Goal: Task Accomplishment & Management: Use online tool/utility

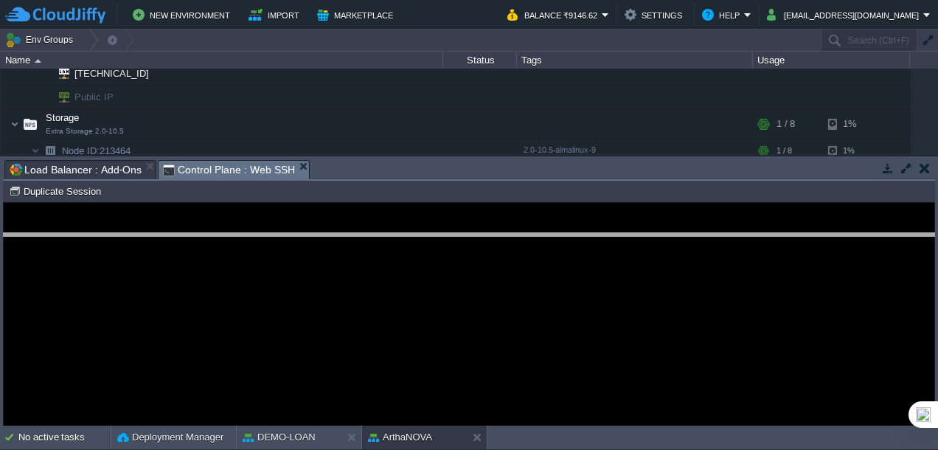
drag, startPoint x: 364, startPoint y: 170, endPoint x: 364, endPoint y: 244, distance: 74.5
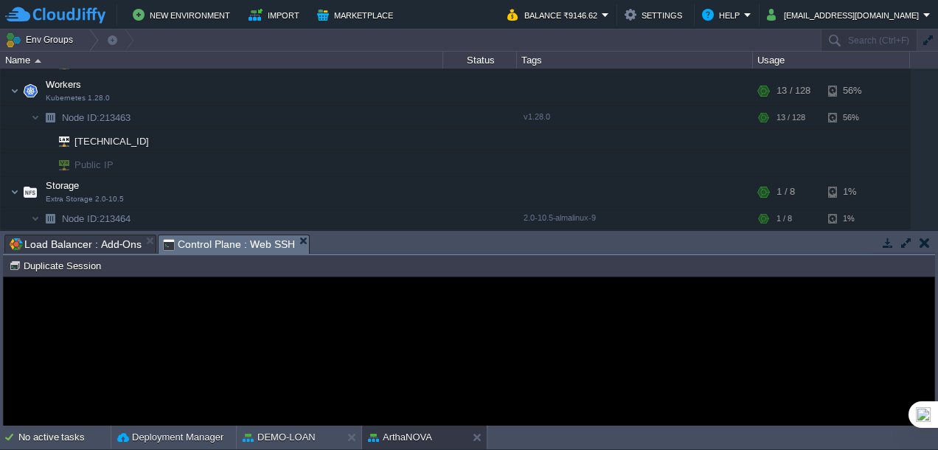
scroll to position [248, 0]
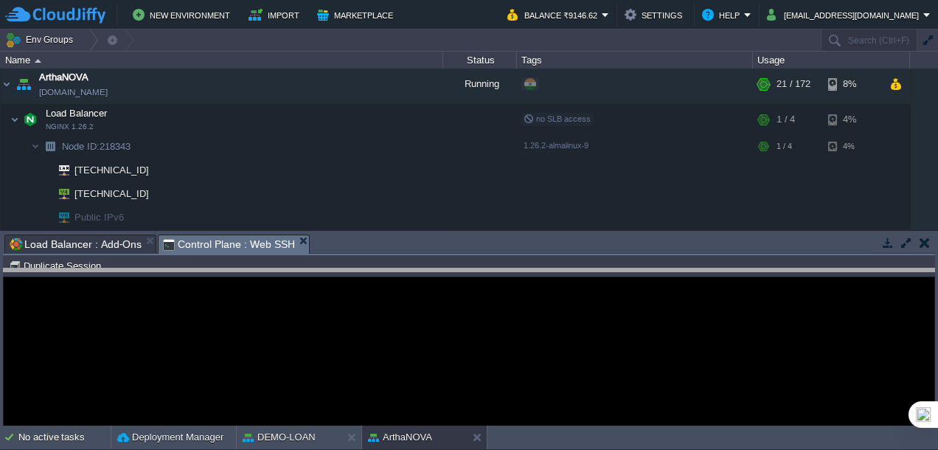
drag, startPoint x: 380, startPoint y: 240, endPoint x: 380, endPoint y: 299, distance: 59.0
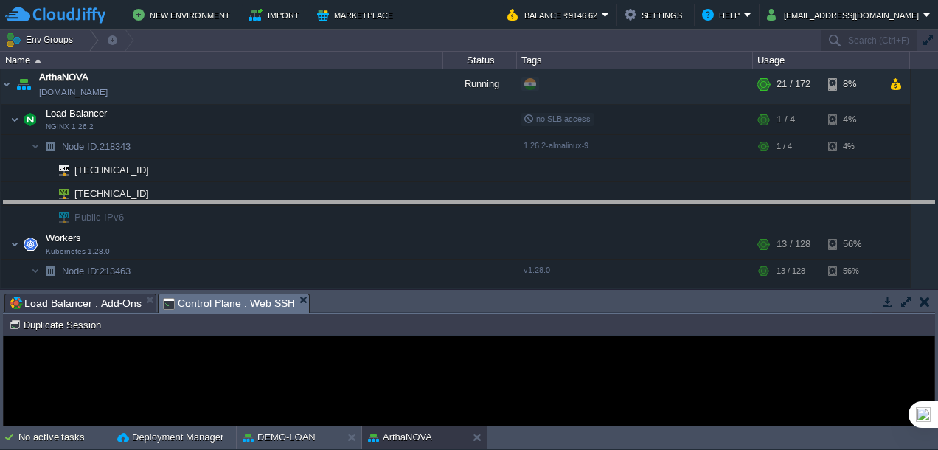
drag, startPoint x: 360, startPoint y: 302, endPoint x: 365, endPoint y: 209, distance: 93.0
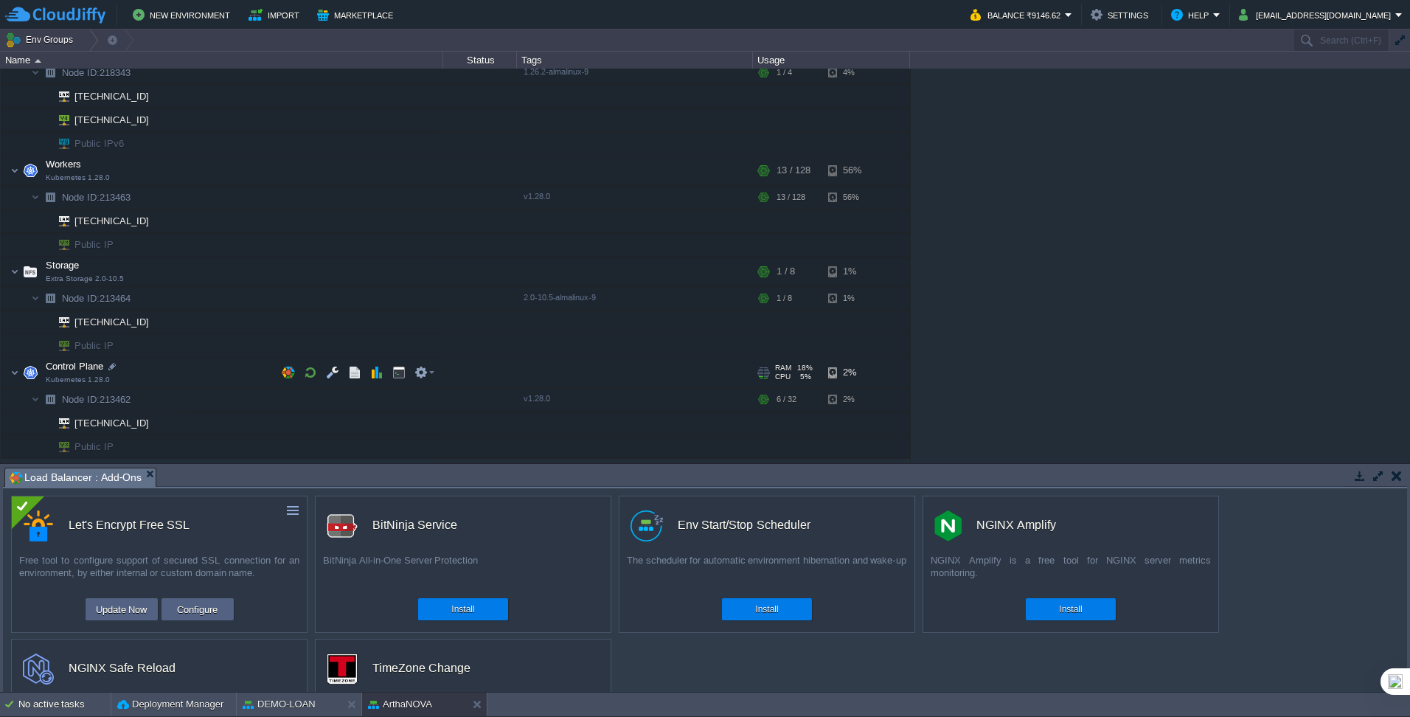
scroll to position [395, 0]
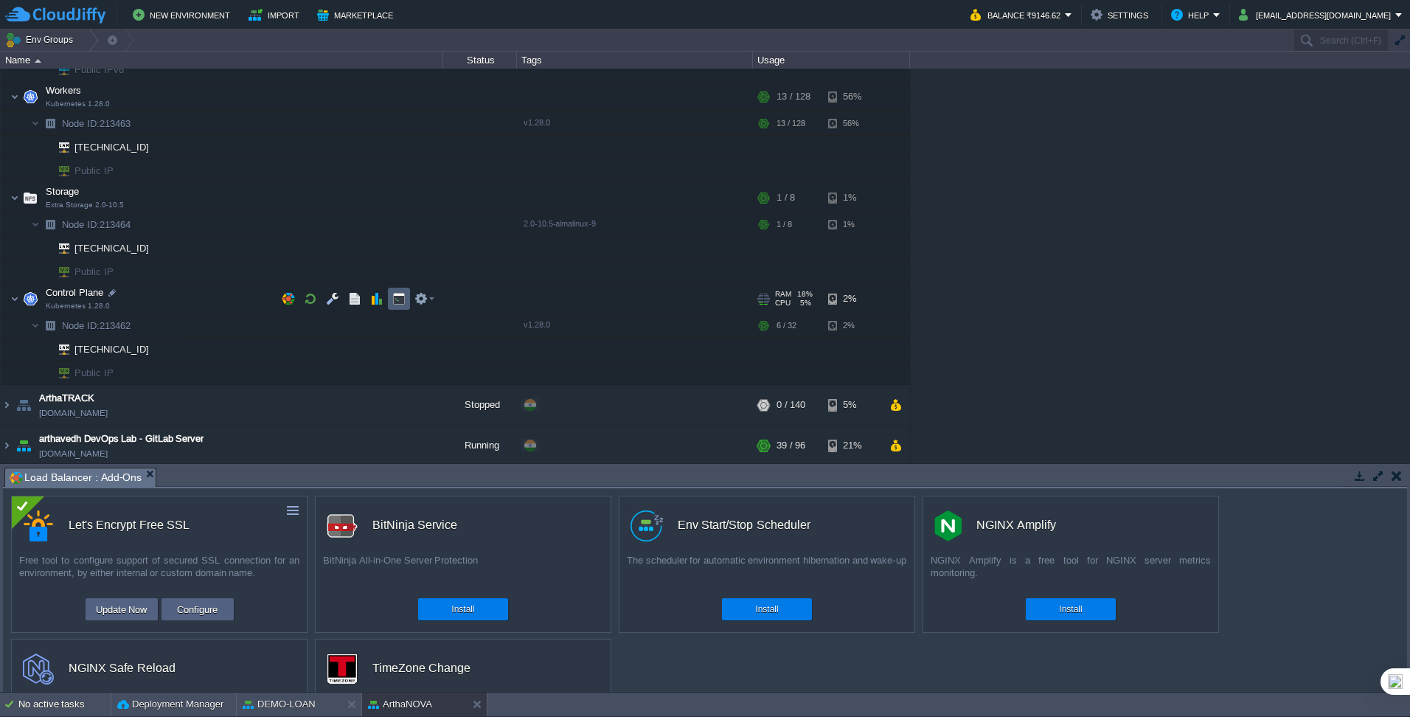
click at [396, 299] on button "button" at bounding box center [398, 298] width 13 height 13
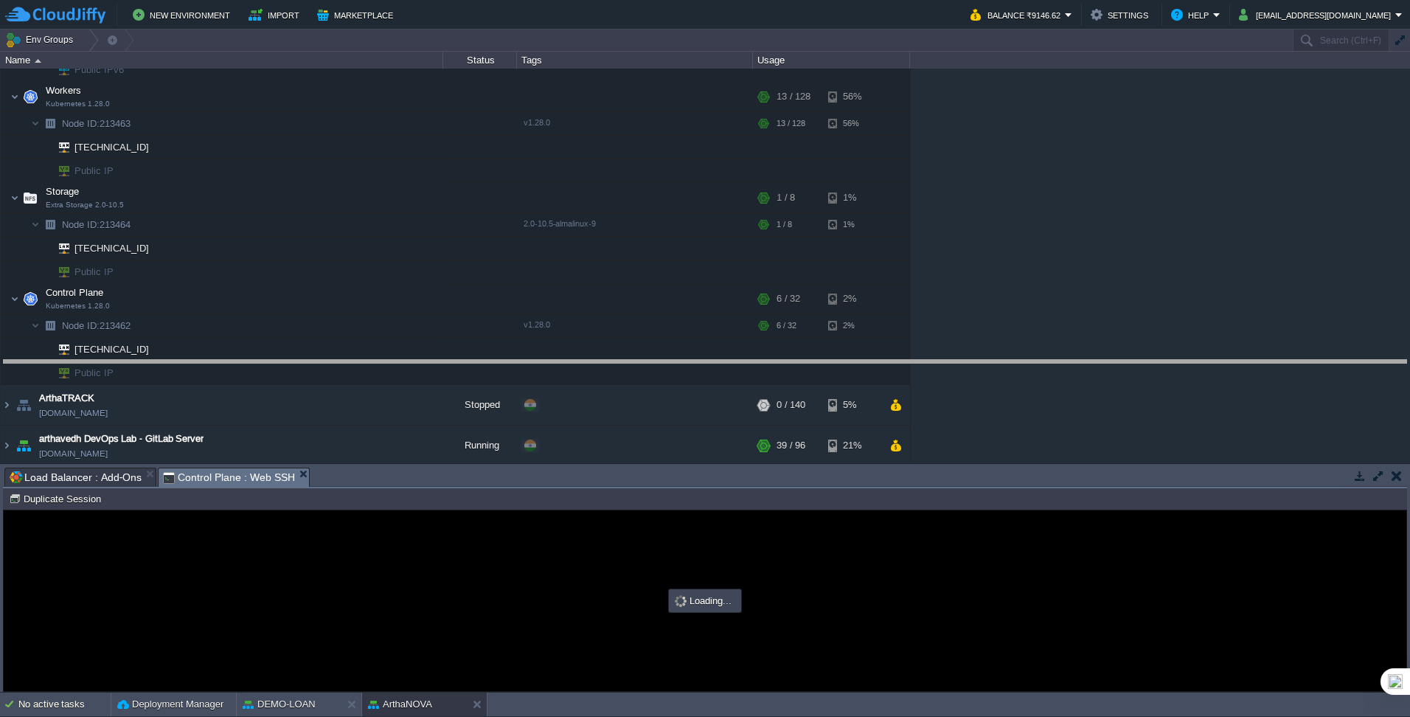
drag, startPoint x: 476, startPoint y: 474, endPoint x: 476, endPoint y: 364, distance: 109.9
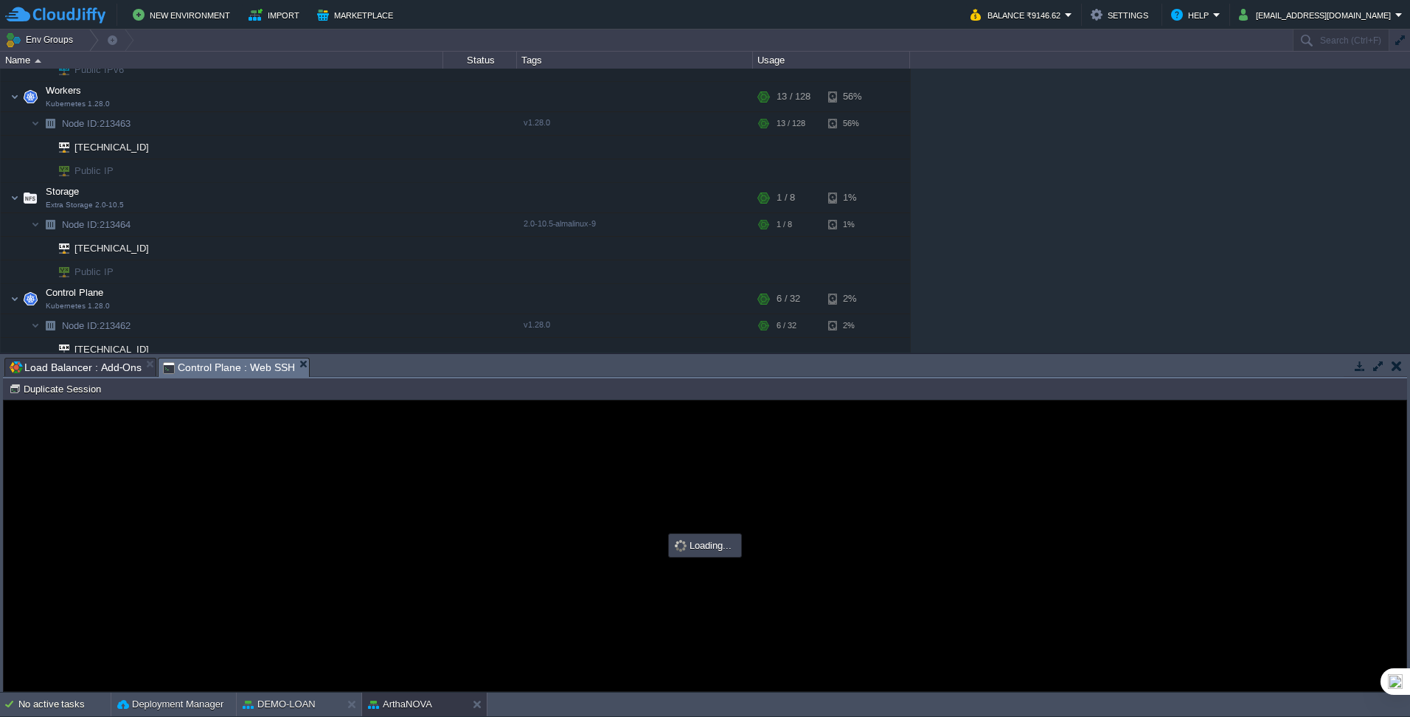
scroll to position [0, 0]
type input "#000000"
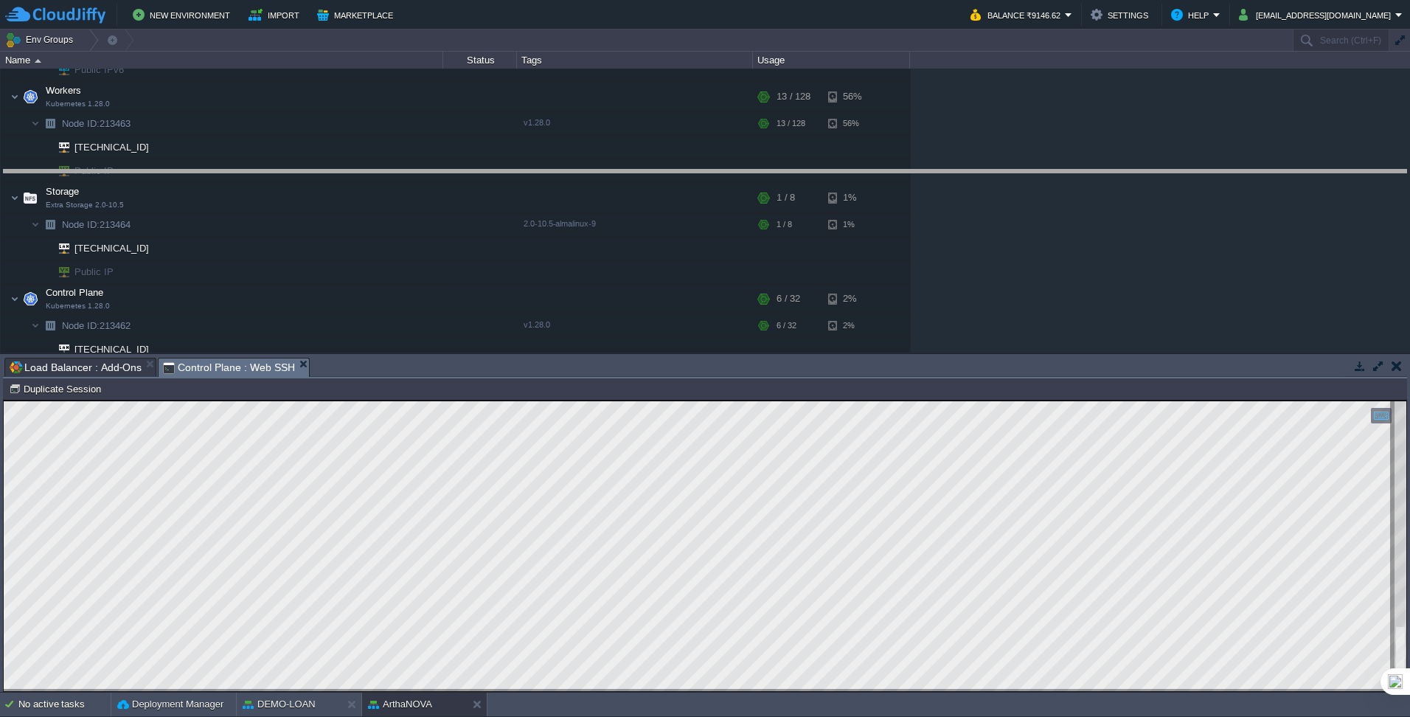
drag, startPoint x: 392, startPoint y: 366, endPoint x: 397, endPoint y: 178, distance: 188.1
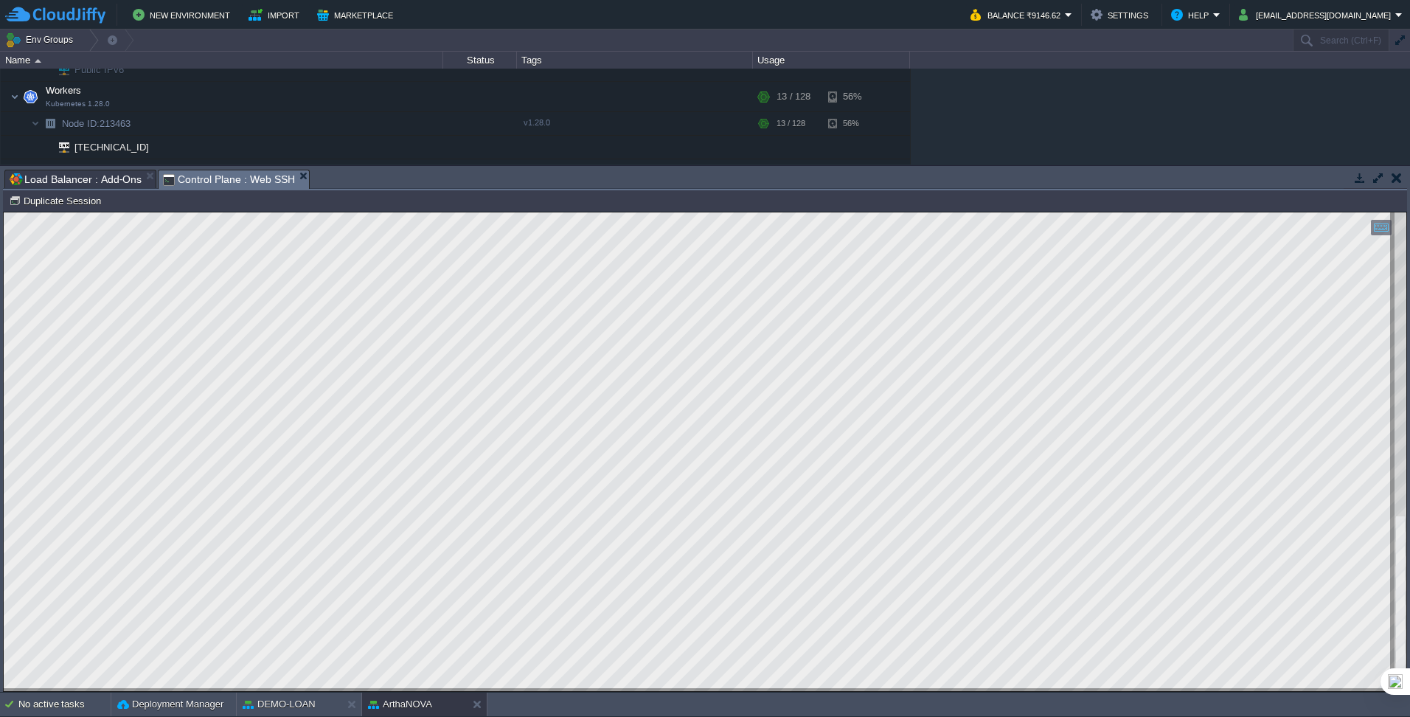
click at [169, 212] on html "Copy: Ctrl + Shift + C Paste: Ctrl + V Settings: Ctrl + Shift + Alt 0" at bounding box center [705, 212] width 1402 height 0
click at [4, 212] on html "Copy: Ctrl + Shift + C Paste: Ctrl + V Settings: Ctrl + Shift + Alt 0" at bounding box center [705, 212] width 1402 height 0
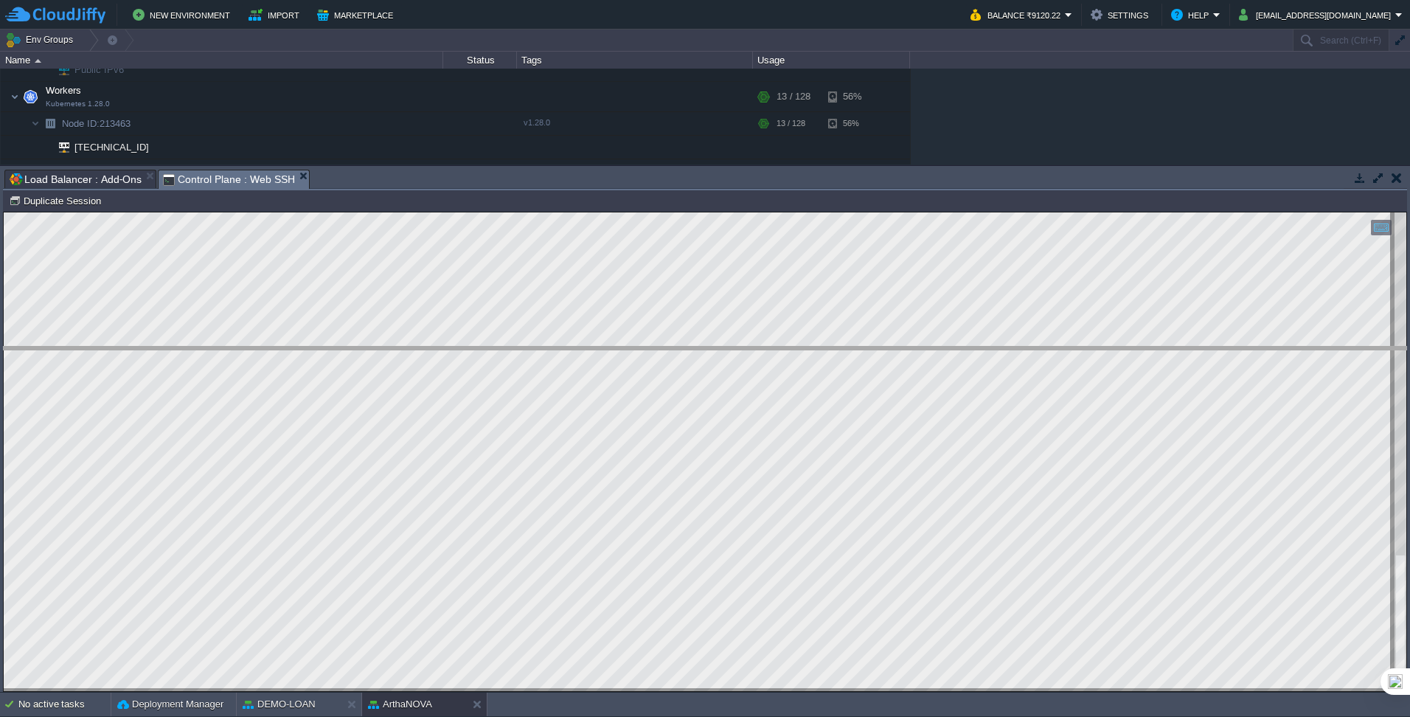
drag, startPoint x: 401, startPoint y: 178, endPoint x: 449, endPoint y: 355, distance: 183.3
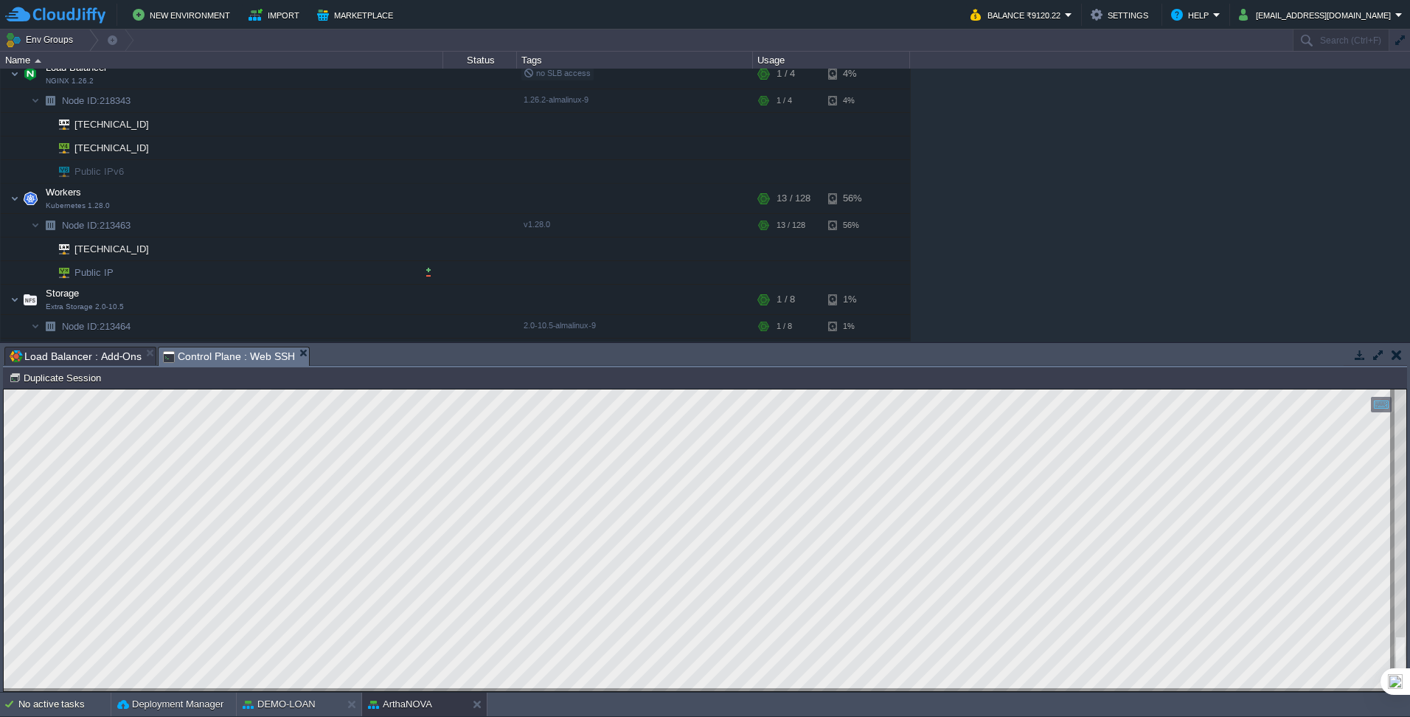
scroll to position [248, 0]
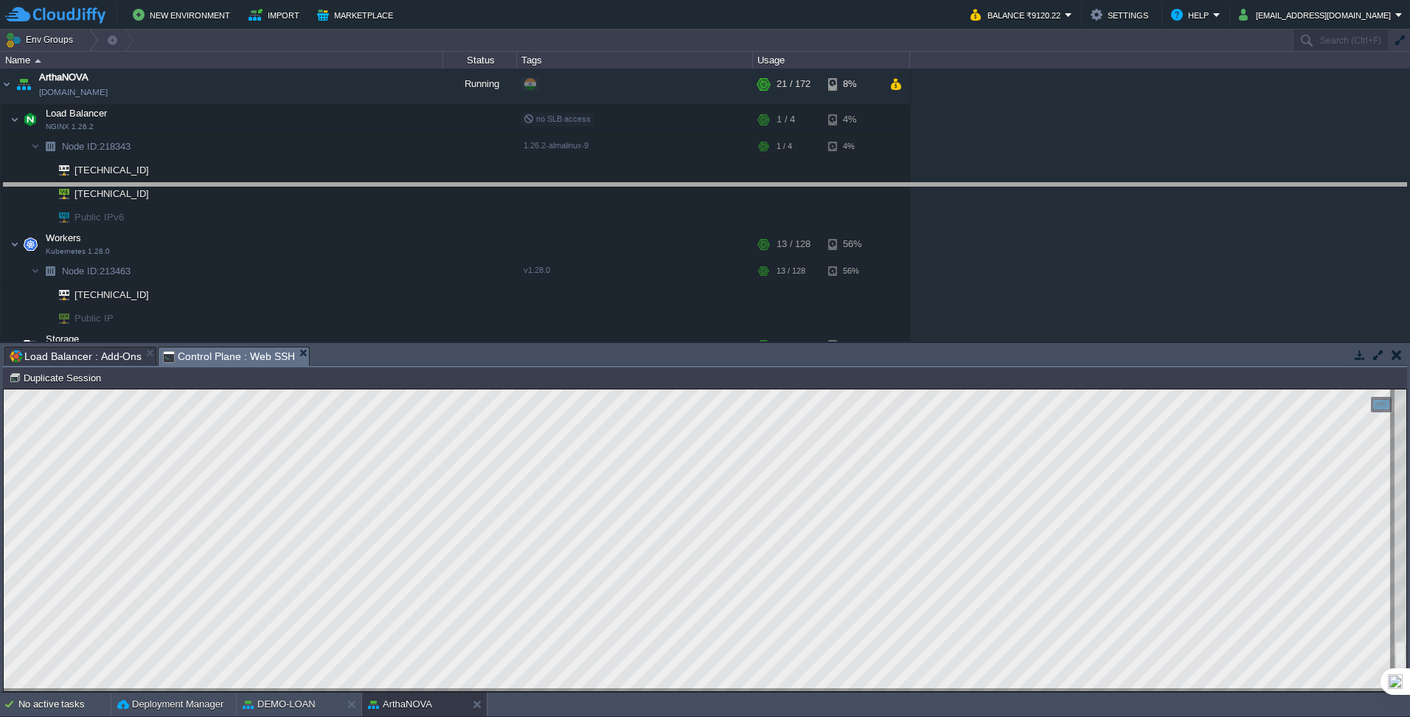
drag, startPoint x: 467, startPoint y: 355, endPoint x: 526, endPoint y: 191, distance: 174.0
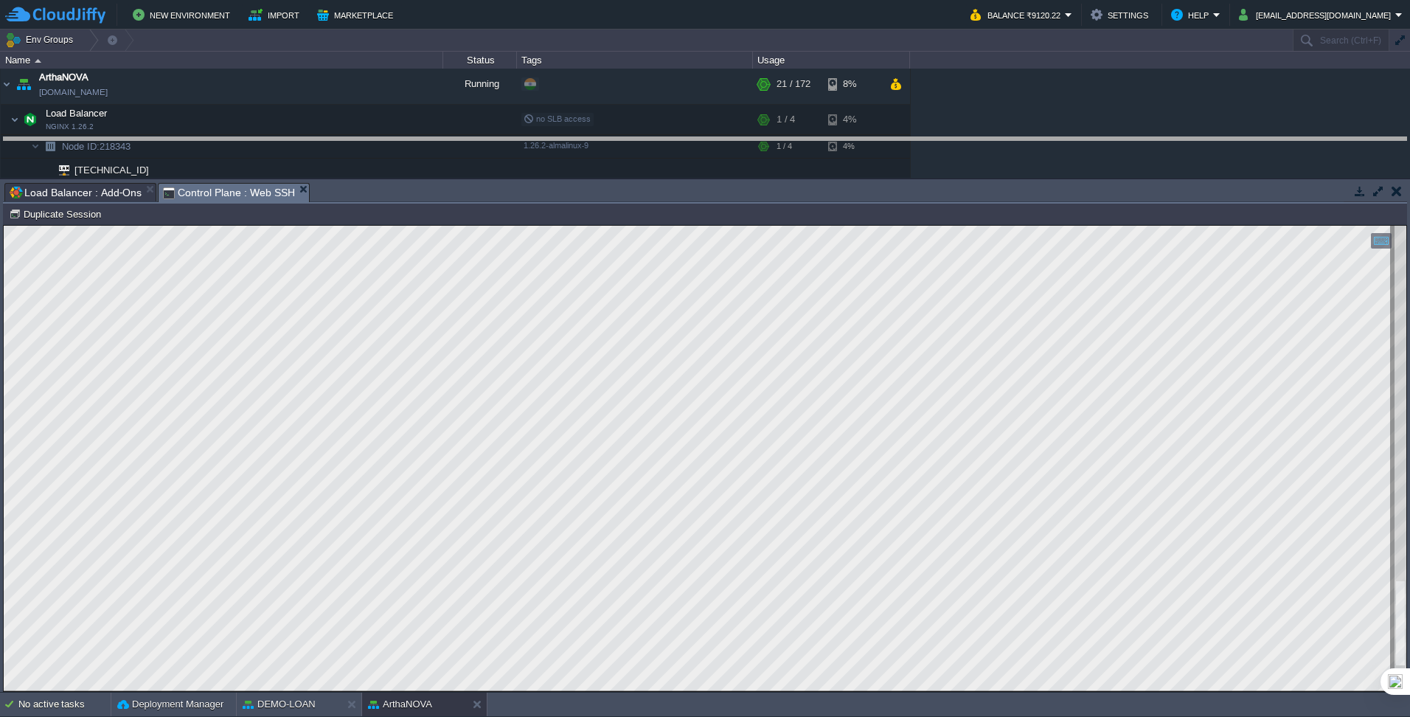
drag, startPoint x: 439, startPoint y: 190, endPoint x: 447, endPoint y: 116, distance: 74.9
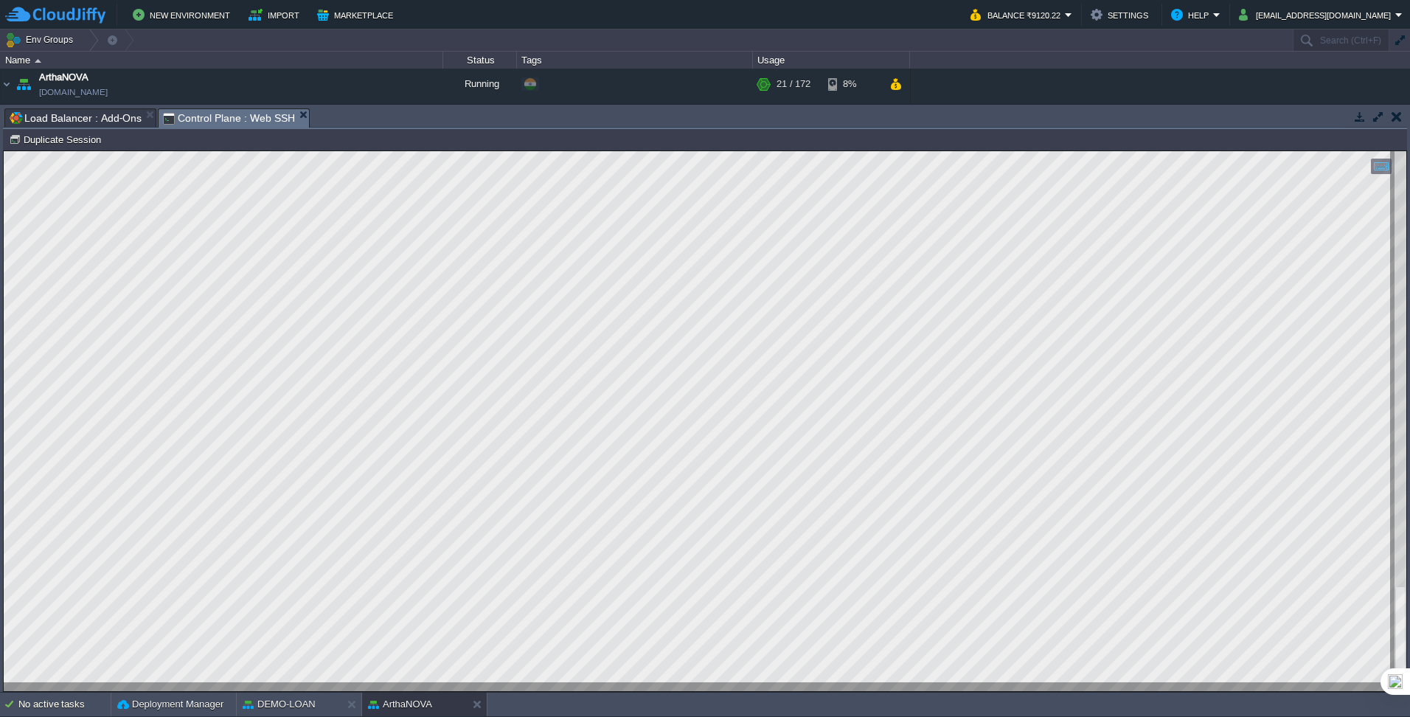
click at [4, 151] on html "Copy: Ctrl + Shift + C Paste: Ctrl + V Settings: Ctrl + Shift + Alt 0" at bounding box center [705, 151] width 1402 height 0
click at [79, 449] on div at bounding box center [705, 421] width 1402 height 540
click at [4, 151] on html "Copy: Ctrl + Shift + C Paste: Ctrl + V Settings: Ctrl + Shift + Alt 0" at bounding box center [705, 151] width 1402 height 0
click at [137, 151] on html "Copy: Ctrl + Shift + C Paste: Ctrl + V Settings: Ctrl + Shift + Alt 0" at bounding box center [705, 151] width 1402 height 0
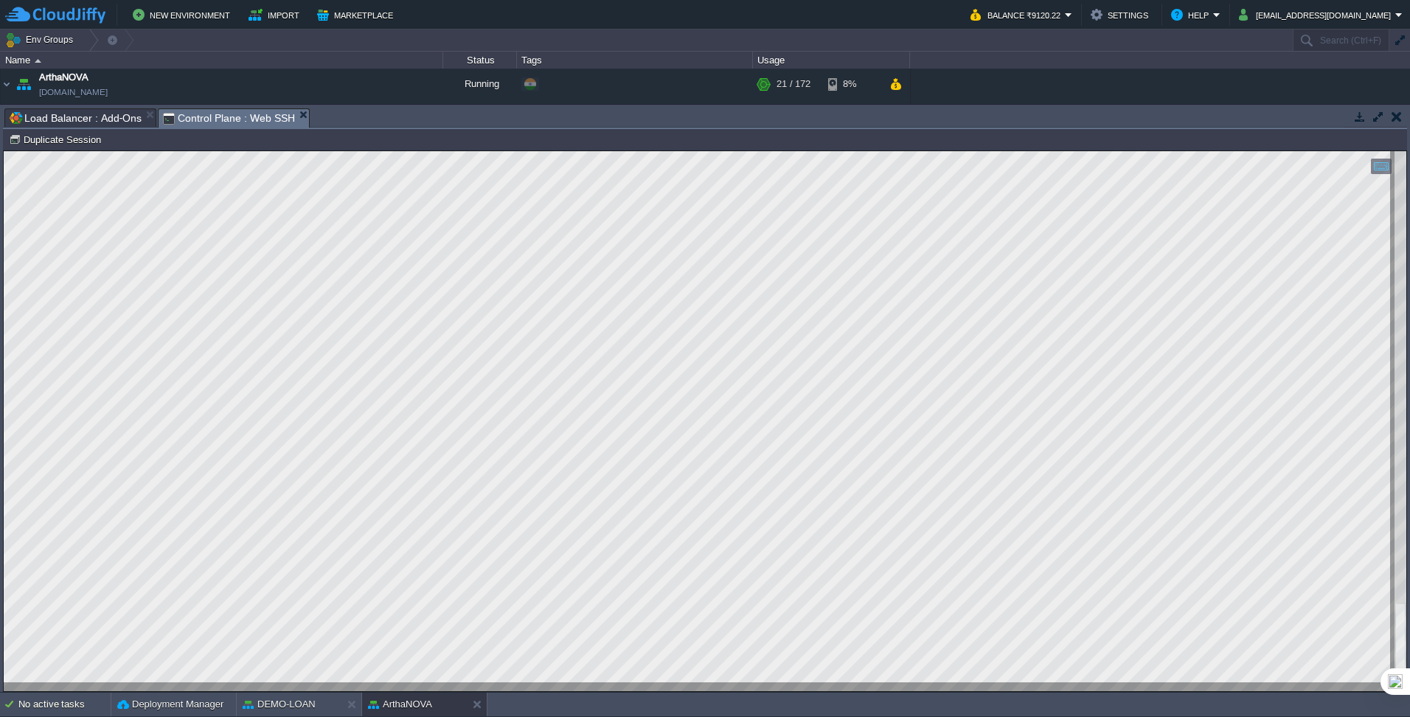
click at [193, 151] on html "Copy: Ctrl + Shift + C Paste: Ctrl + V Settings: Ctrl + Shift + Alt 0" at bounding box center [705, 151] width 1402 height 0
click at [4, 151] on html "Copy: Ctrl + Shift + C Paste: Ctrl + V Settings: Ctrl + Shift + Alt 0" at bounding box center [705, 151] width 1402 height 0
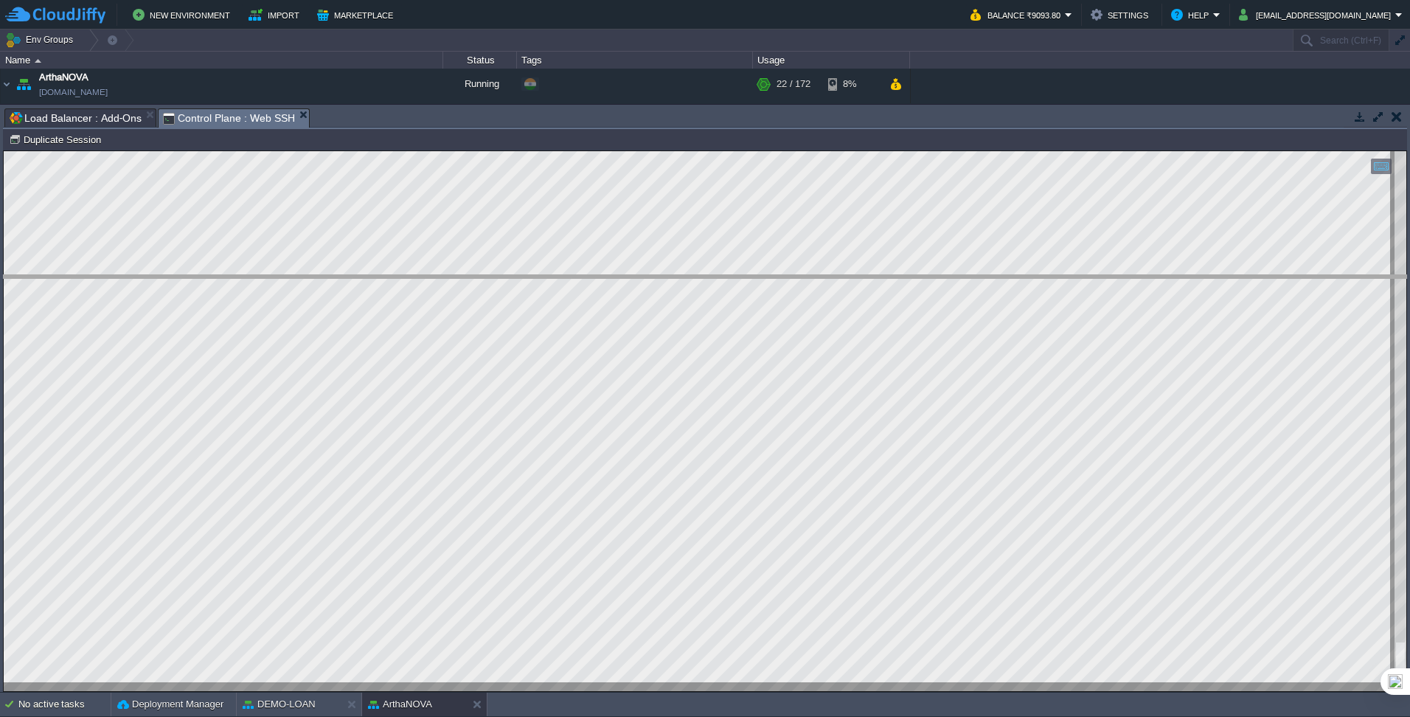
drag, startPoint x: 389, startPoint y: 116, endPoint x: 380, endPoint y: 285, distance: 169.1
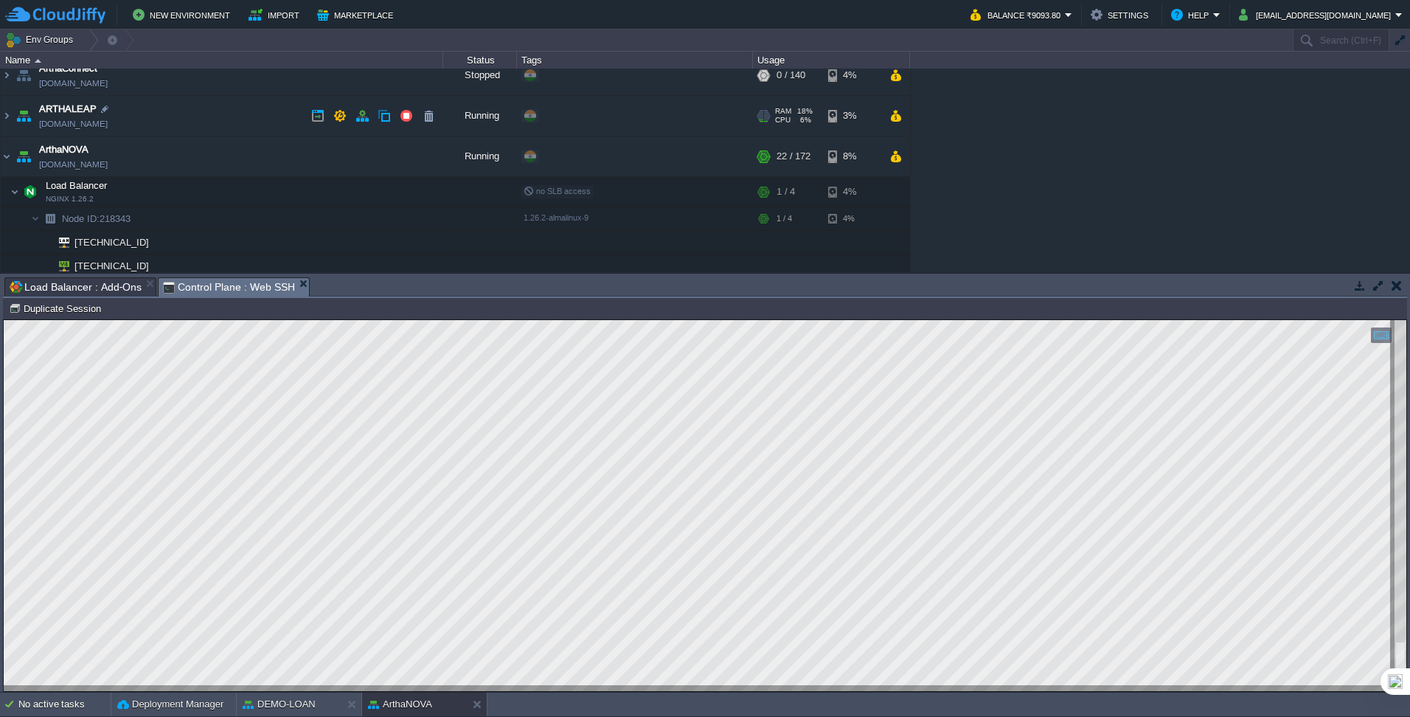
scroll to position [174, 0]
click at [336, 158] on button "button" at bounding box center [339, 157] width 13 height 13
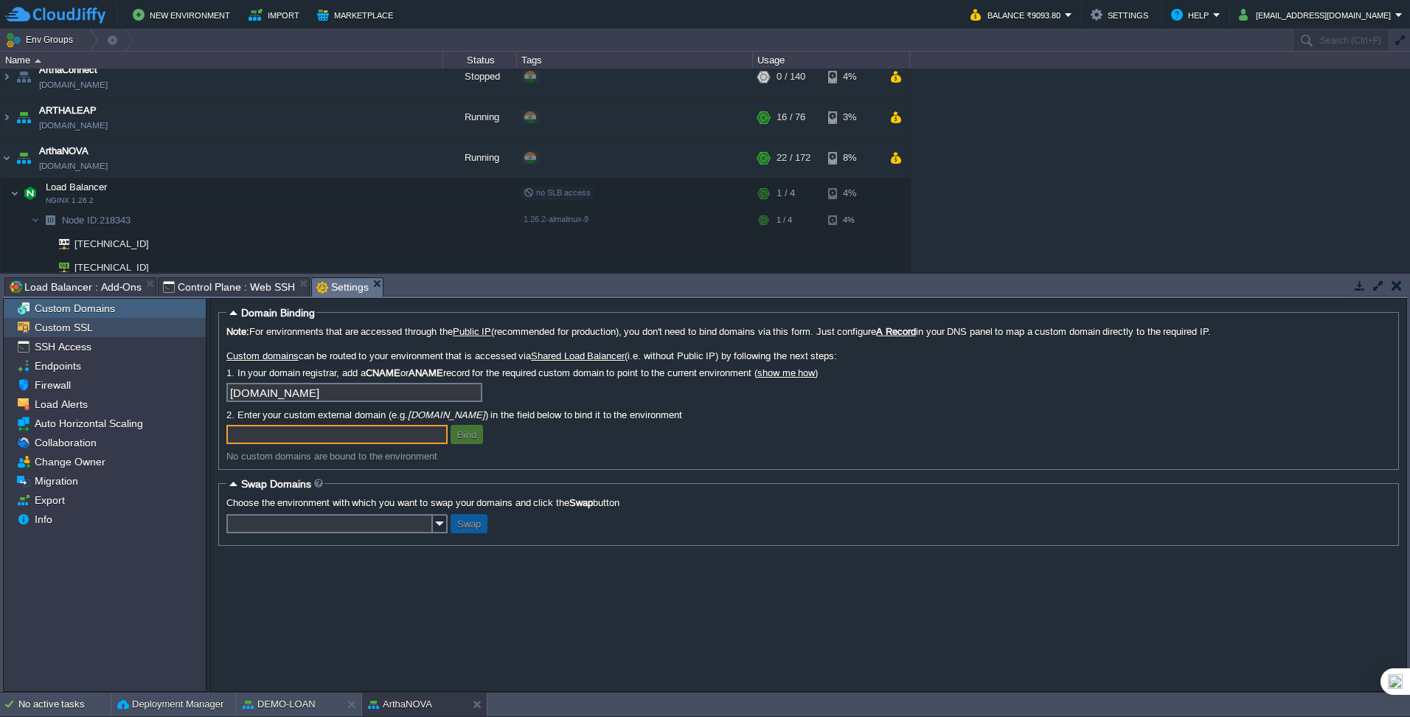
click at [77, 336] on div "Custom SSL" at bounding box center [105, 327] width 202 height 19
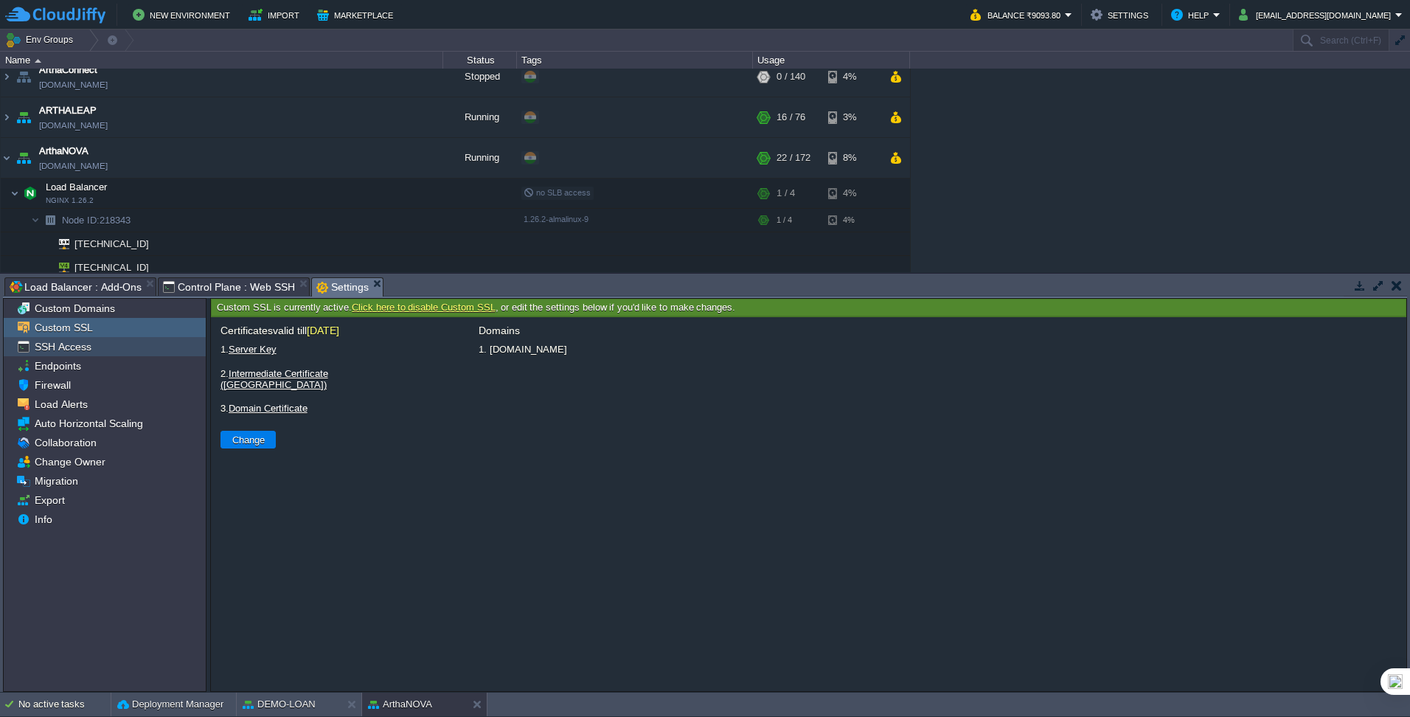
click at [91, 355] on div "SSH Access" at bounding box center [105, 346] width 202 height 19
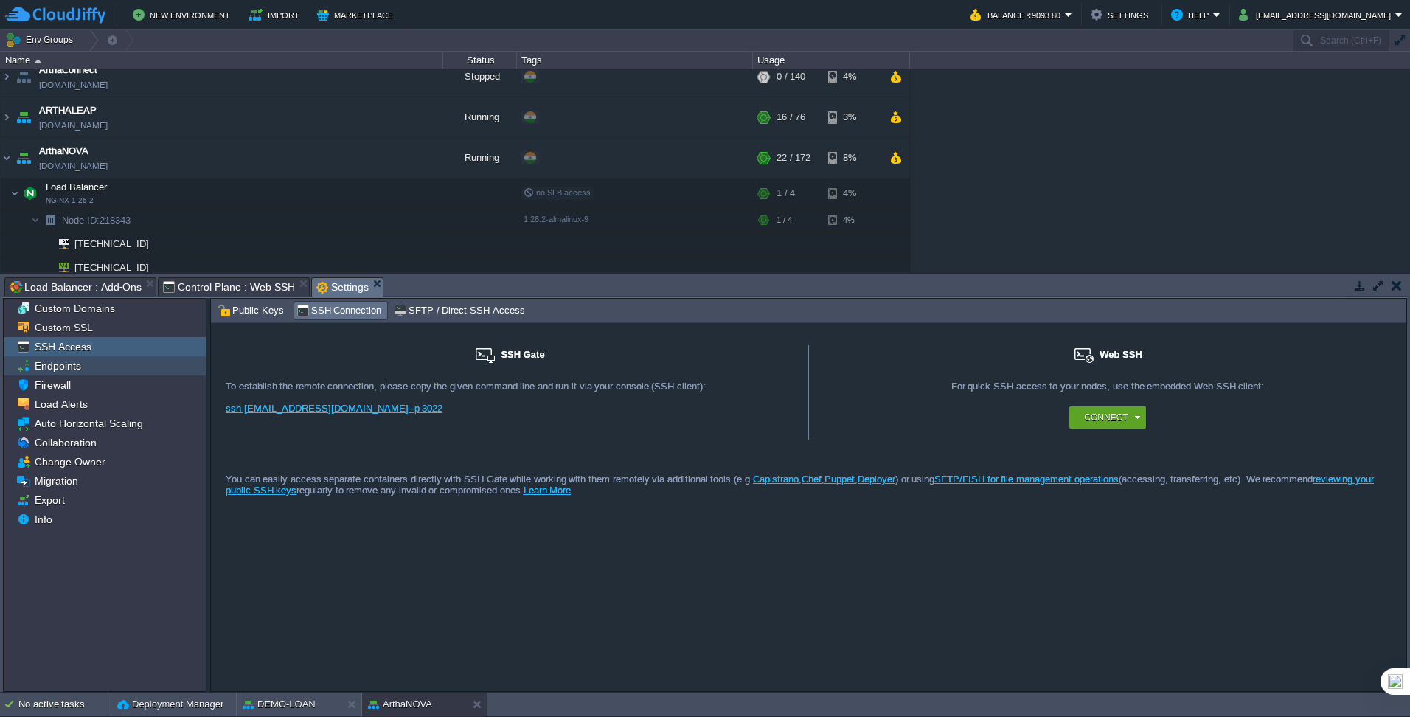
click at [72, 369] on span "Endpoints" at bounding box center [58, 365] width 52 height 13
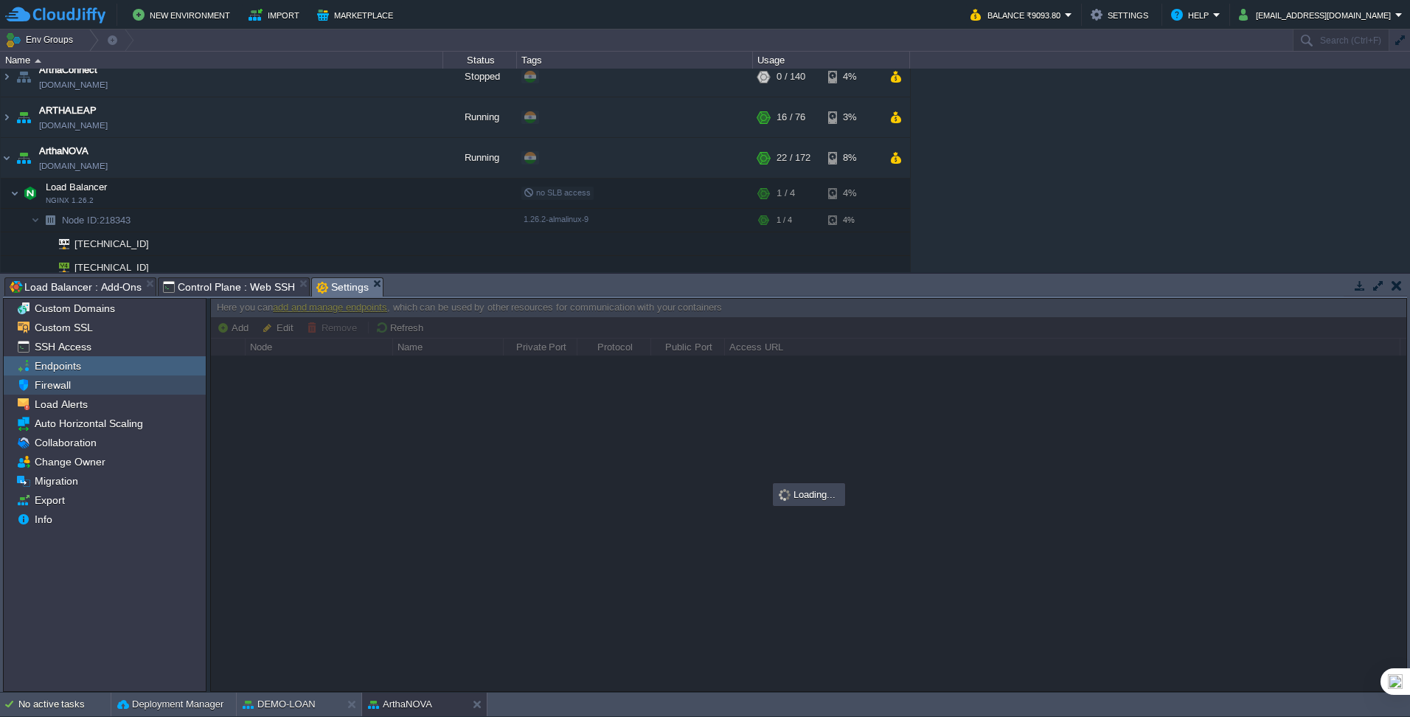
click at [58, 389] on span "Firewall" at bounding box center [52, 384] width 41 height 13
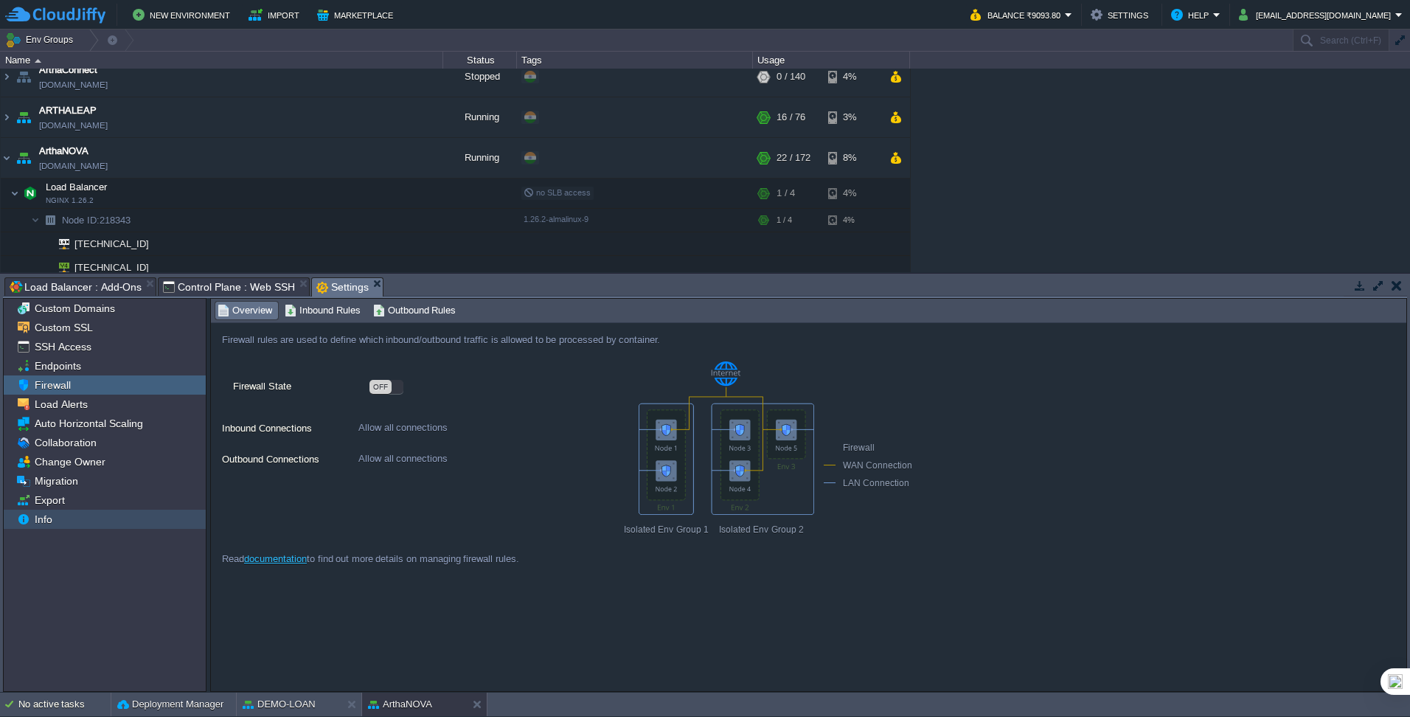
click at [80, 449] on div "Info" at bounding box center [105, 518] width 202 height 19
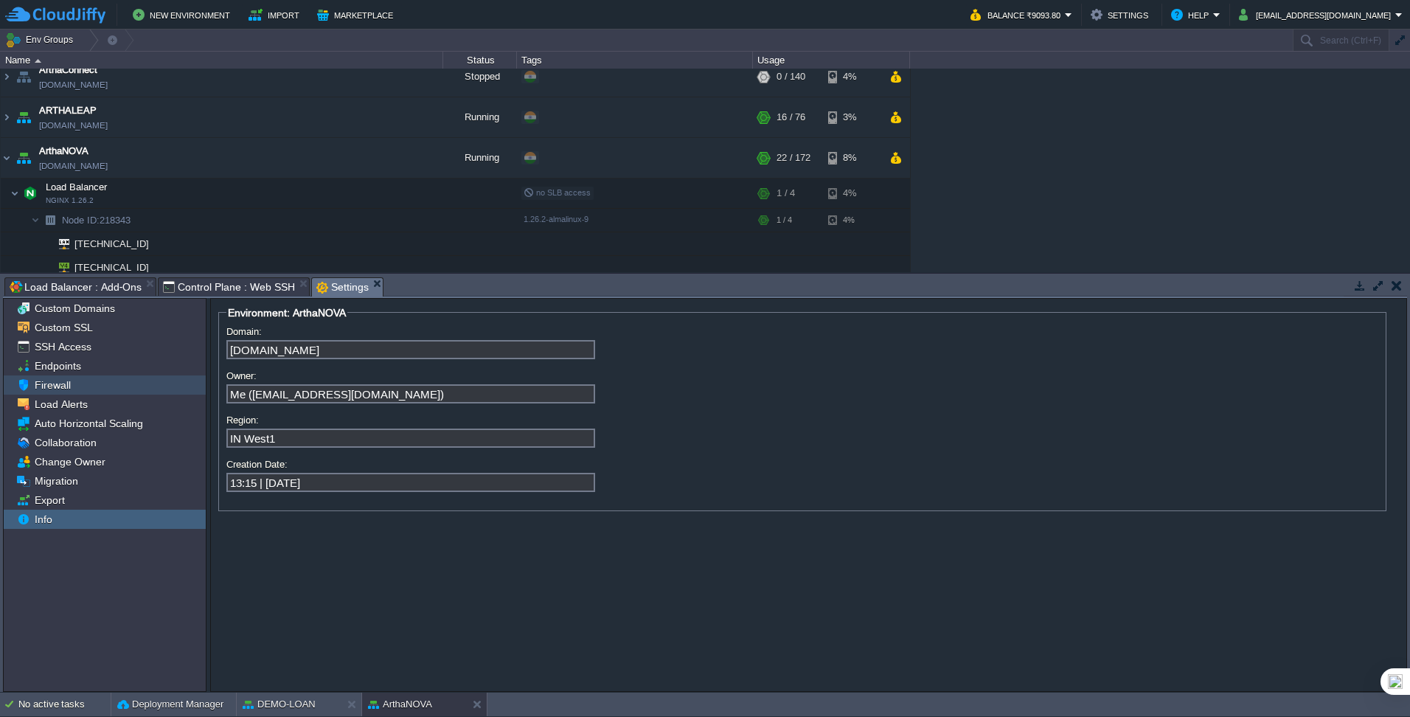
click at [74, 386] on div "Firewall" at bounding box center [105, 384] width 202 height 19
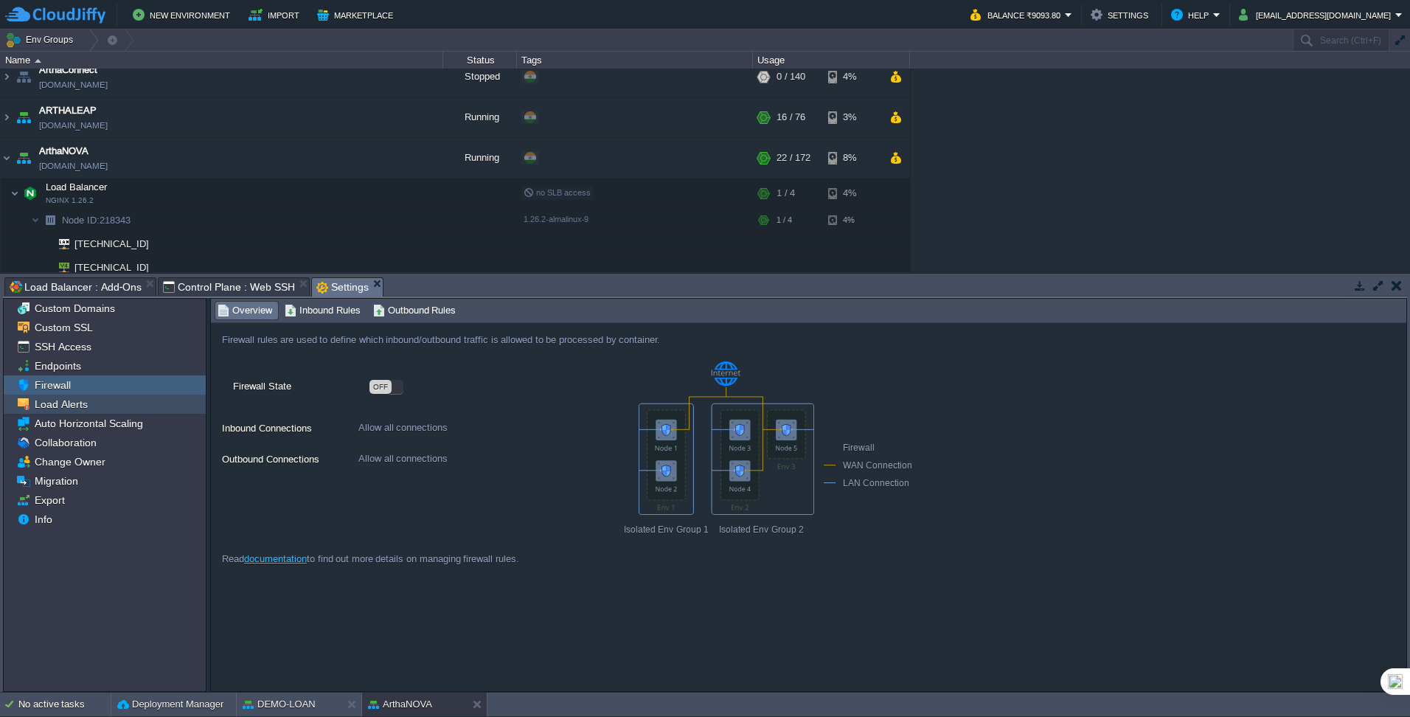
click at [83, 406] on span "Load Alerts" at bounding box center [61, 403] width 58 height 13
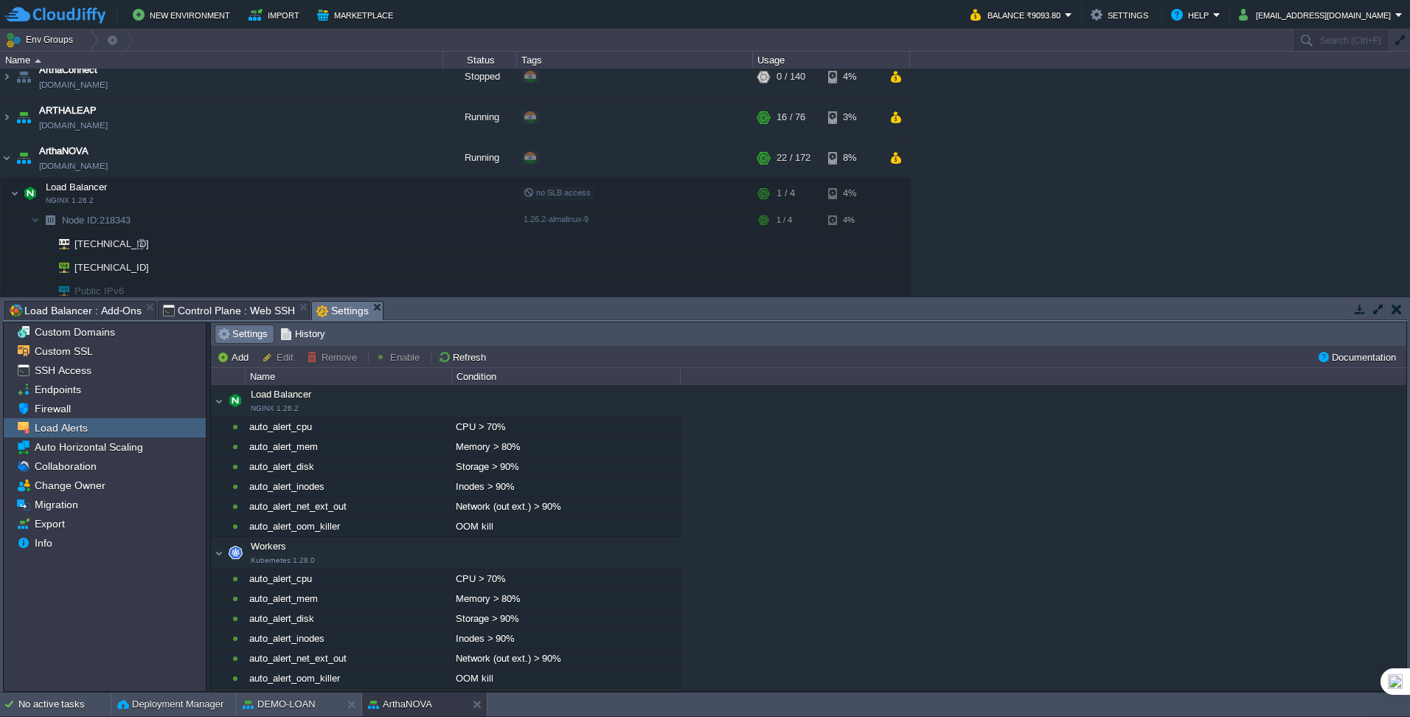
scroll to position [248, 0]
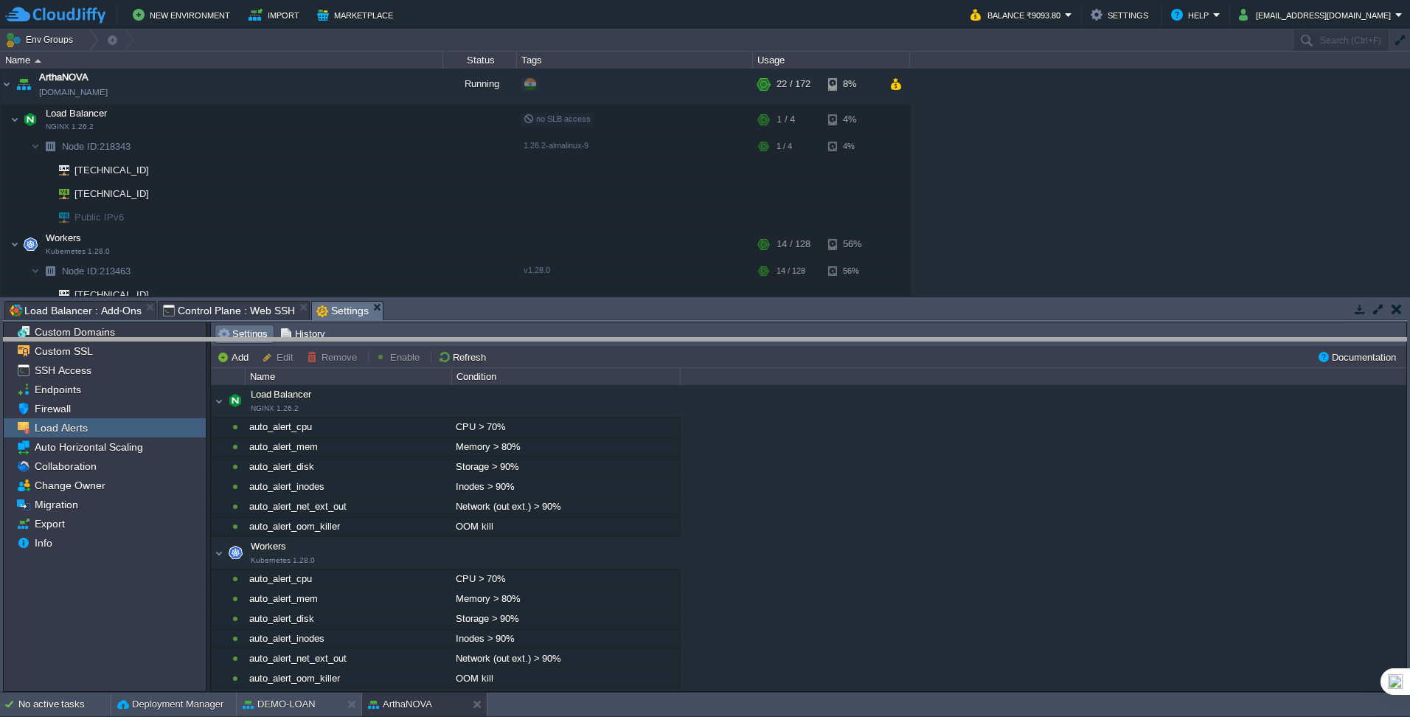
drag, startPoint x: 533, startPoint y: 310, endPoint x: 538, endPoint y: 347, distance: 37.2
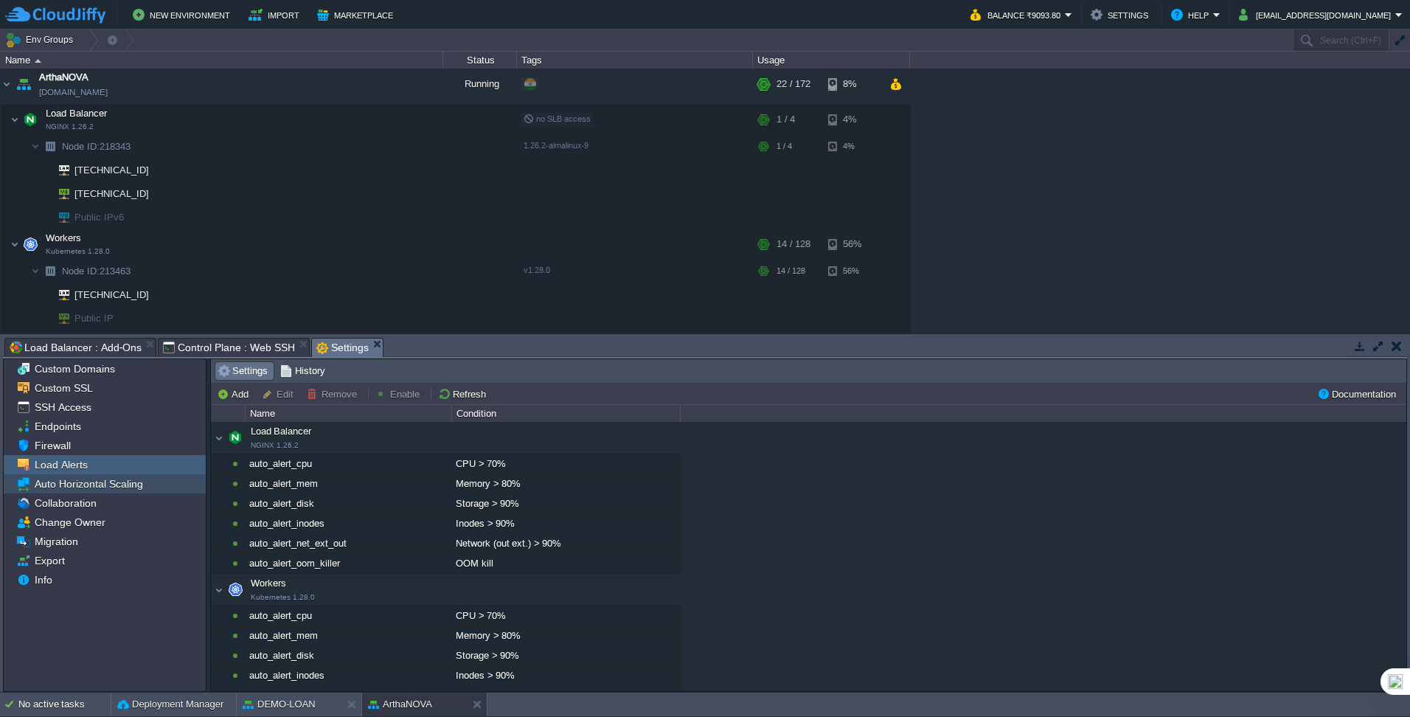
click at [97, 449] on span "Auto Horizontal Scaling" at bounding box center [89, 483] width 114 height 13
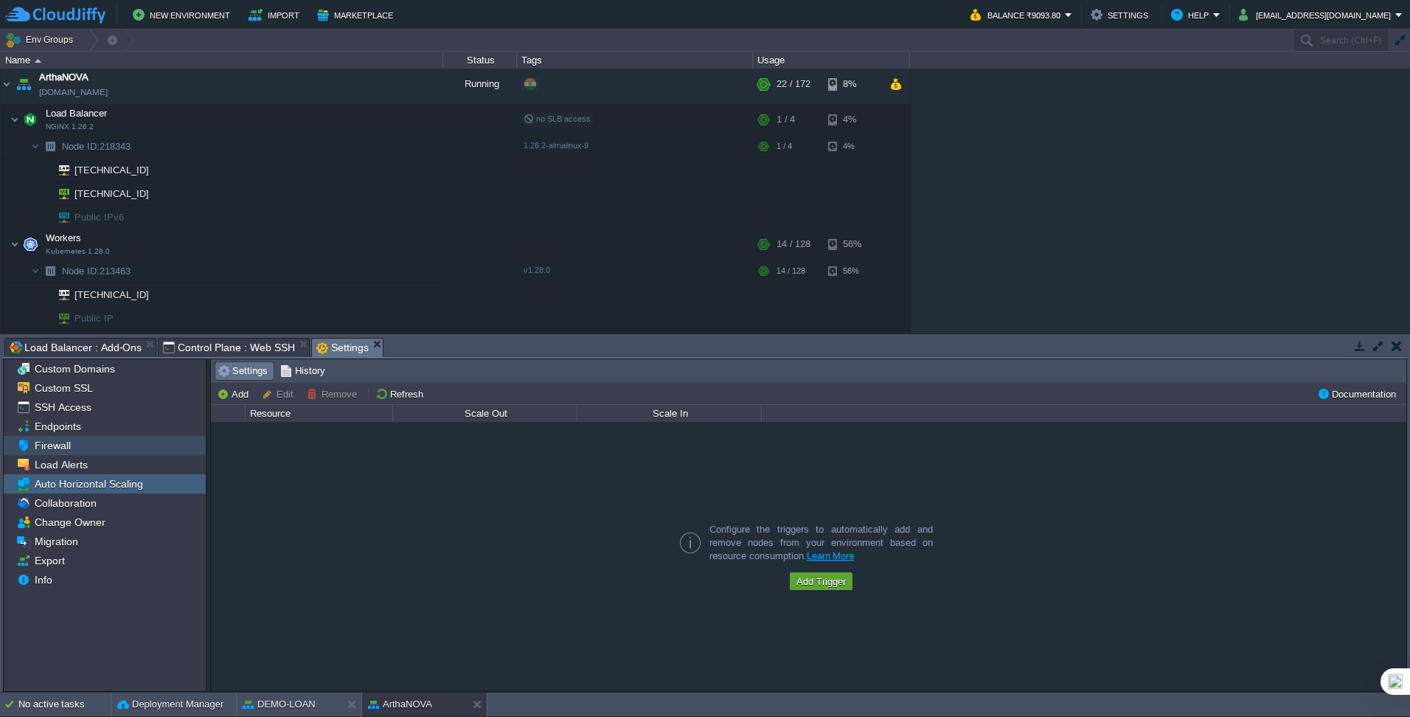
click at [91, 442] on div "Firewall" at bounding box center [105, 445] width 202 height 19
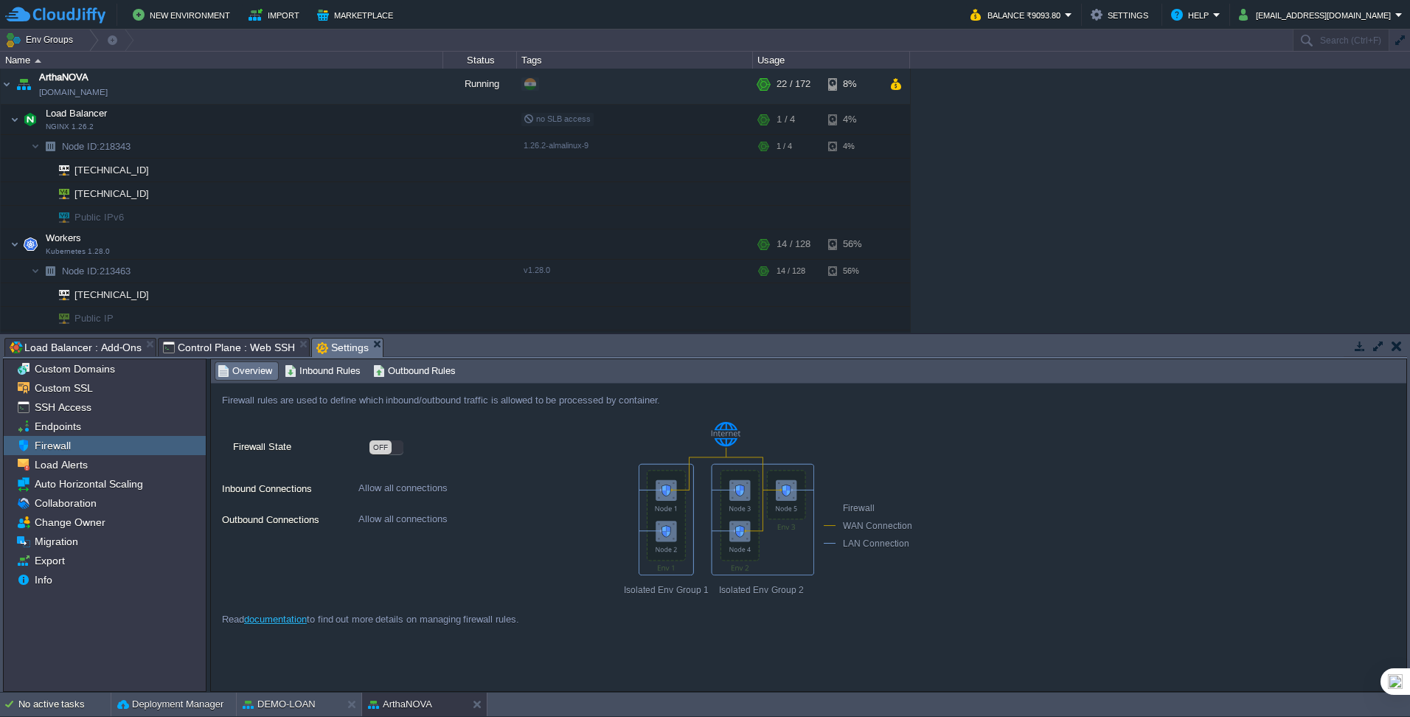
click at [224, 350] on span "Control Plane : Web SSH" at bounding box center [229, 347] width 132 height 18
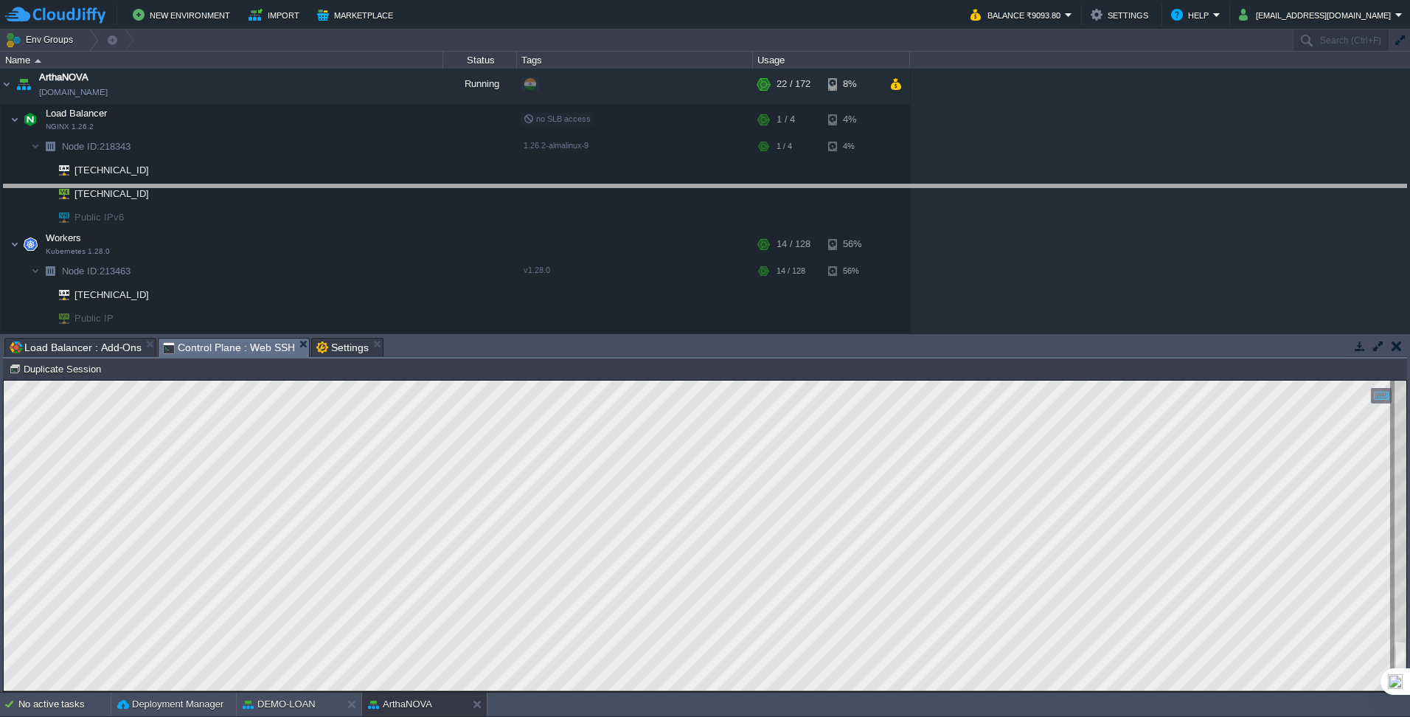
drag, startPoint x: 474, startPoint y: 347, endPoint x: 456, endPoint y: 192, distance: 155.2
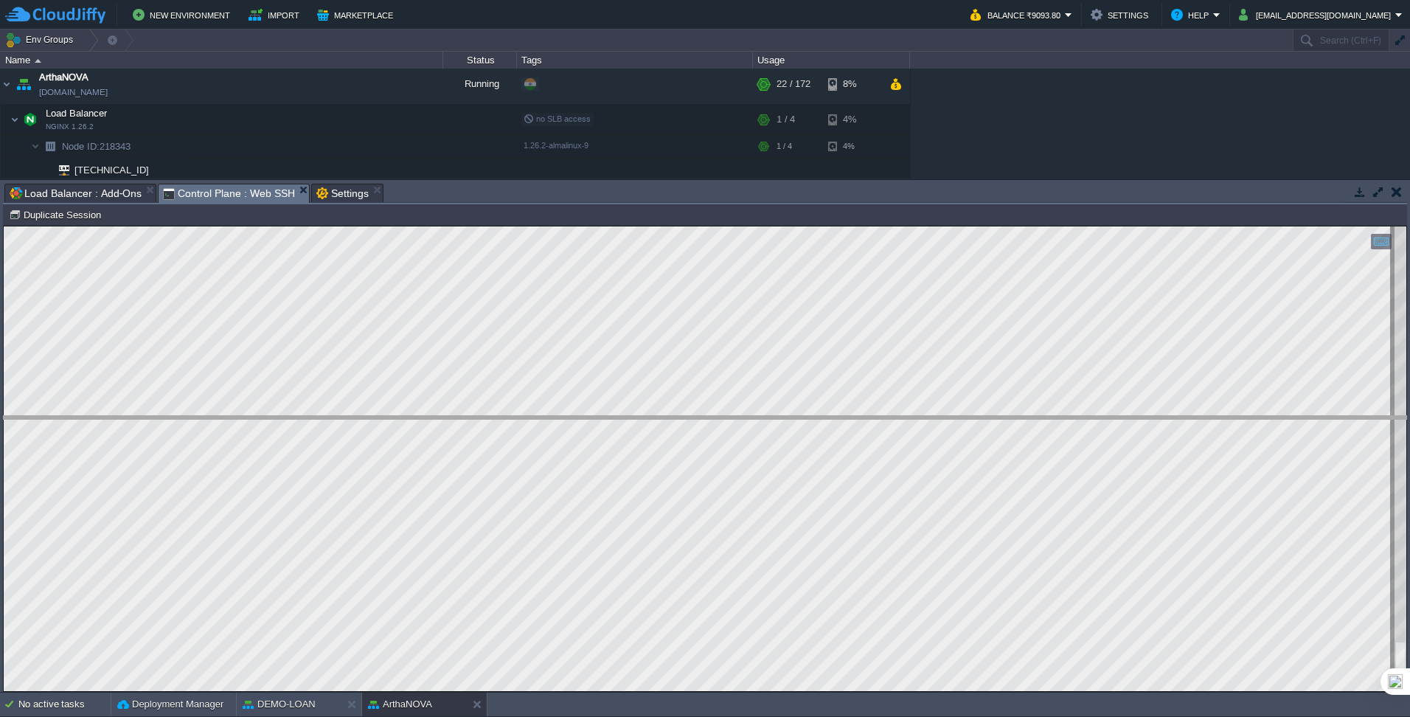
drag, startPoint x: 481, startPoint y: 189, endPoint x: 495, endPoint y: 425, distance: 236.4
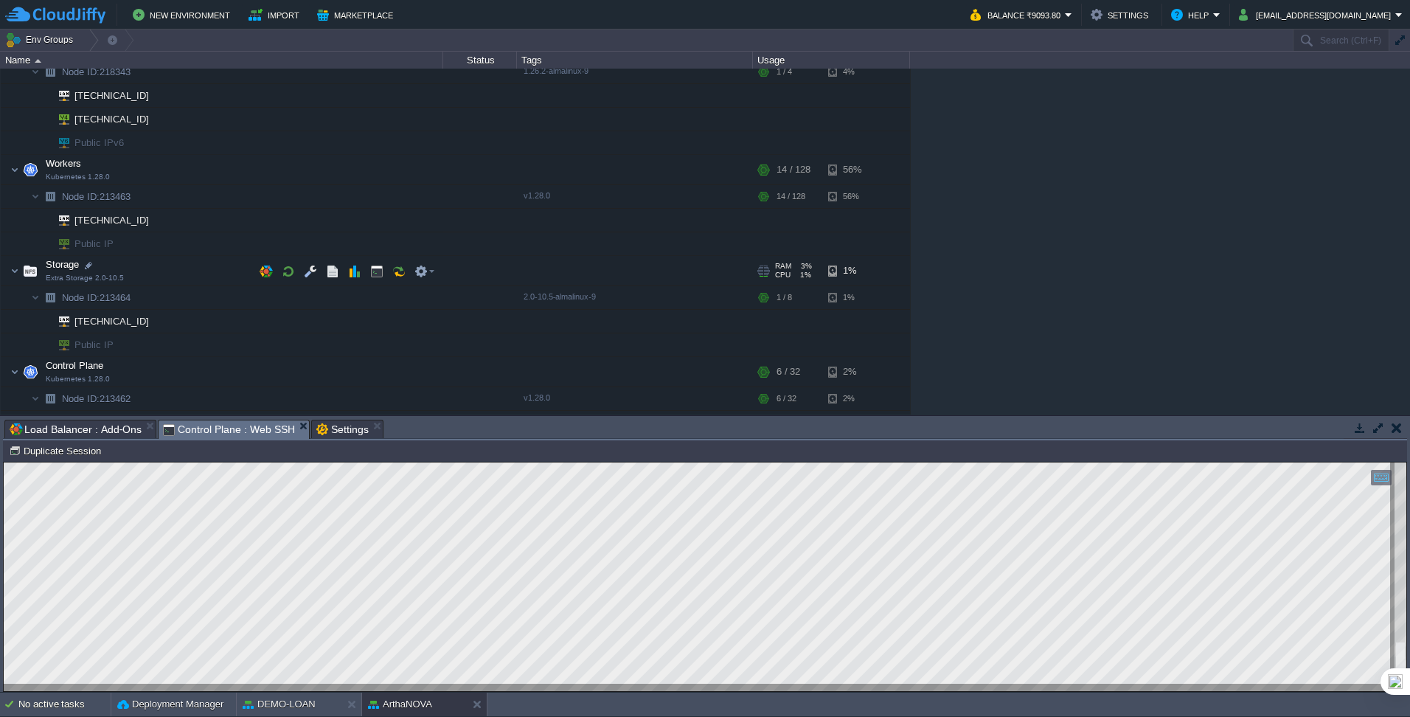
scroll to position [174, 0]
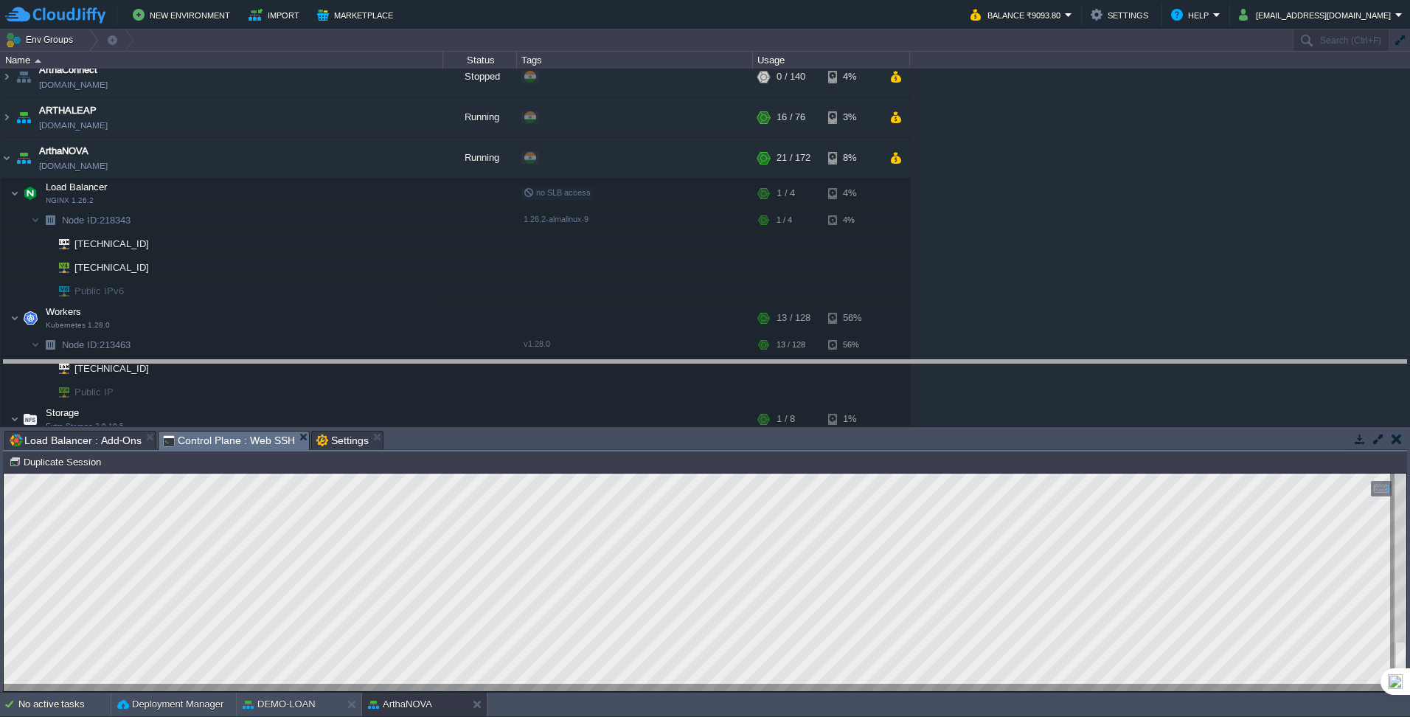
drag, startPoint x: 499, startPoint y: 444, endPoint x: 495, endPoint y: 372, distance: 71.7
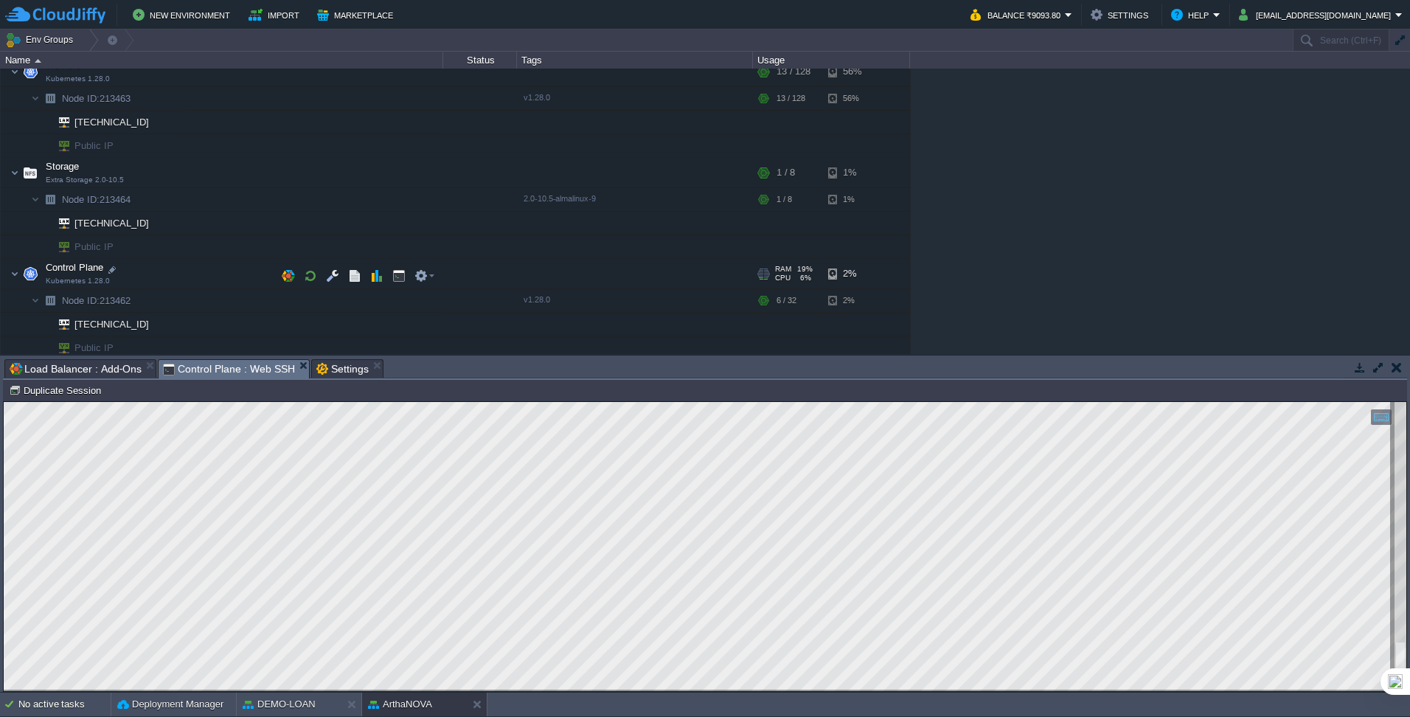
scroll to position [469, 0]
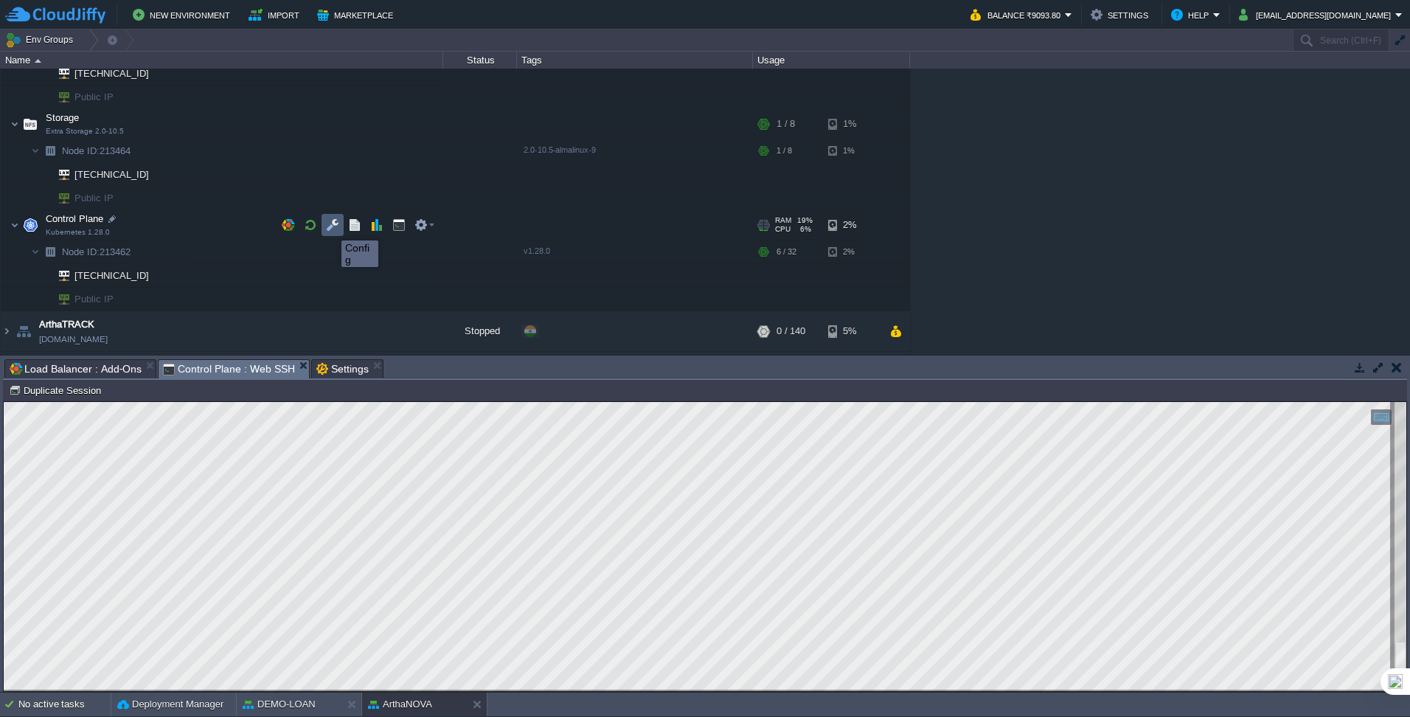
click at [330, 227] on button "button" at bounding box center [332, 224] width 13 height 13
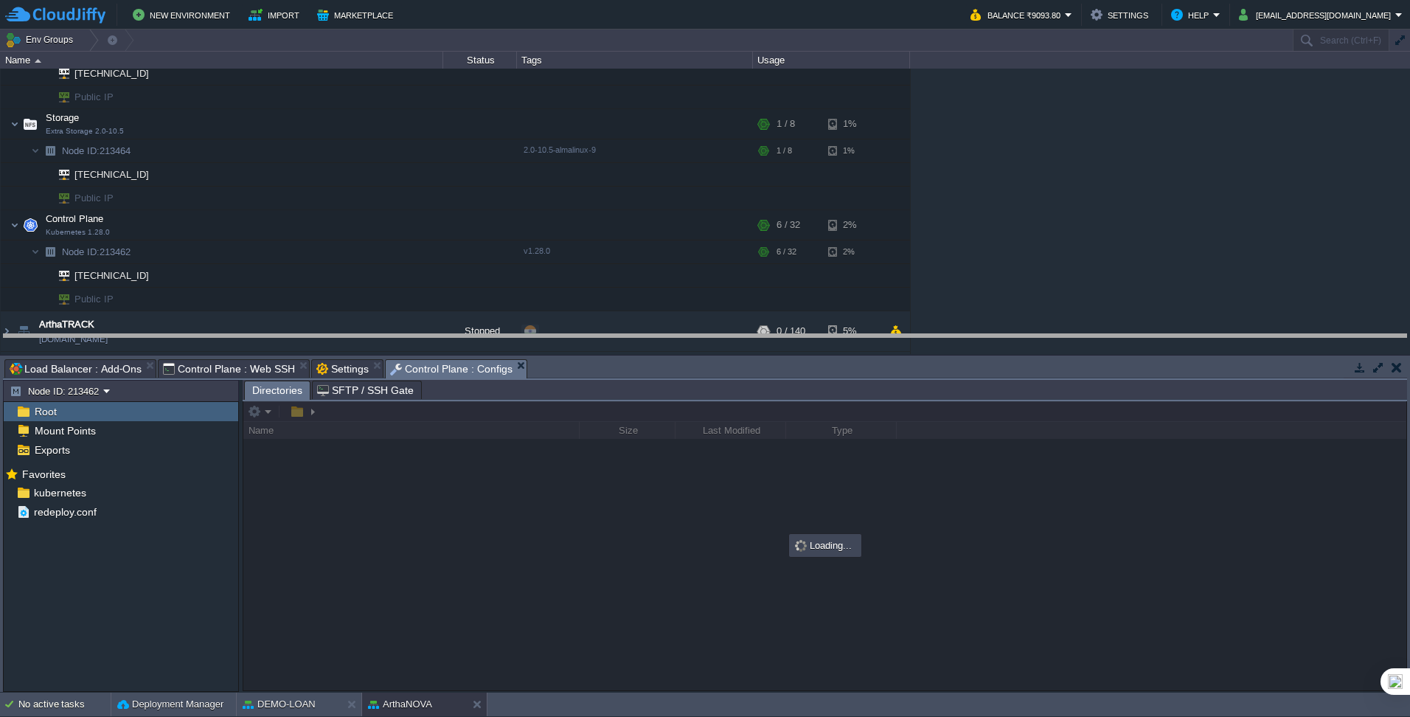
drag, startPoint x: 571, startPoint y: 368, endPoint x: 571, endPoint y: 343, distance: 25.1
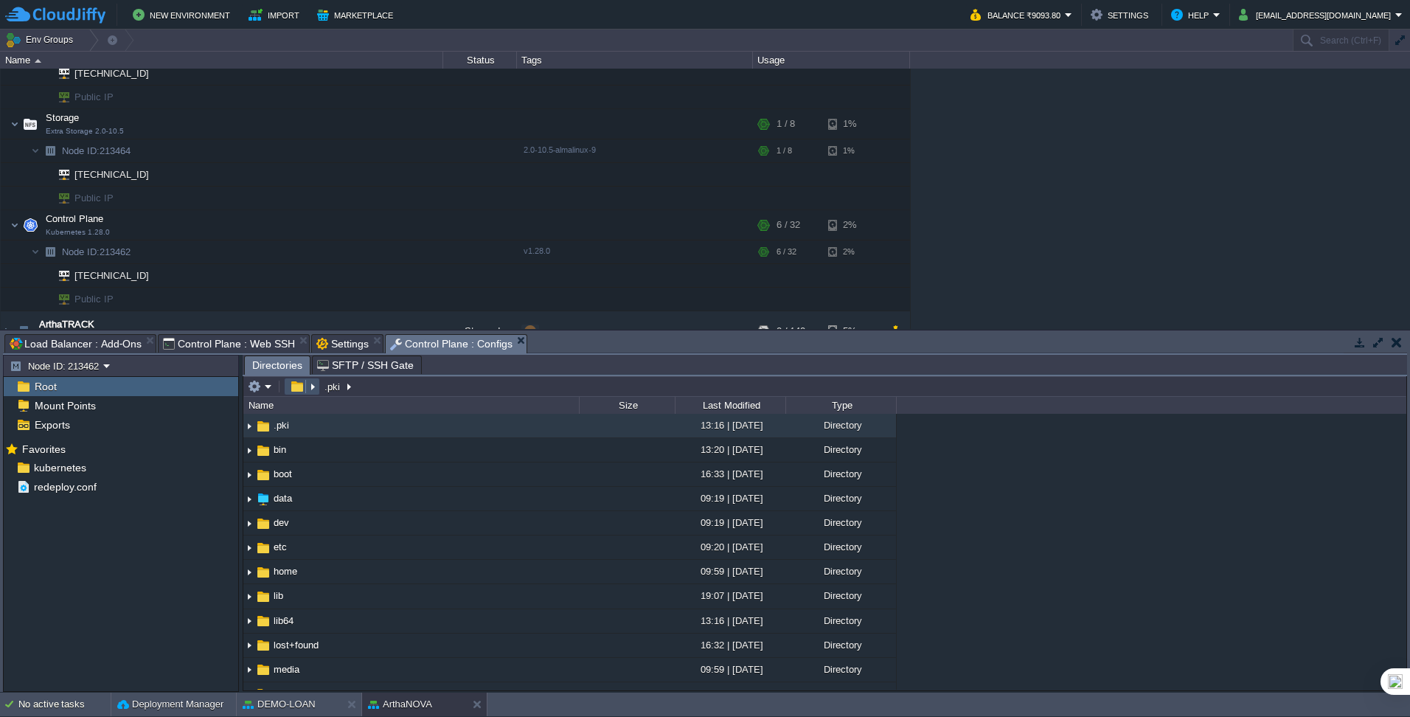
click at [307, 388] on button "button" at bounding box center [296, 386] width 21 height 13
click at [305, 386] on button "button" at bounding box center [296, 386] width 21 height 13
click at [312, 389] on em at bounding box center [302, 386] width 32 height 13
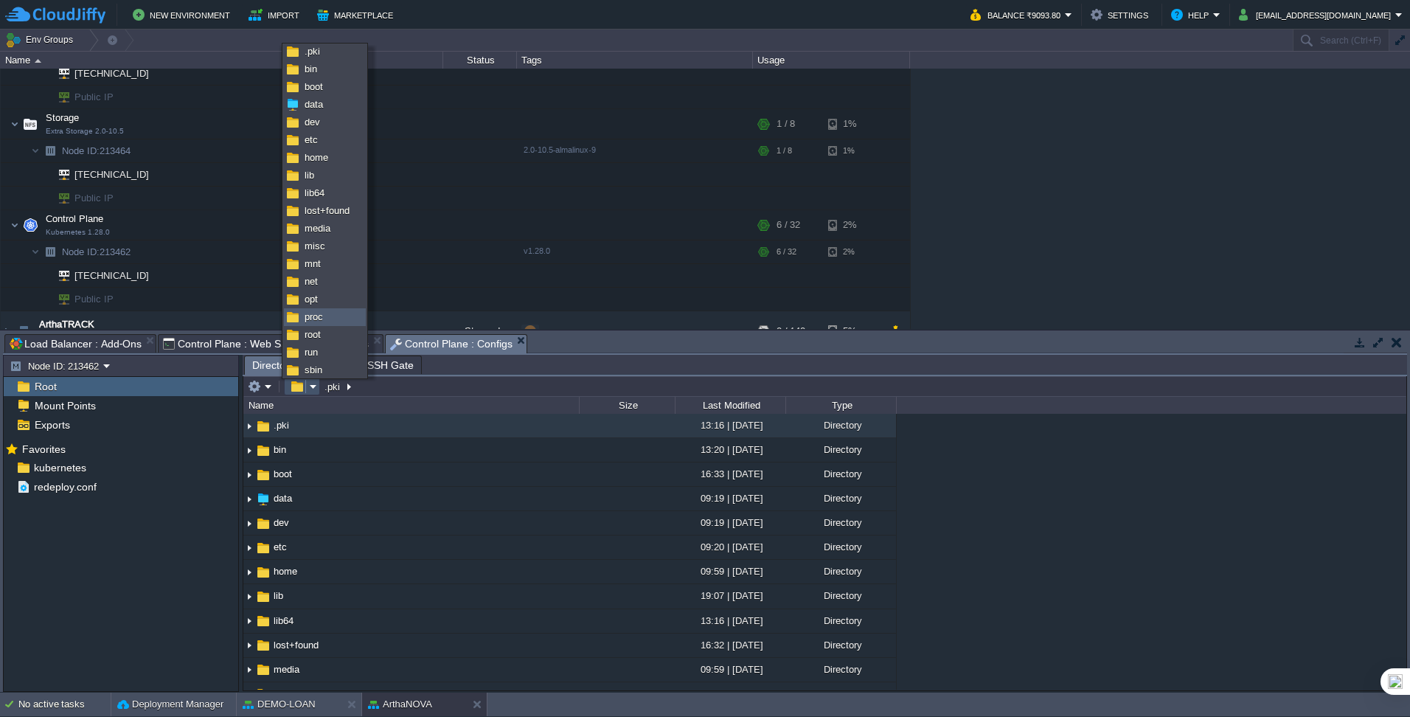
scroll to position [93, 0]
click at [324, 369] on link "var" at bounding box center [325, 368] width 80 height 16
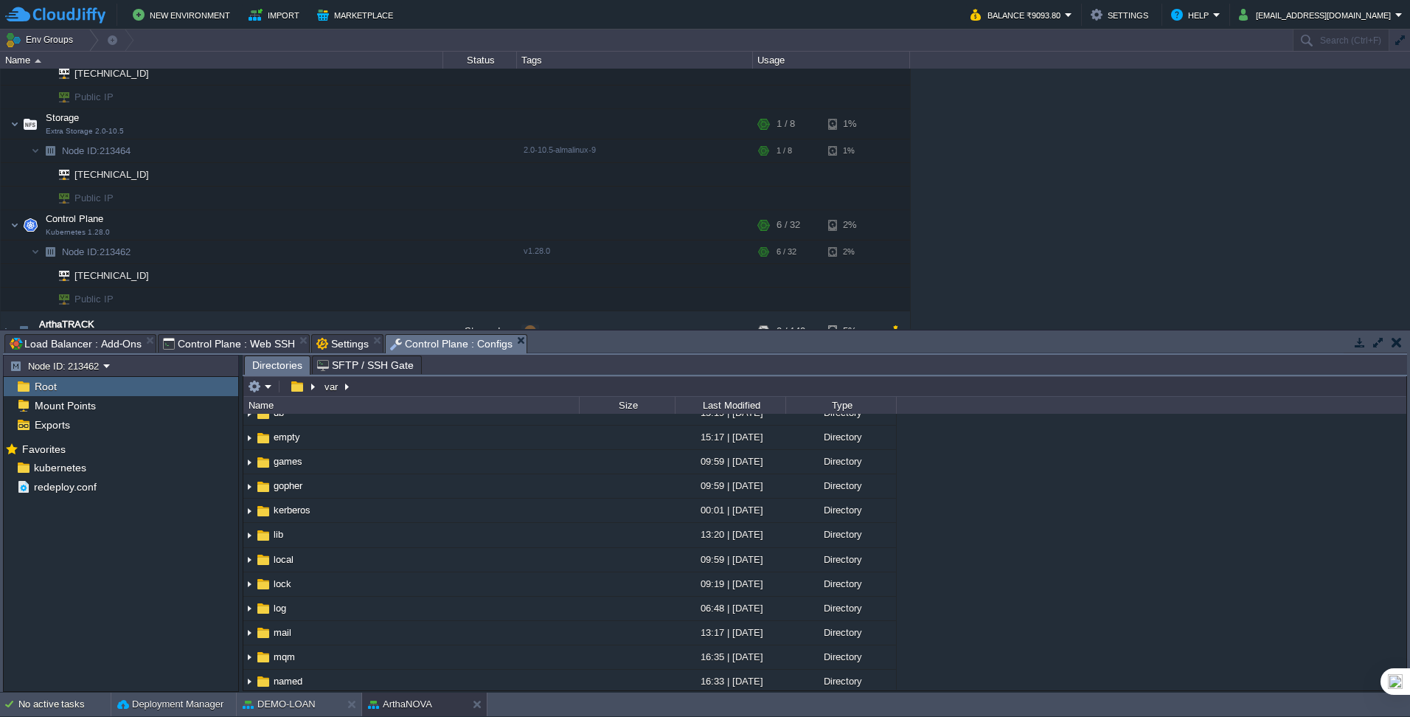
scroll to position [159, 0]
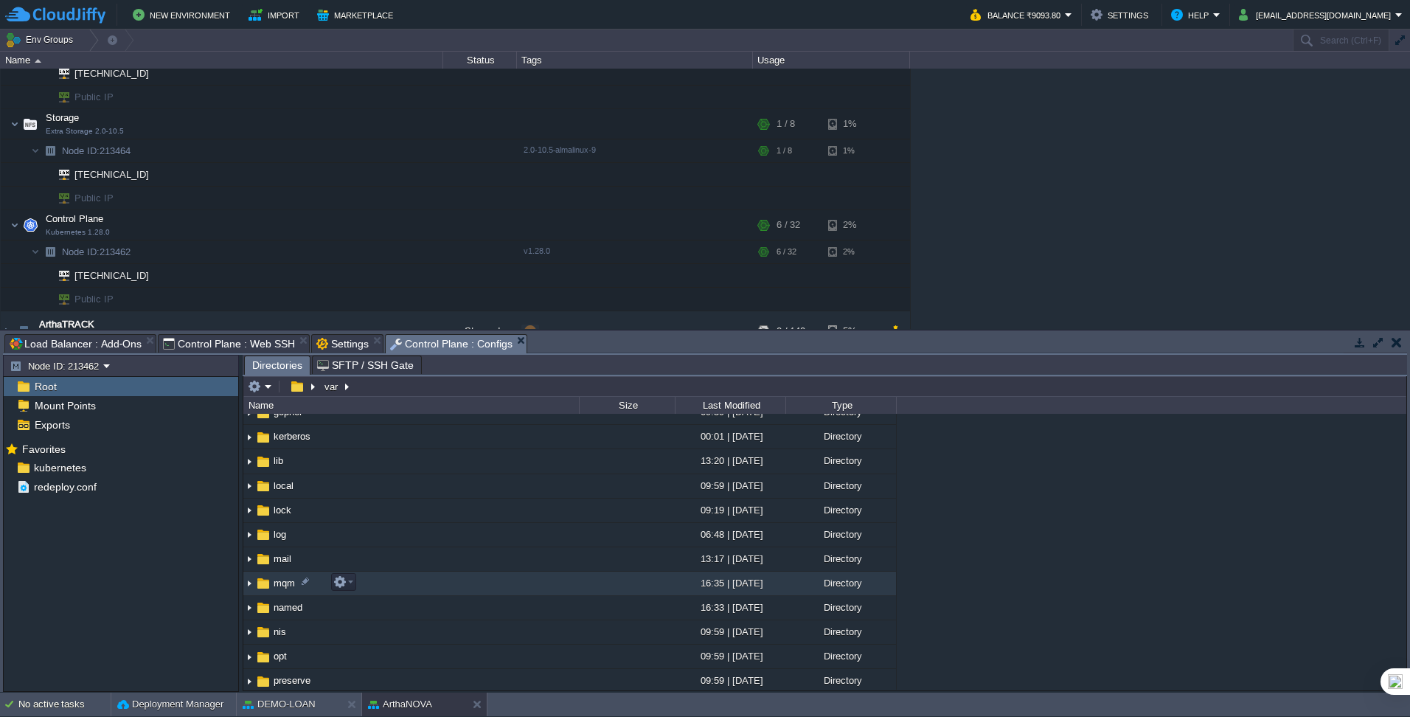
click at [251, 449] on img at bounding box center [249, 583] width 12 height 23
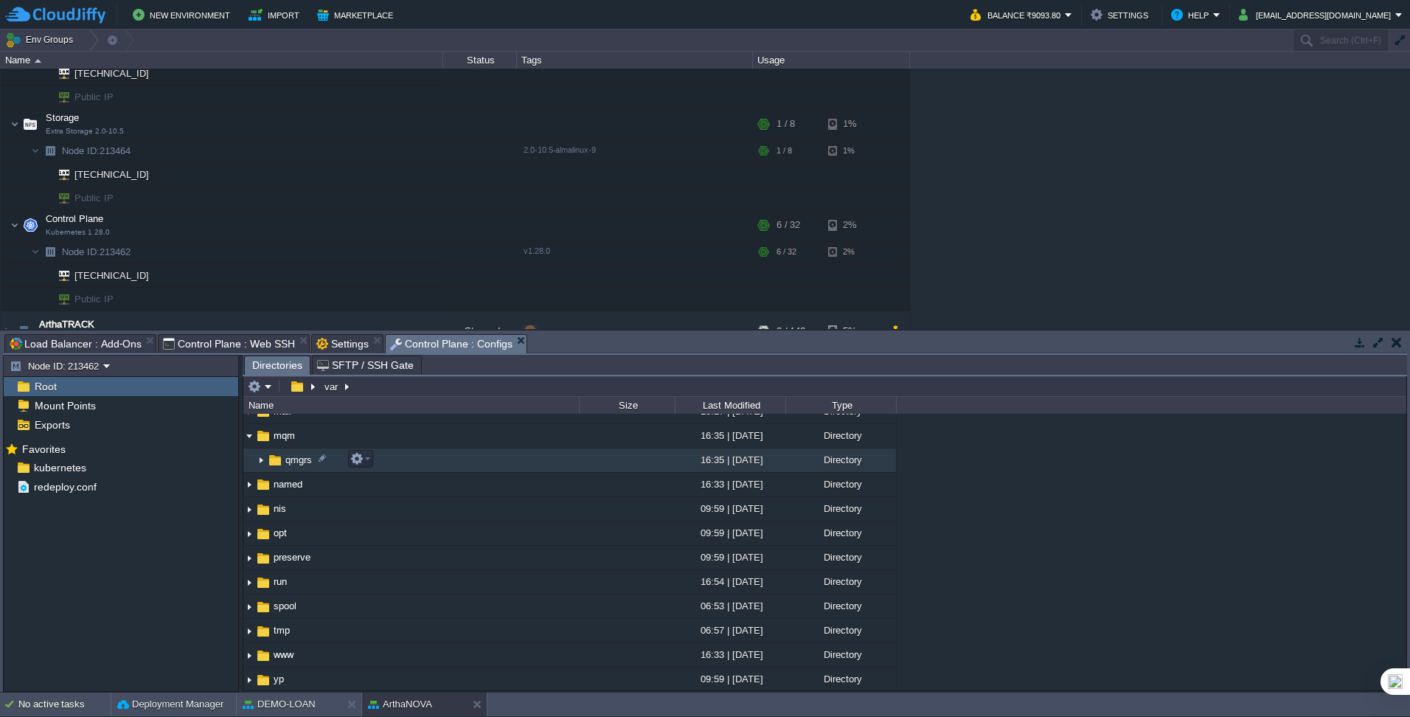
click at [262, 449] on img at bounding box center [261, 460] width 12 height 23
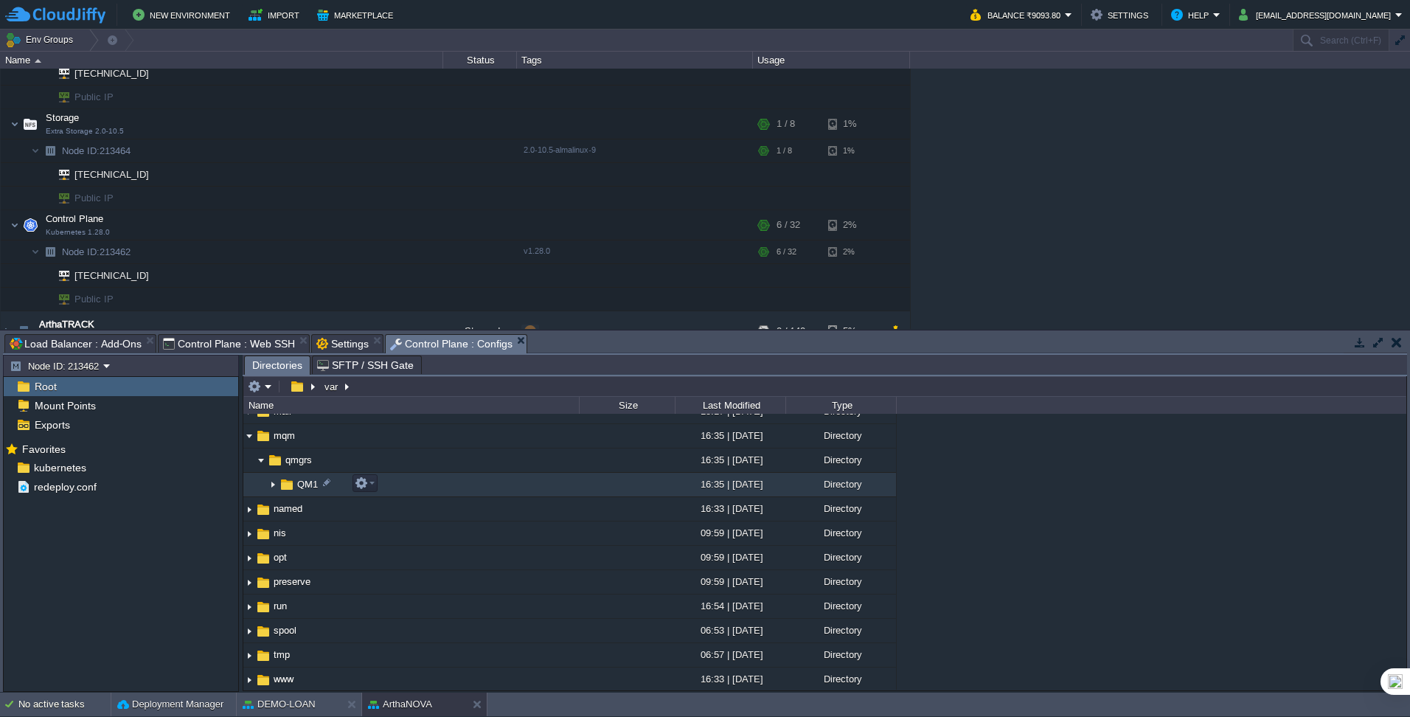
click at [276, 449] on img at bounding box center [273, 484] width 12 height 23
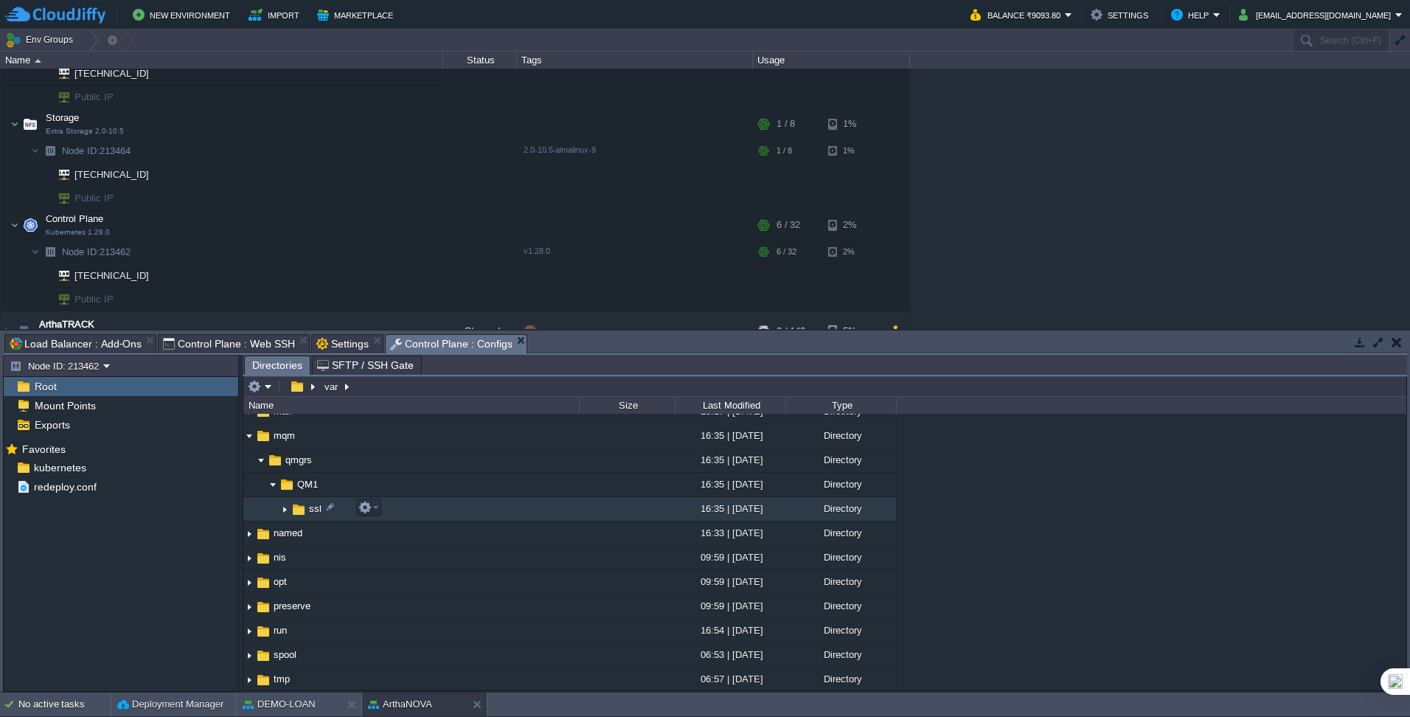
click at [285, 449] on img at bounding box center [285, 509] width 12 height 23
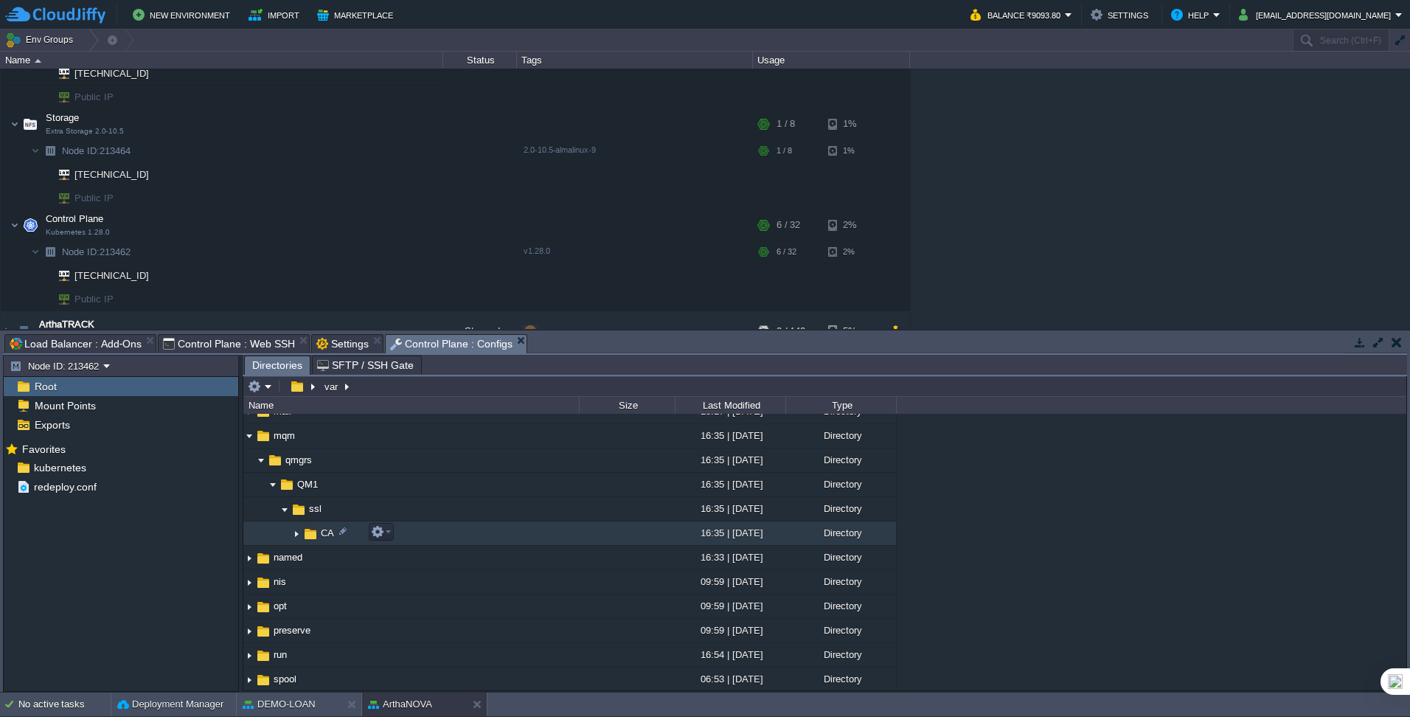
click at [296, 449] on img at bounding box center [297, 533] width 12 height 23
click at [300, 449] on img at bounding box center [297, 533] width 12 height 23
click at [301, 449] on img at bounding box center [297, 533] width 12 height 23
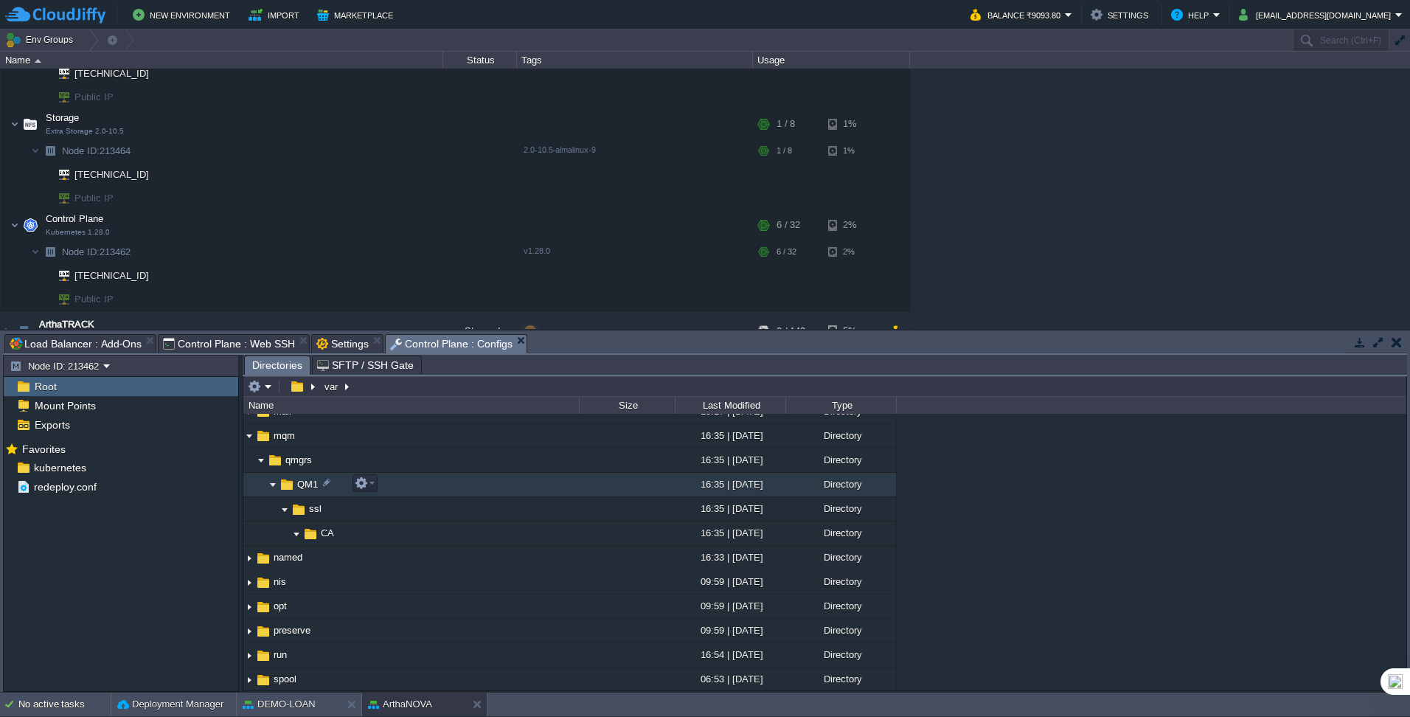
scroll to position [232, 0]
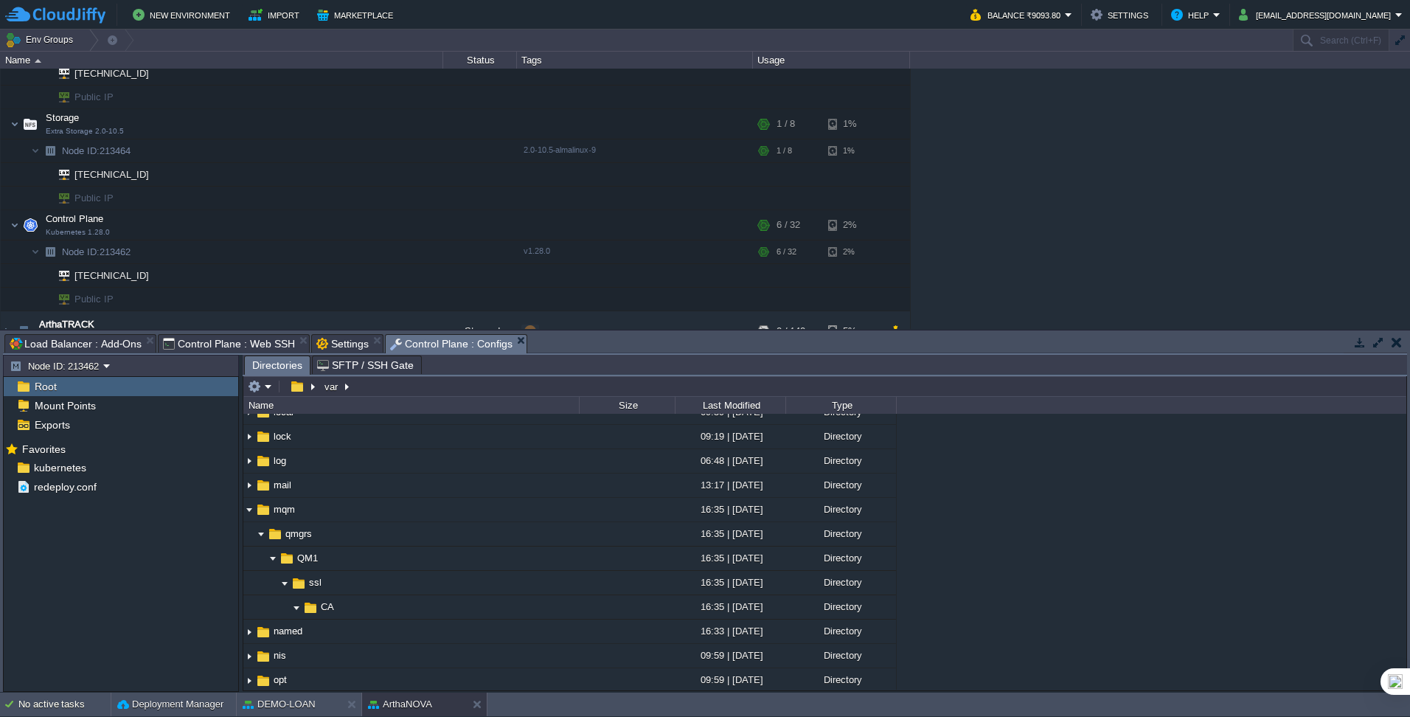
click at [338, 339] on span "Settings" at bounding box center [342, 344] width 52 height 18
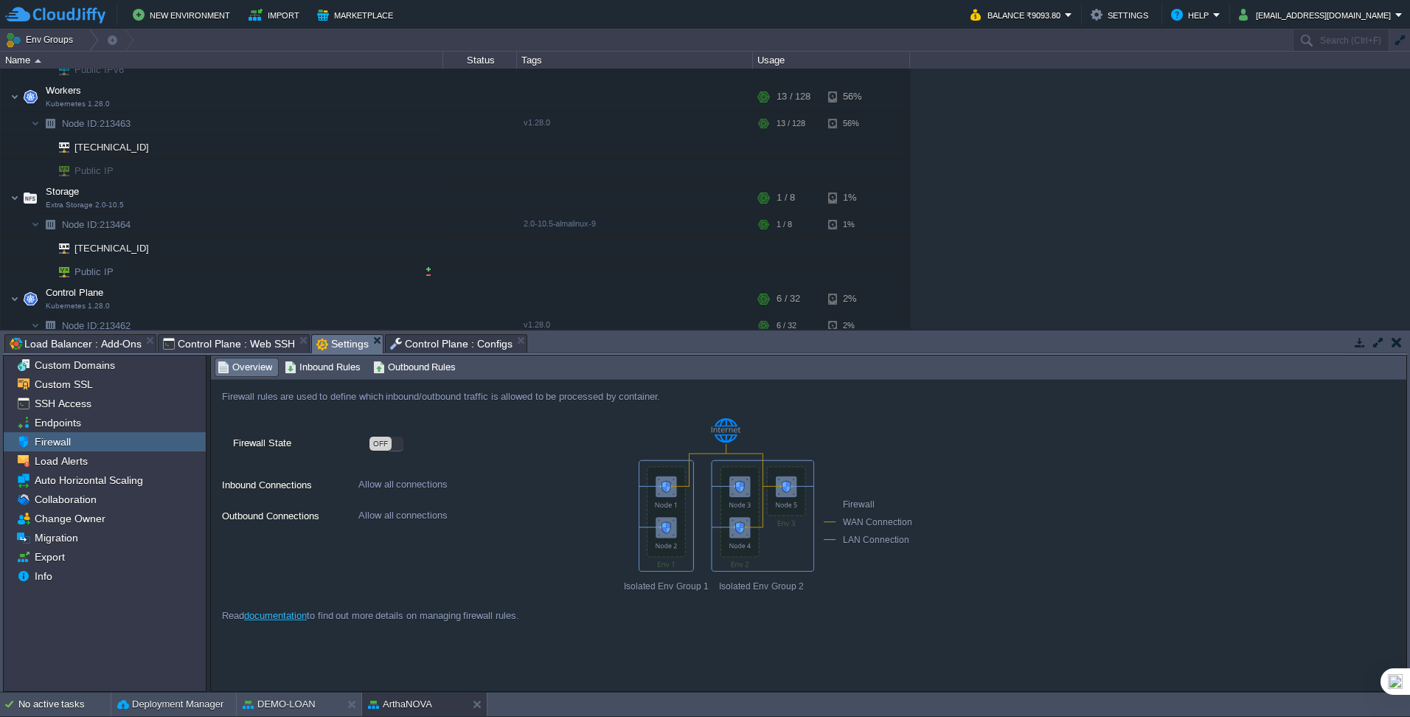
scroll to position [174, 0]
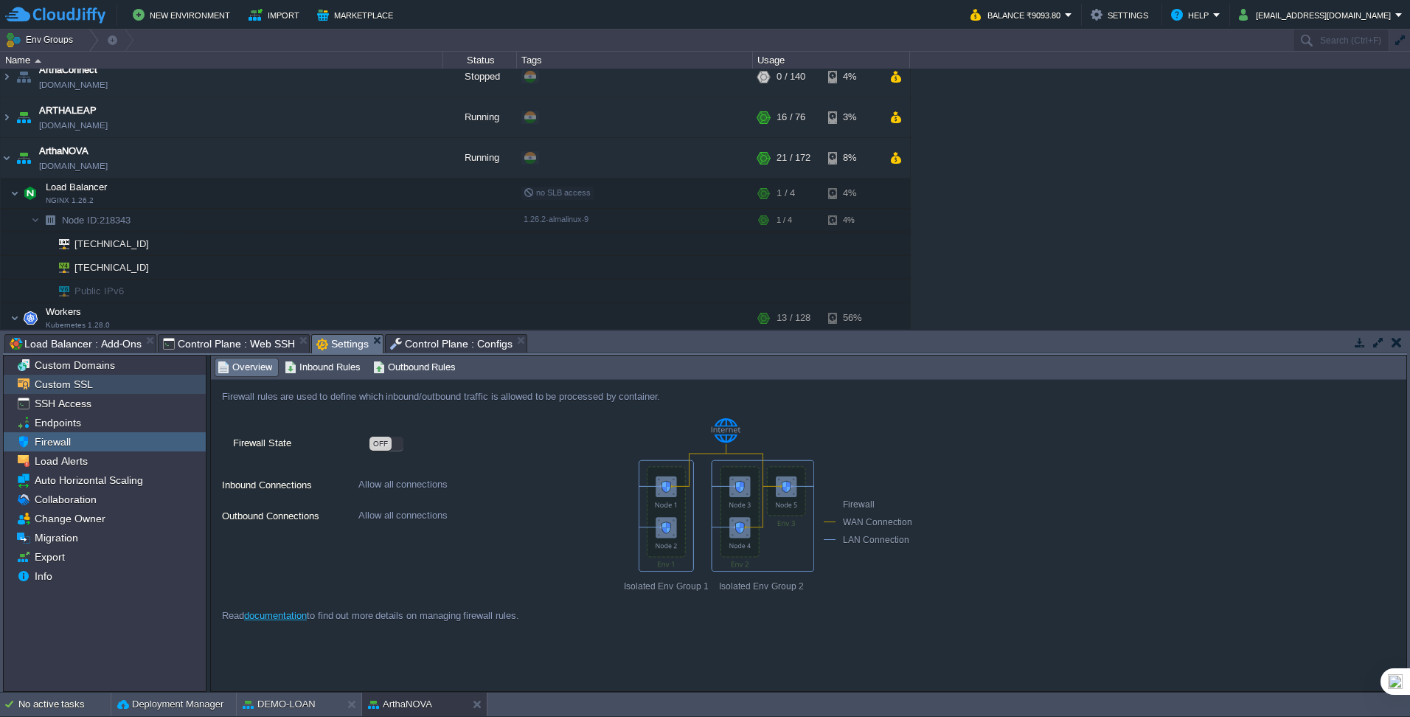
click at [83, 379] on span "Custom SSL" at bounding box center [63, 384] width 63 height 13
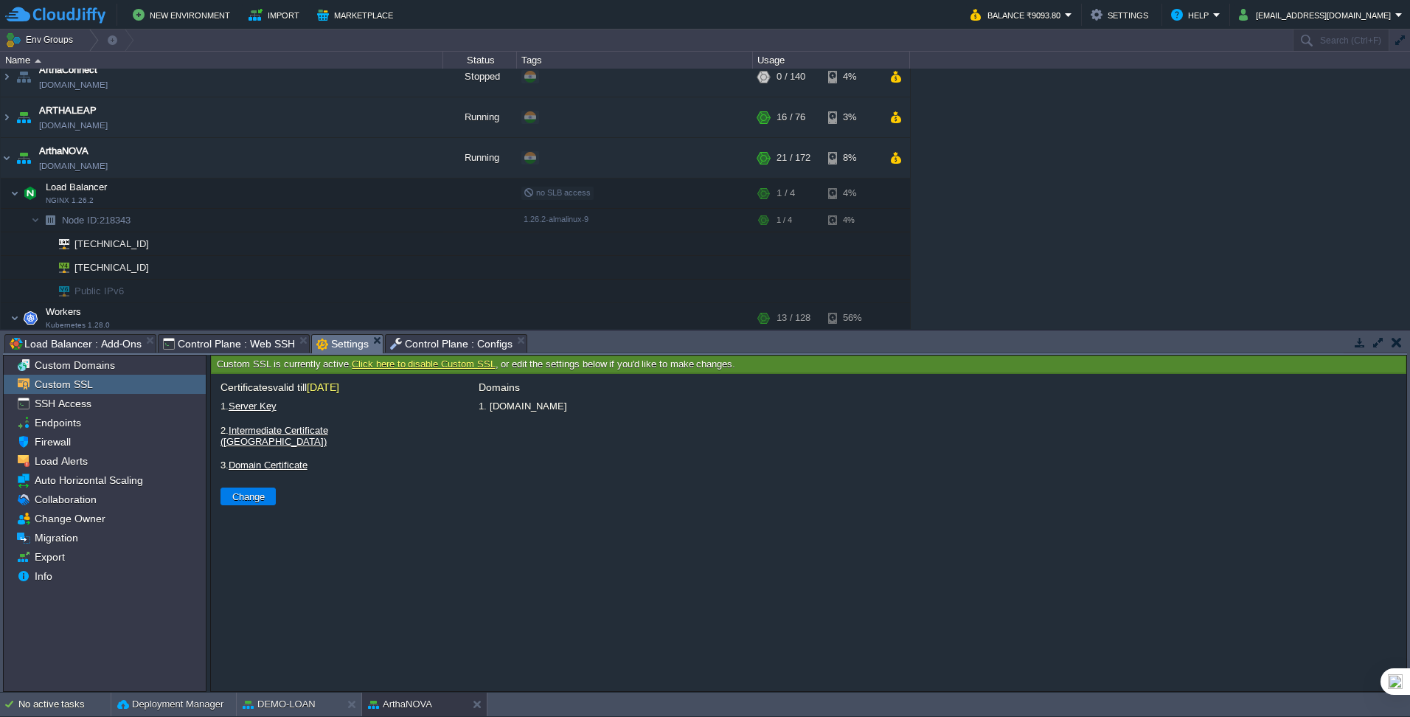
click at [241, 410] on link "Server Key" at bounding box center [253, 405] width 48 height 11
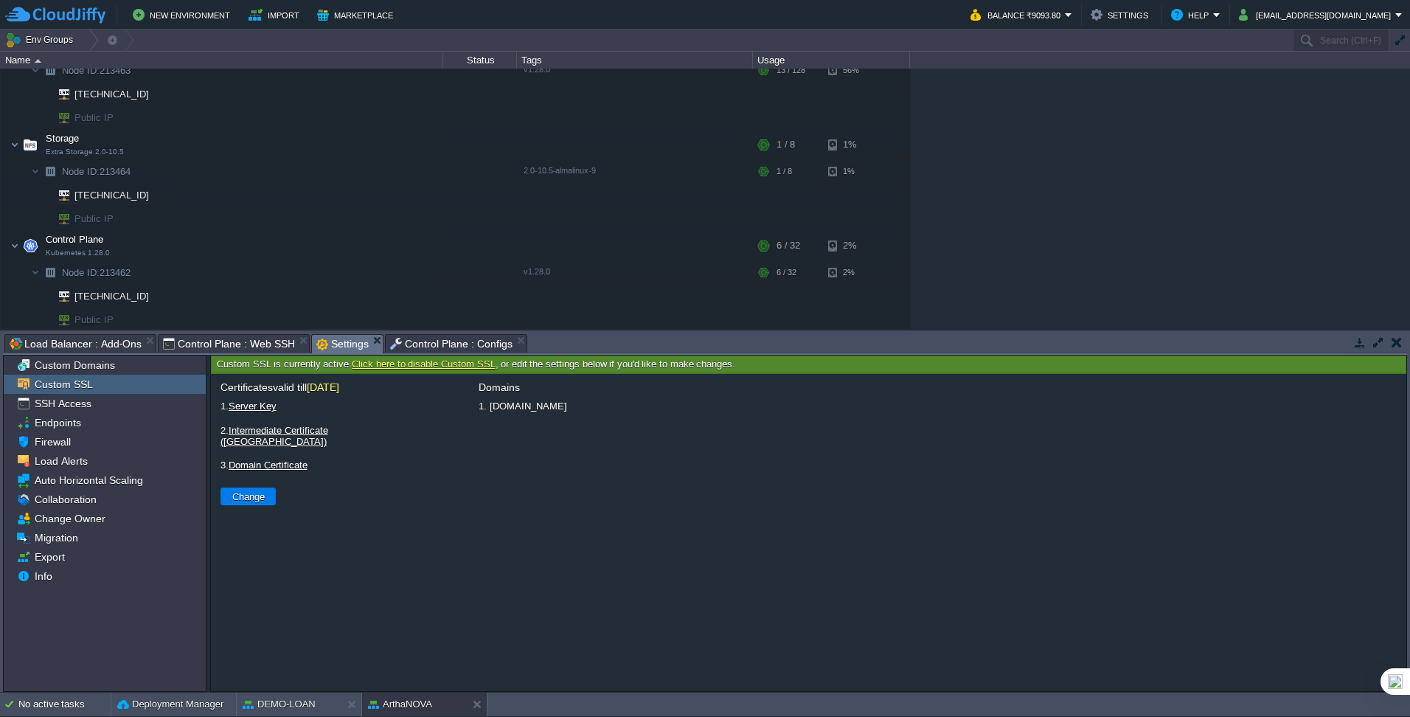
scroll to position [469, 0]
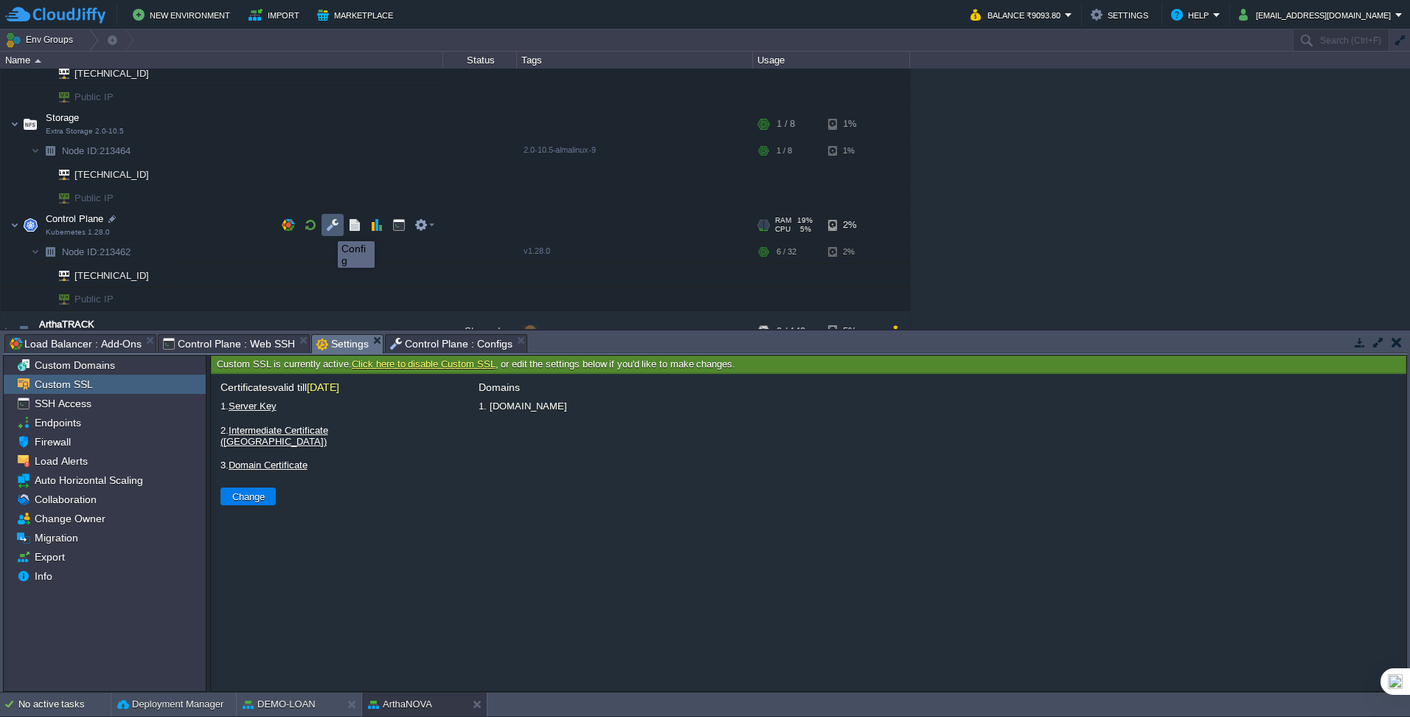
click at [330, 226] on button "button" at bounding box center [332, 224] width 13 height 13
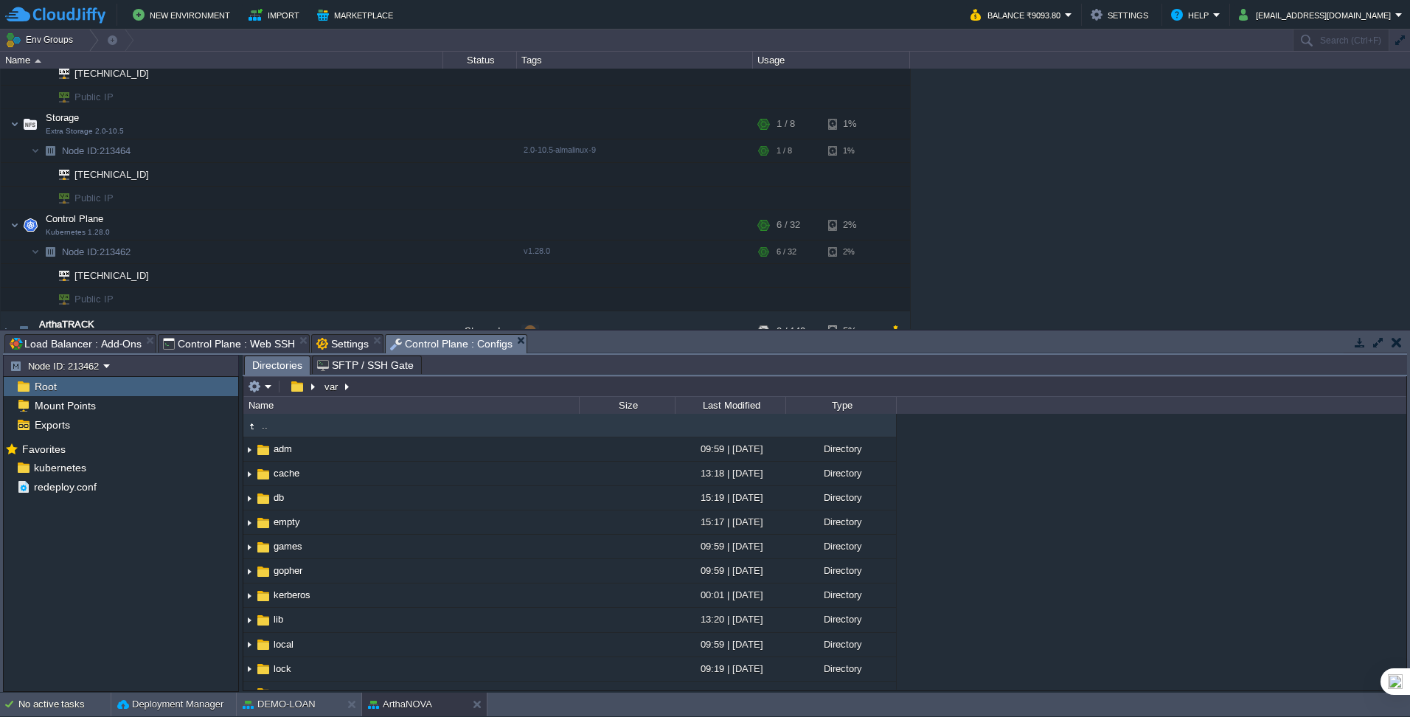
scroll to position [248, 0]
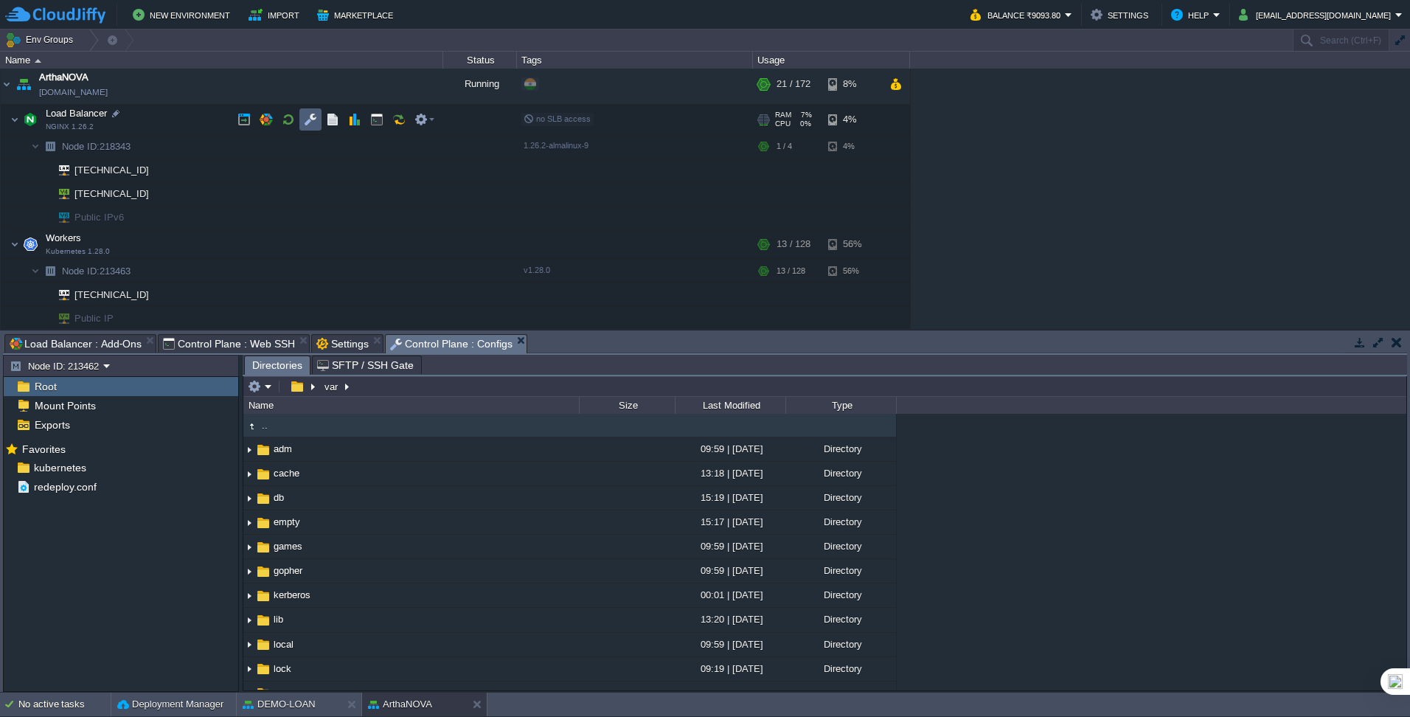
click at [308, 122] on button "button" at bounding box center [310, 119] width 13 height 13
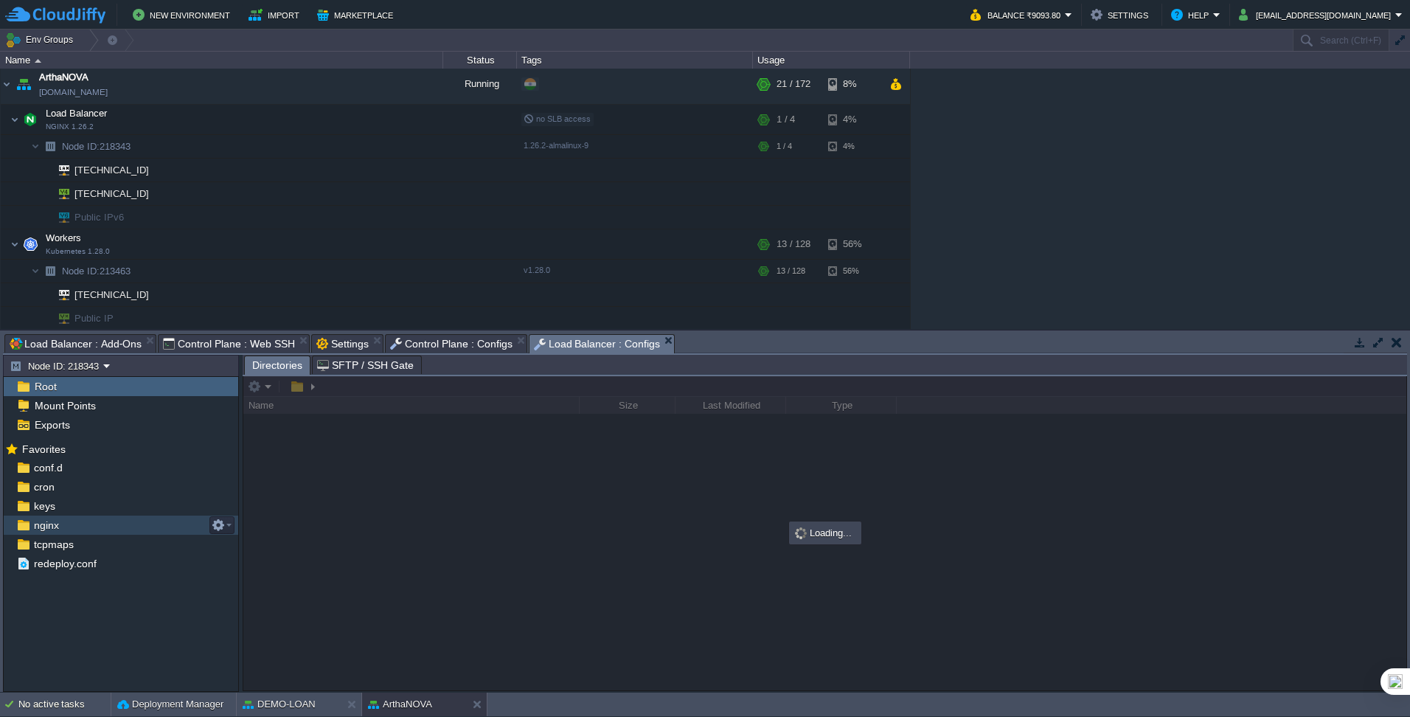
click at [63, 449] on div "nginx" at bounding box center [121, 524] width 234 height 19
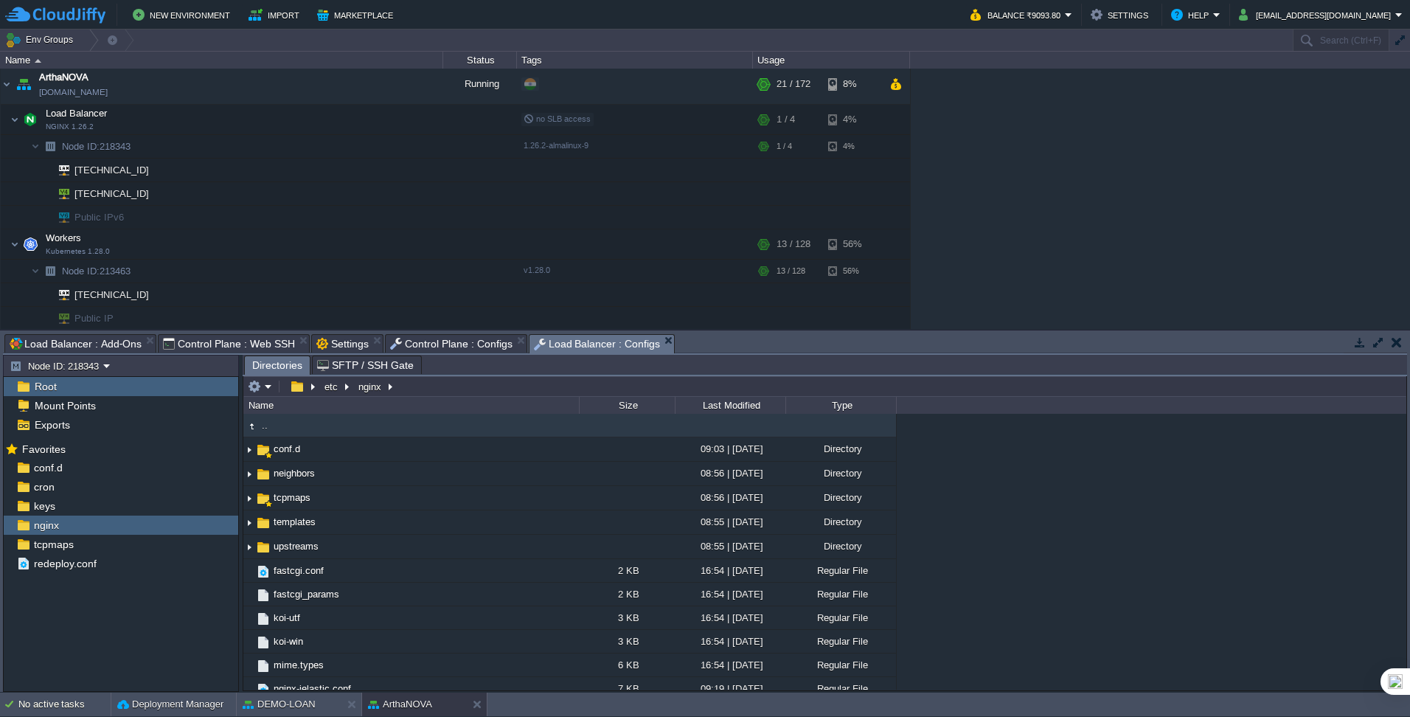
scroll to position [176, 0]
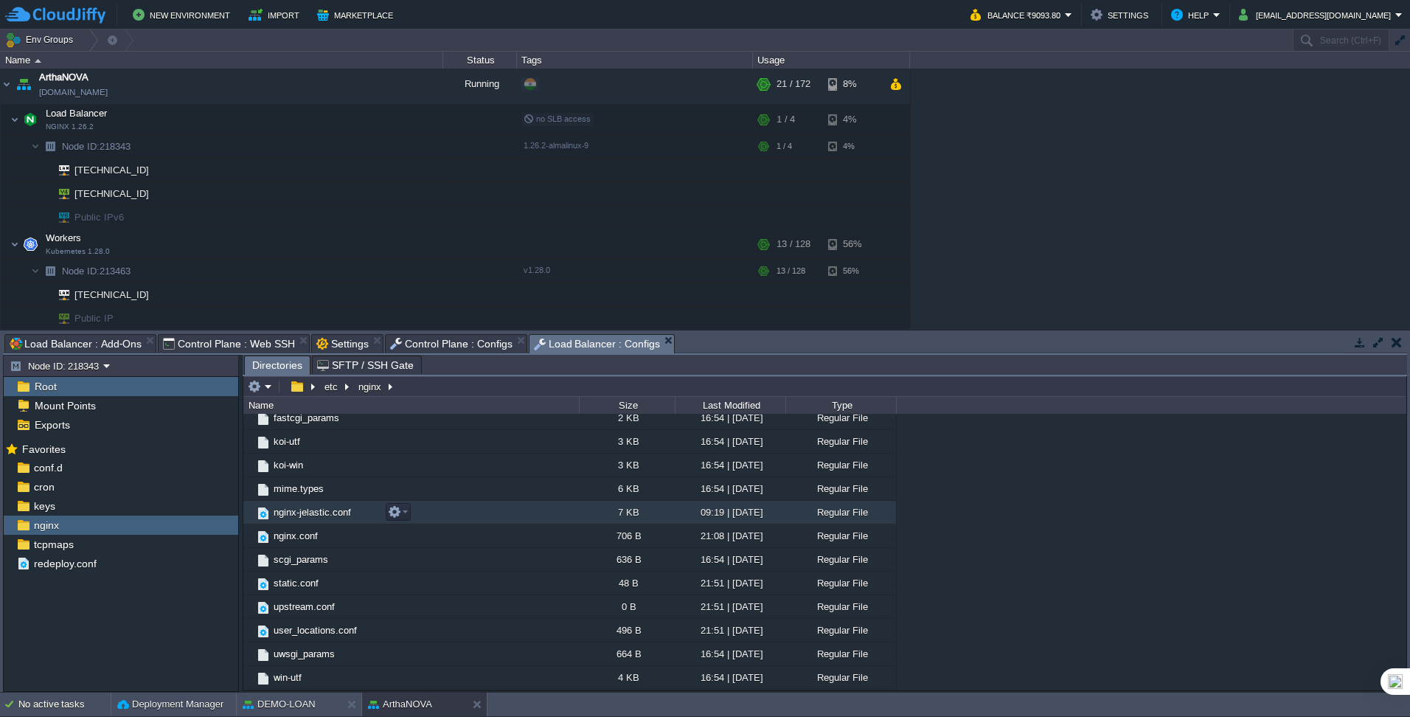
click at [320, 449] on span "nginx-jelastic.conf" at bounding box center [312, 512] width 82 height 13
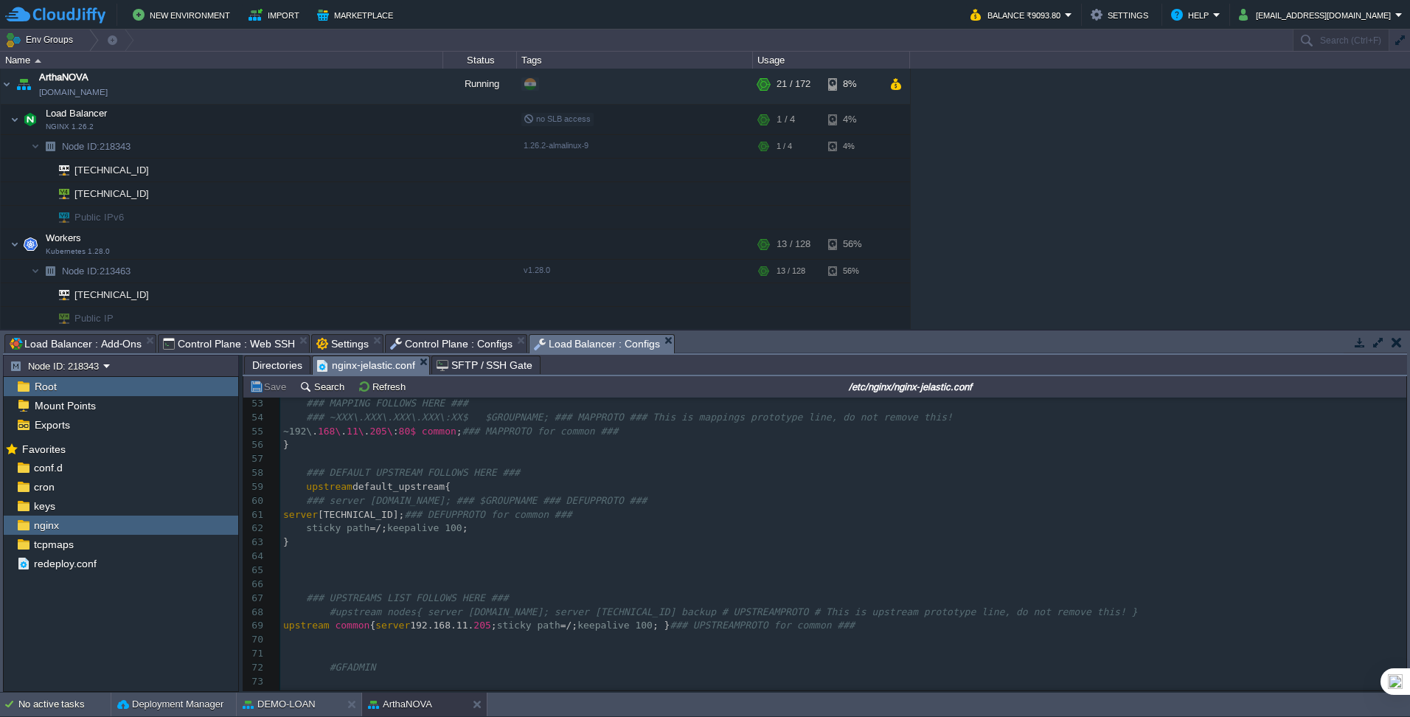
scroll to position [0, 0]
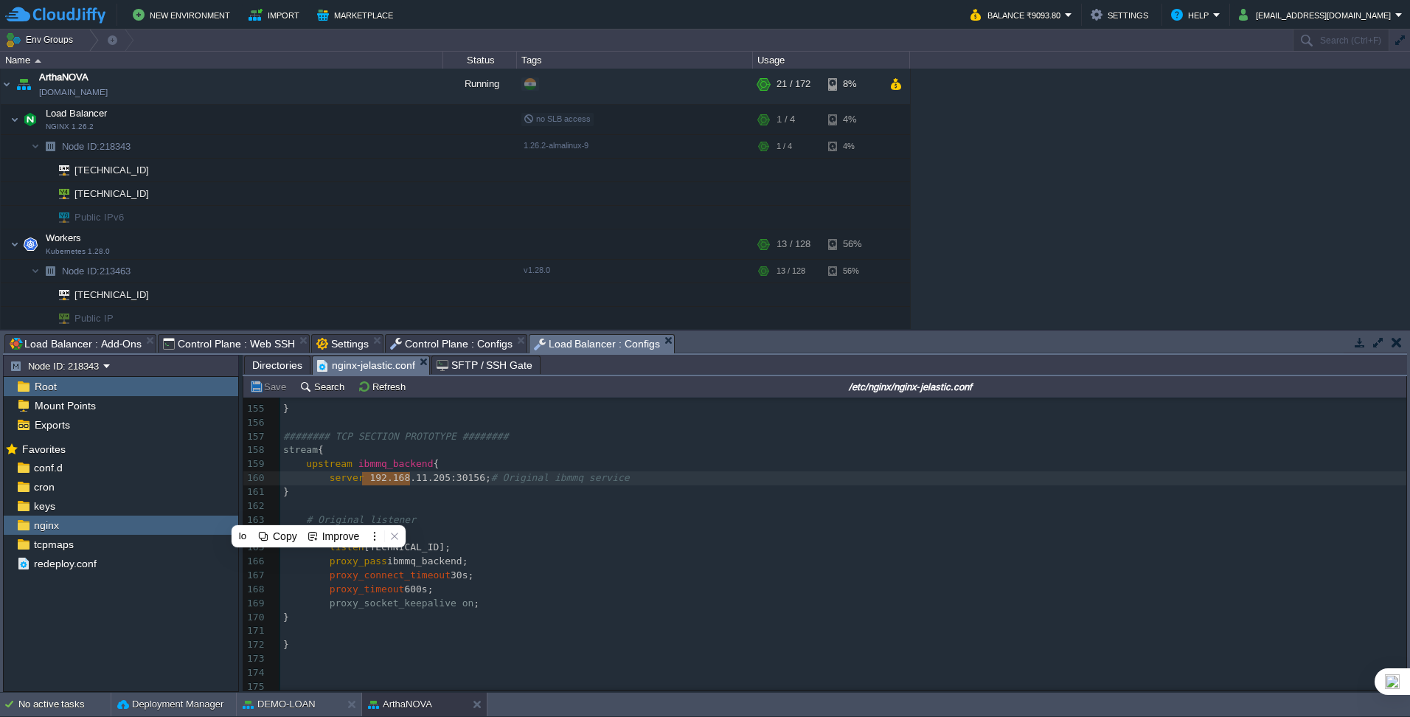
type textarea "[TECHNICAL_ID]"
drag, startPoint x: 362, startPoint y: 481, endPoint x: 415, endPoint y: 478, distance: 53.2
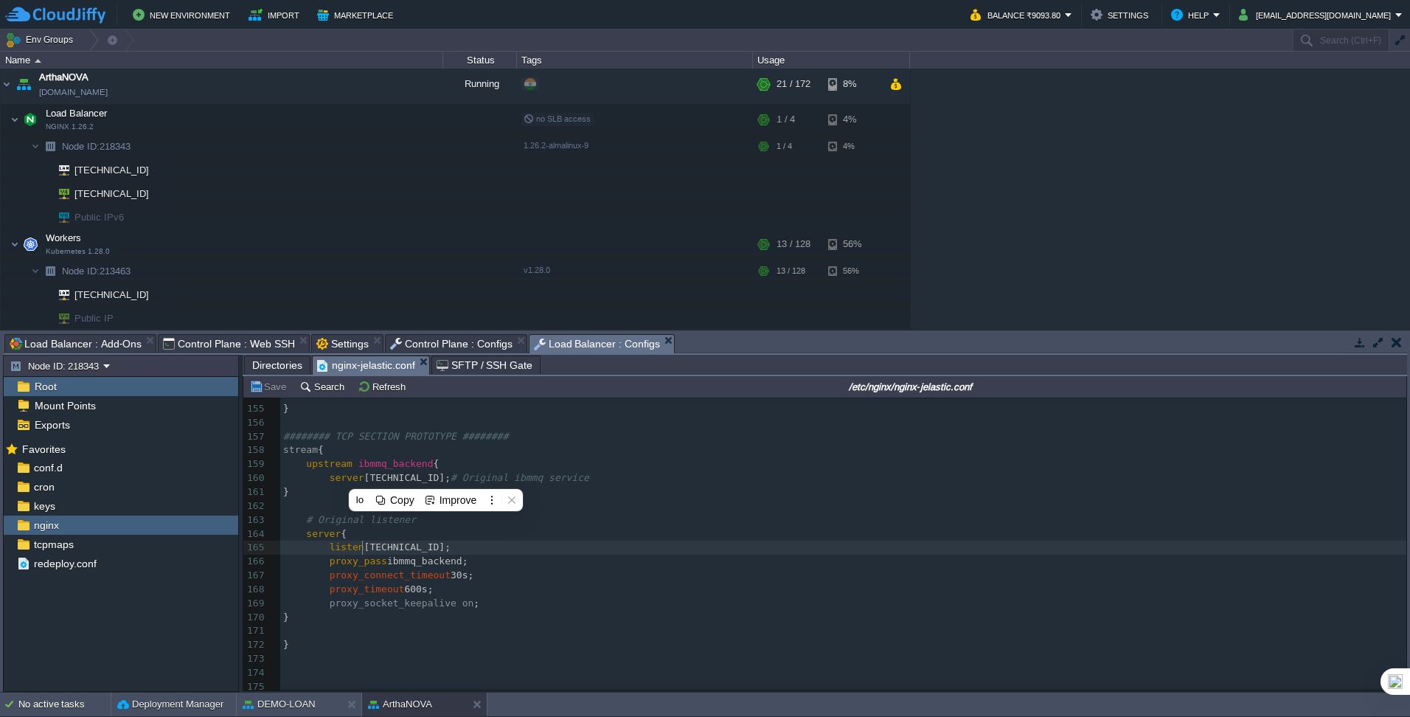
click at [364, 449] on div "x ​ 144 # proxy_set_header X-Forwarded-For $proxy_add_x_forwarded_for; 145 # pr…" at bounding box center [843, 506] width 1126 height 514
click at [402, 449] on span "[TECHNICAL_ID];" at bounding box center [407, 477] width 86 height 11
click at [329, 340] on span "Settings" at bounding box center [342, 344] width 52 height 18
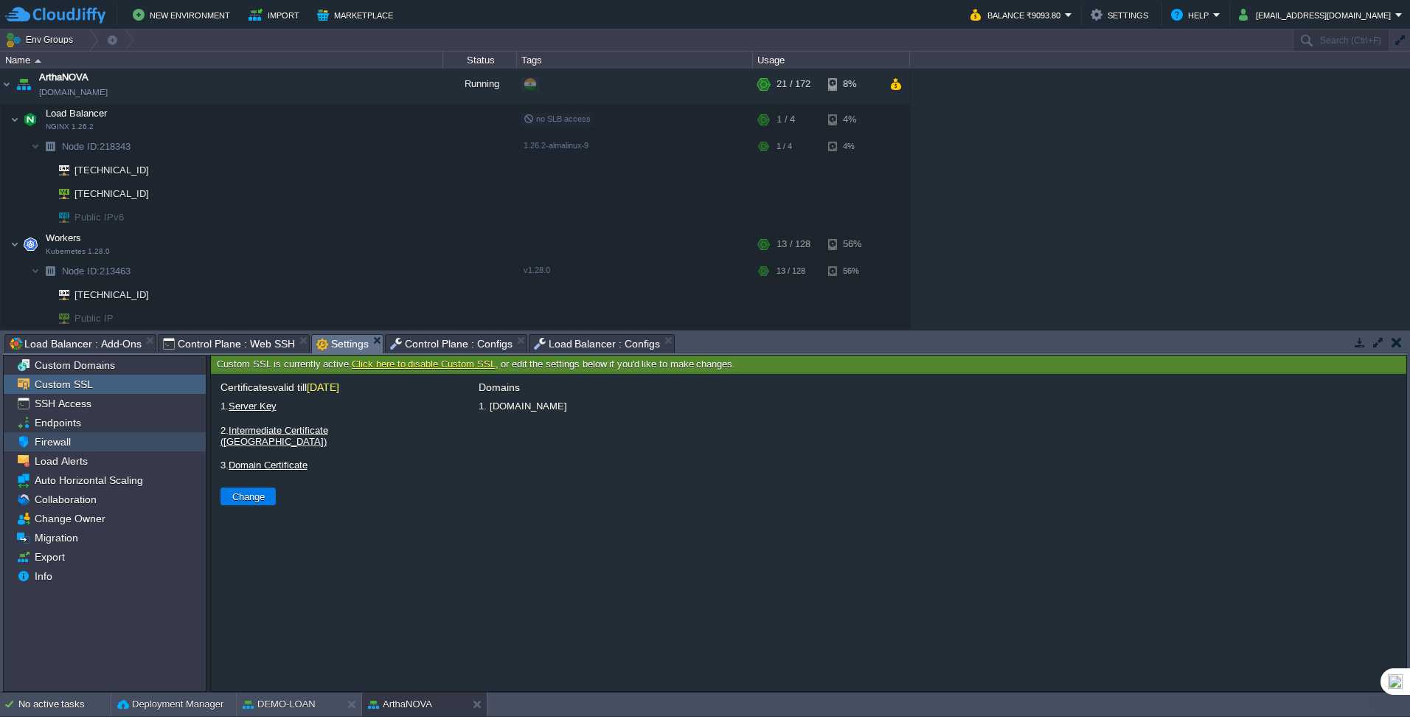
click at [60, 442] on span "Firewall" at bounding box center [52, 441] width 41 height 13
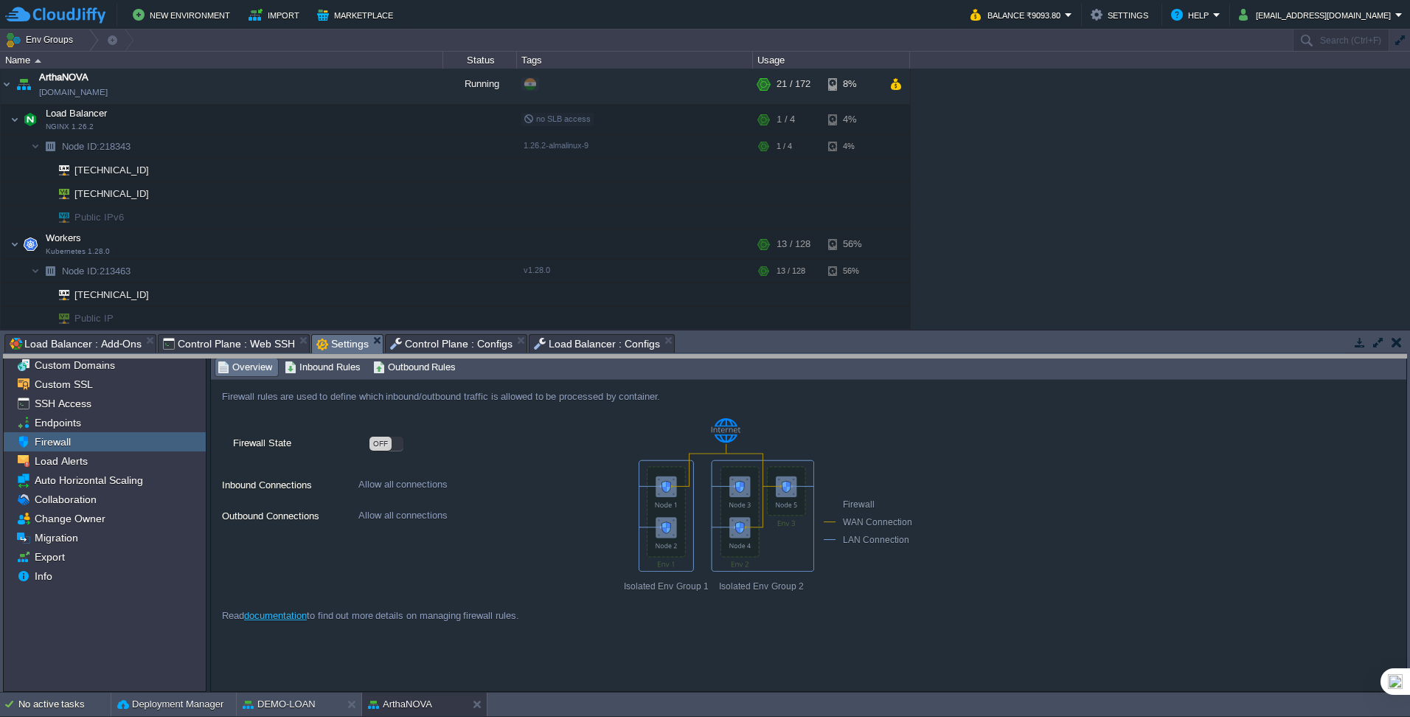
drag, startPoint x: 709, startPoint y: 344, endPoint x: 712, endPoint y: 365, distance: 20.8
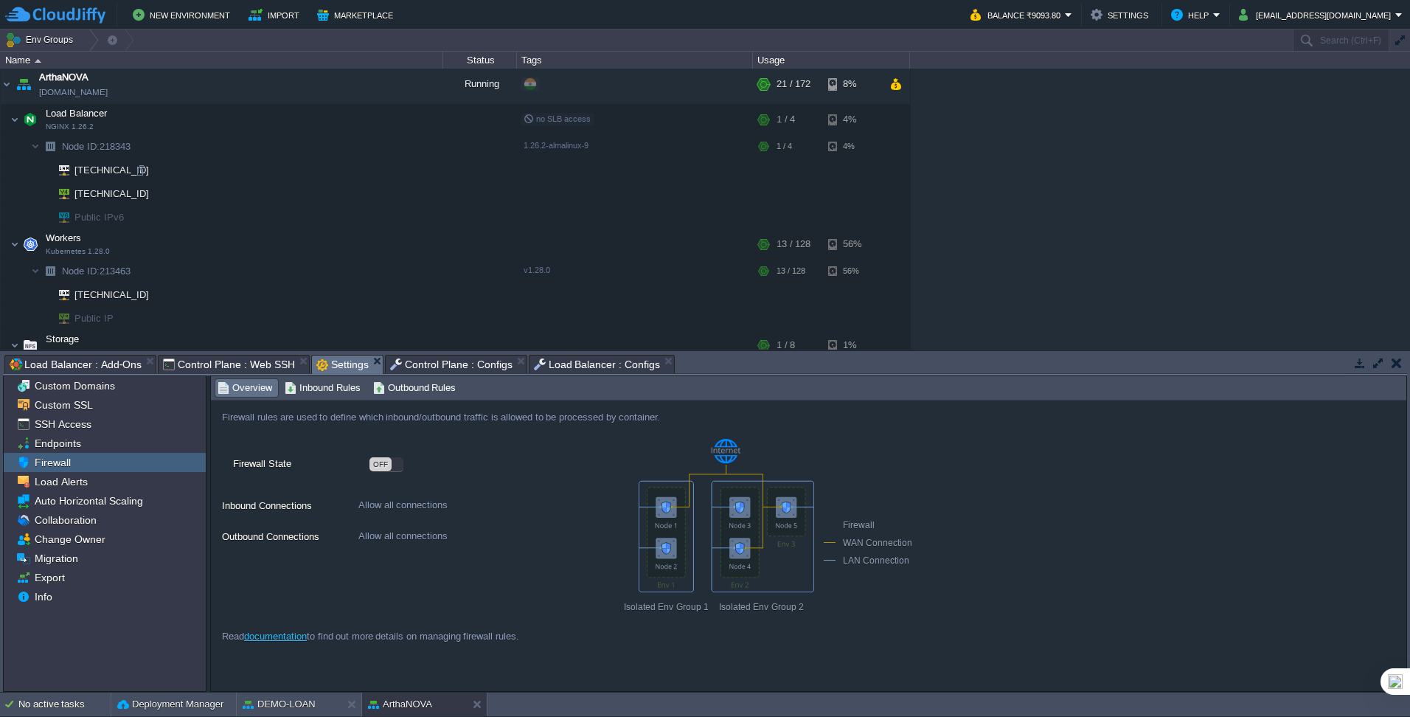
scroll to position [174, 0]
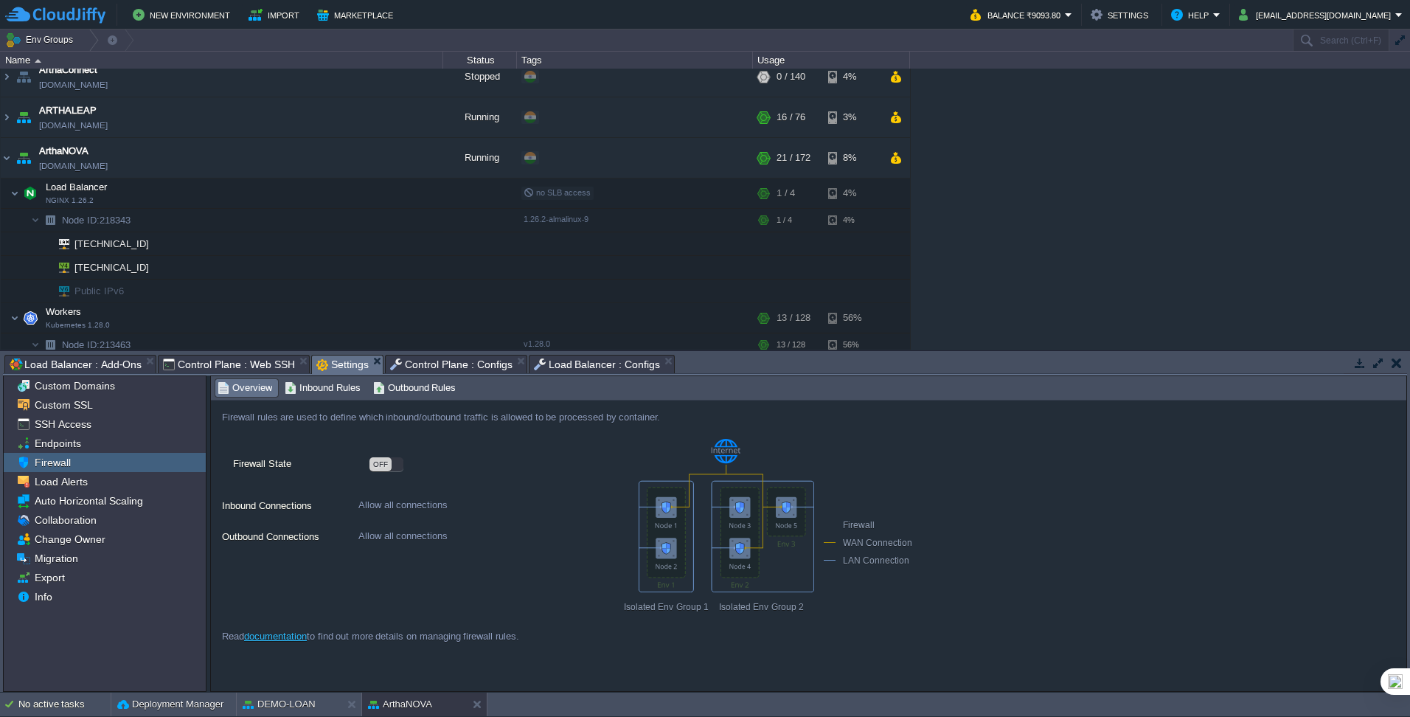
click at [242, 361] on span "Control Plane : Web SSH" at bounding box center [229, 364] width 132 height 18
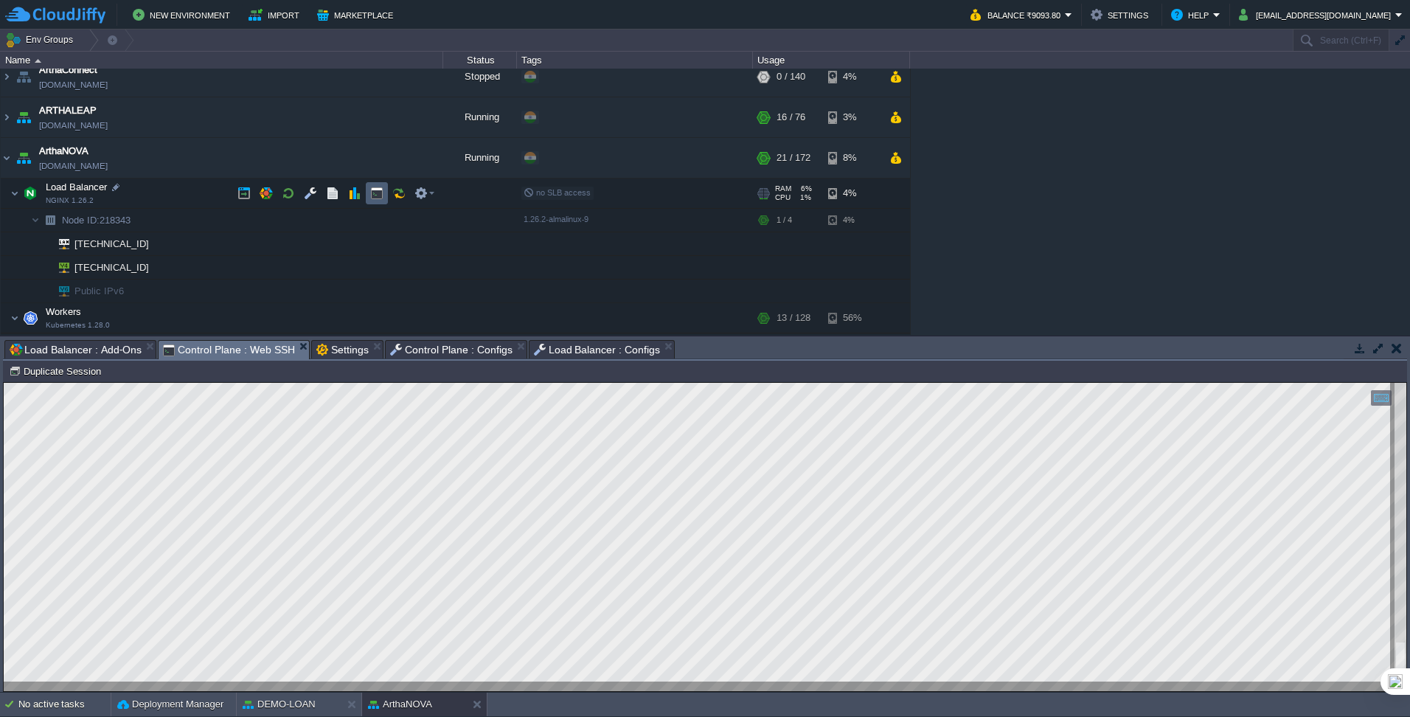
click at [372, 192] on button "button" at bounding box center [376, 193] width 13 height 13
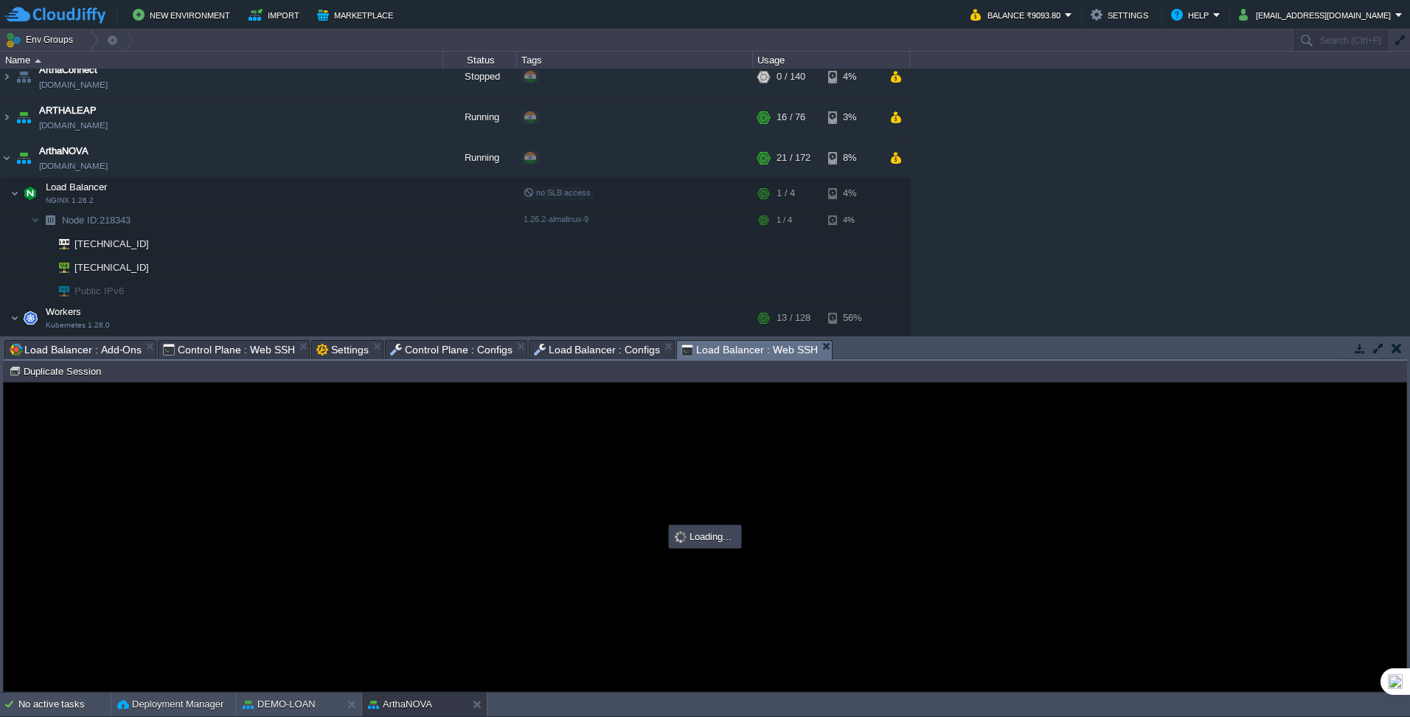
scroll to position [0, 0]
type input "#000000"
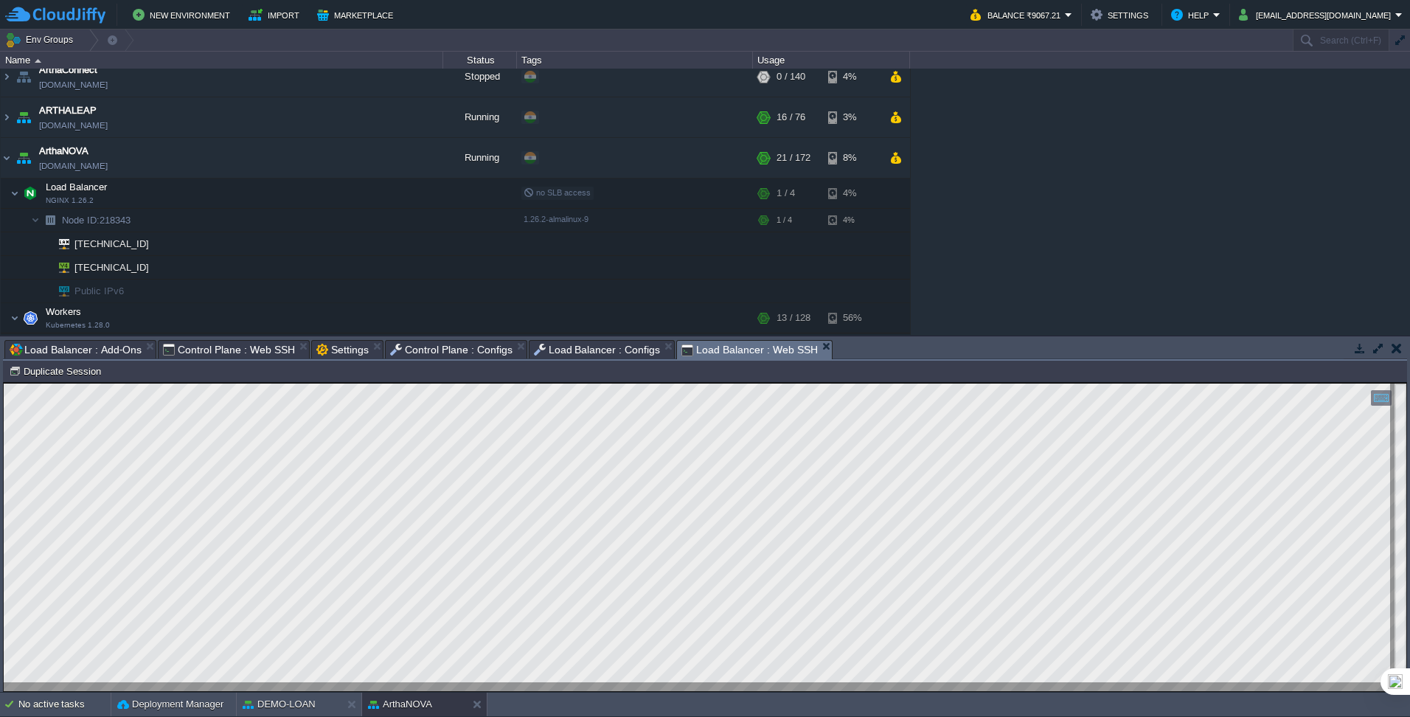
click at [252, 342] on span "Control Plane : Web SSH" at bounding box center [229, 350] width 132 height 18
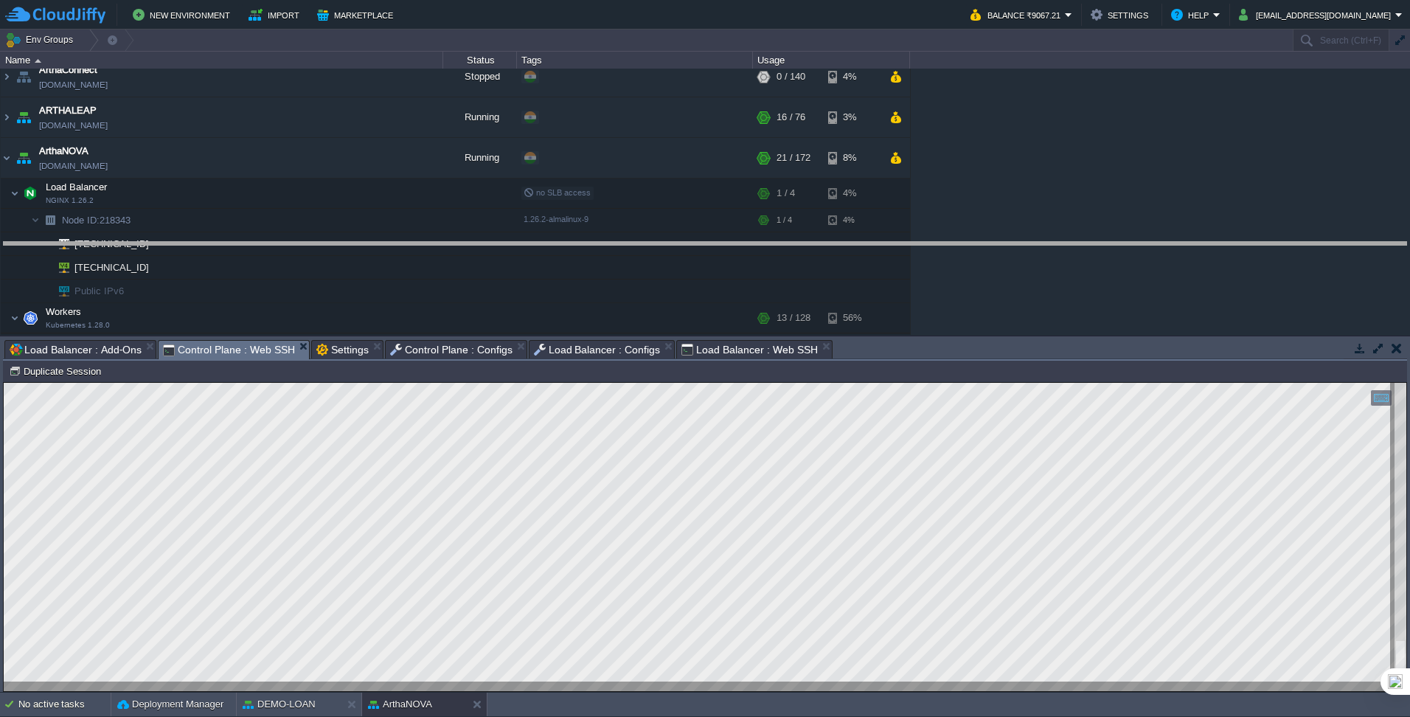
drag, startPoint x: 858, startPoint y: 347, endPoint x: 835, endPoint y: 246, distance: 102.8
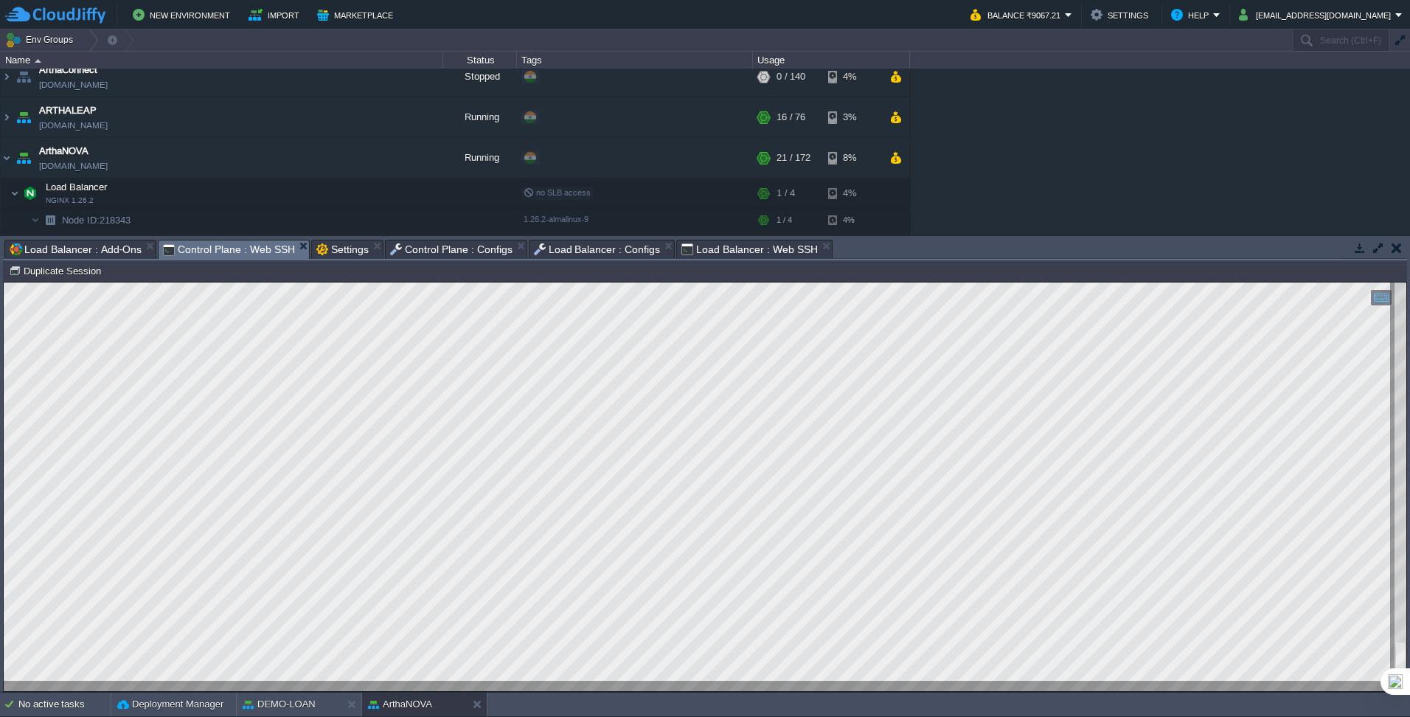
click at [4, 282] on html "Copy: Ctrl + Shift + C Paste: Ctrl + V Settings: Ctrl + Shift + Alt 0" at bounding box center [705, 282] width 1402 height 0
drag, startPoint x: 84, startPoint y: 681, endPoint x: -3, endPoint y: 549, distance: 158.7
click at [4, 282] on html "Copy: Ctrl + Shift + C Paste: Ctrl + V Settings: Ctrl + Shift + Alt 0" at bounding box center [705, 282] width 1402 height 0
click at [601, 252] on span "Load Balancer : Configs" at bounding box center [597, 249] width 127 height 18
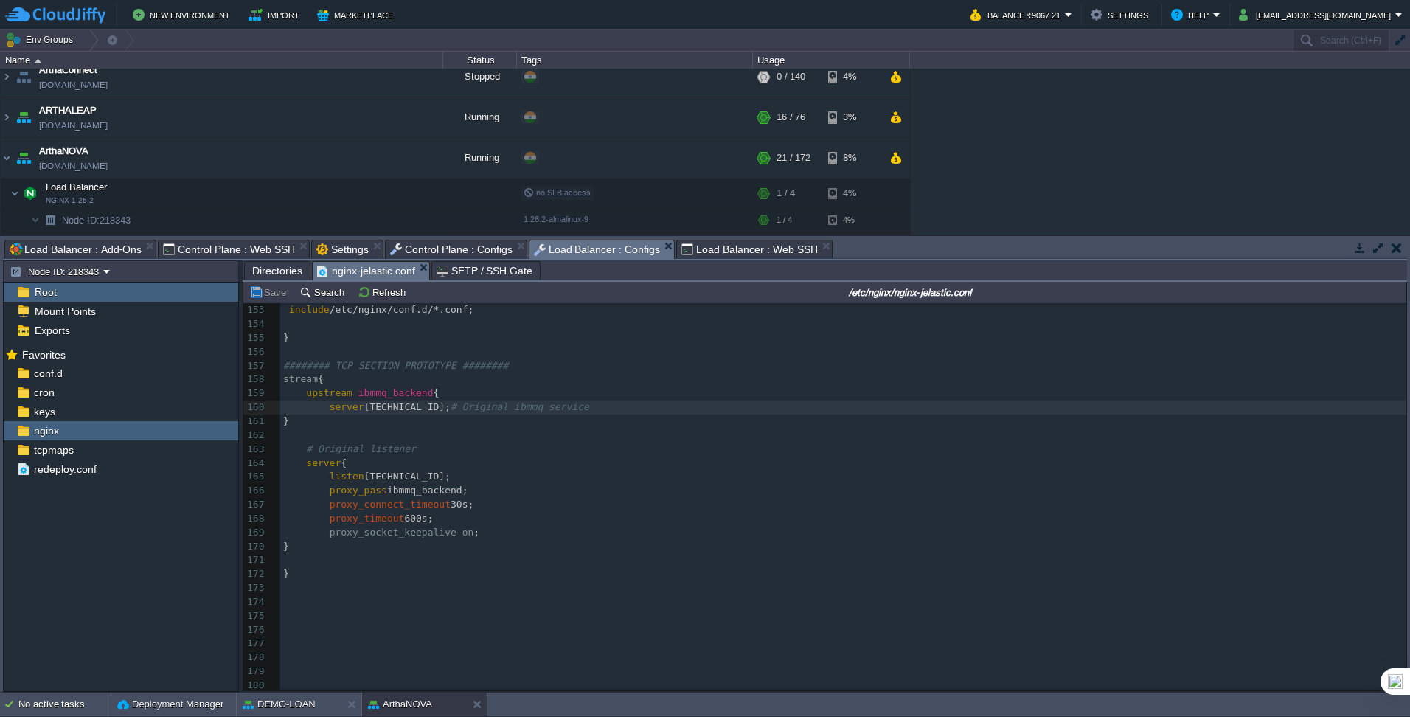
scroll to position [2120, 0]
click at [408, 250] on span "Control Plane : Configs" at bounding box center [451, 249] width 122 height 18
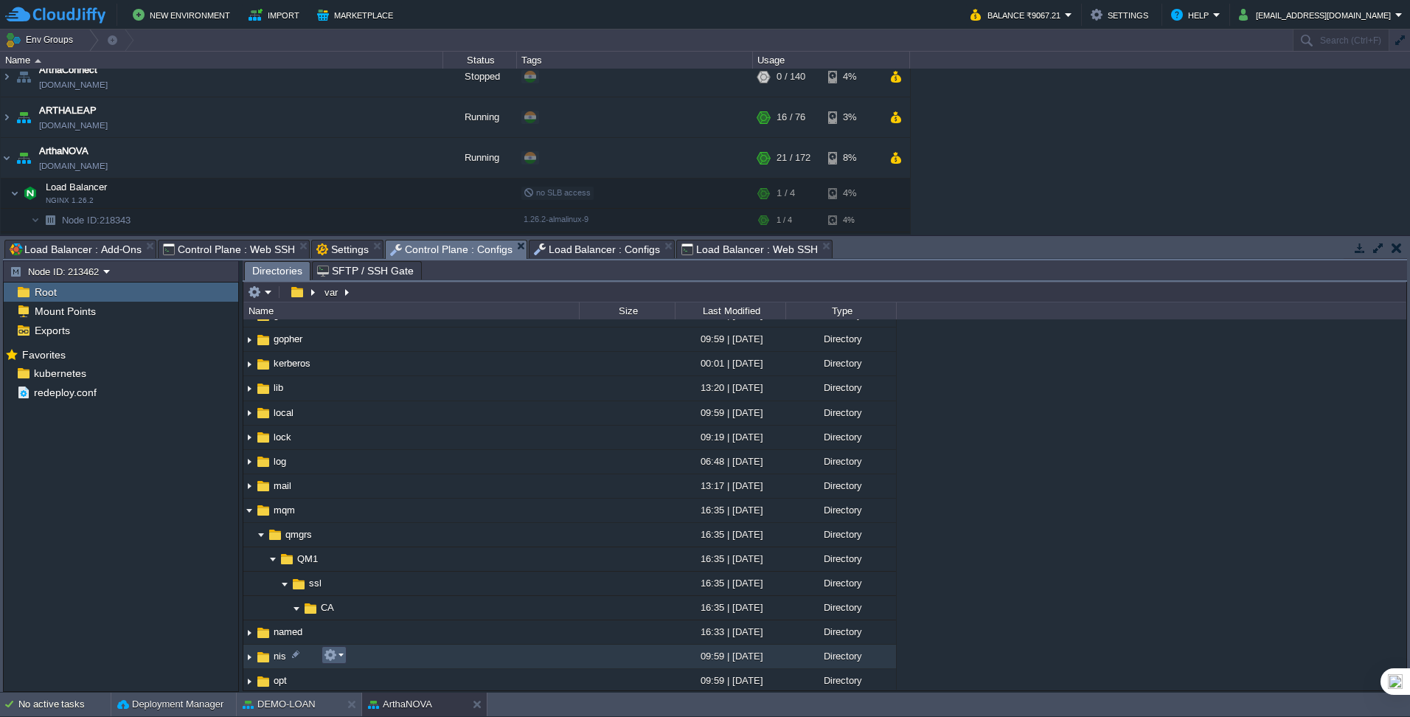
scroll to position [221, 0]
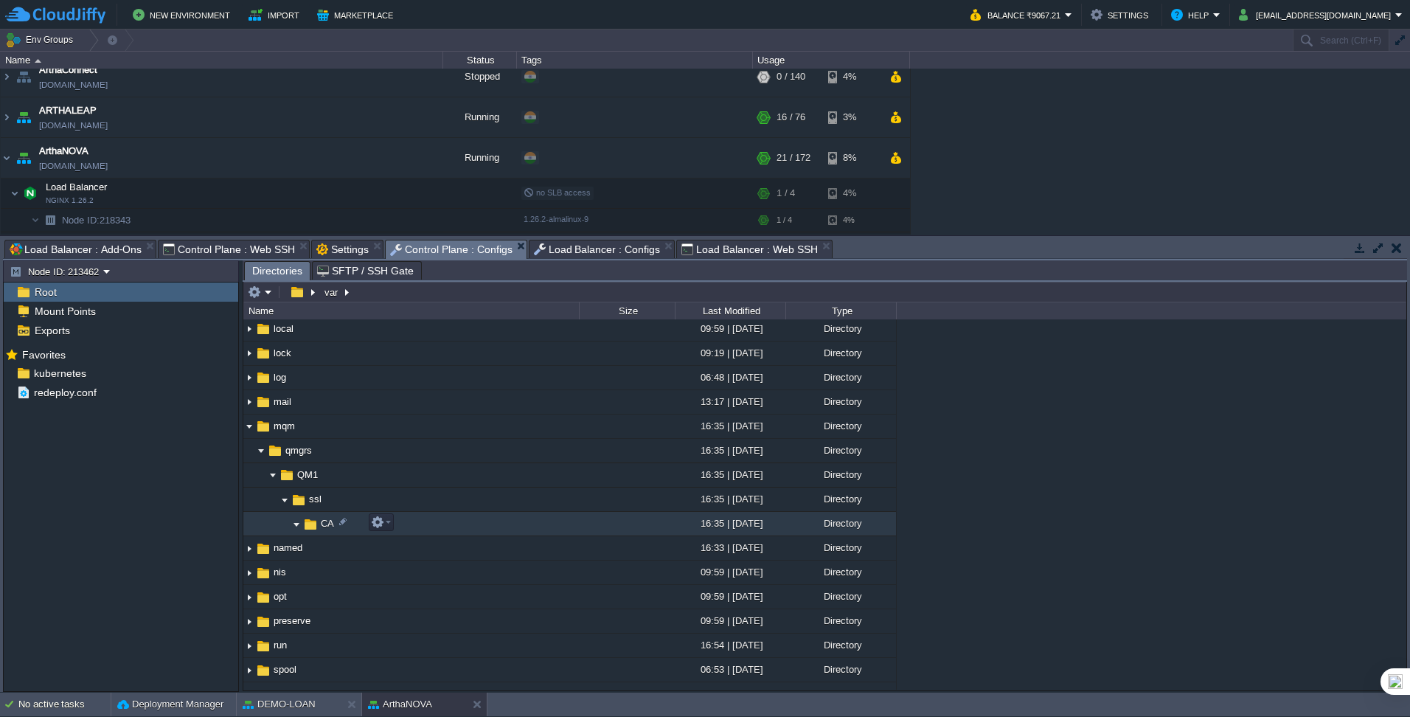
click at [297, 449] on img at bounding box center [297, 523] width 12 height 23
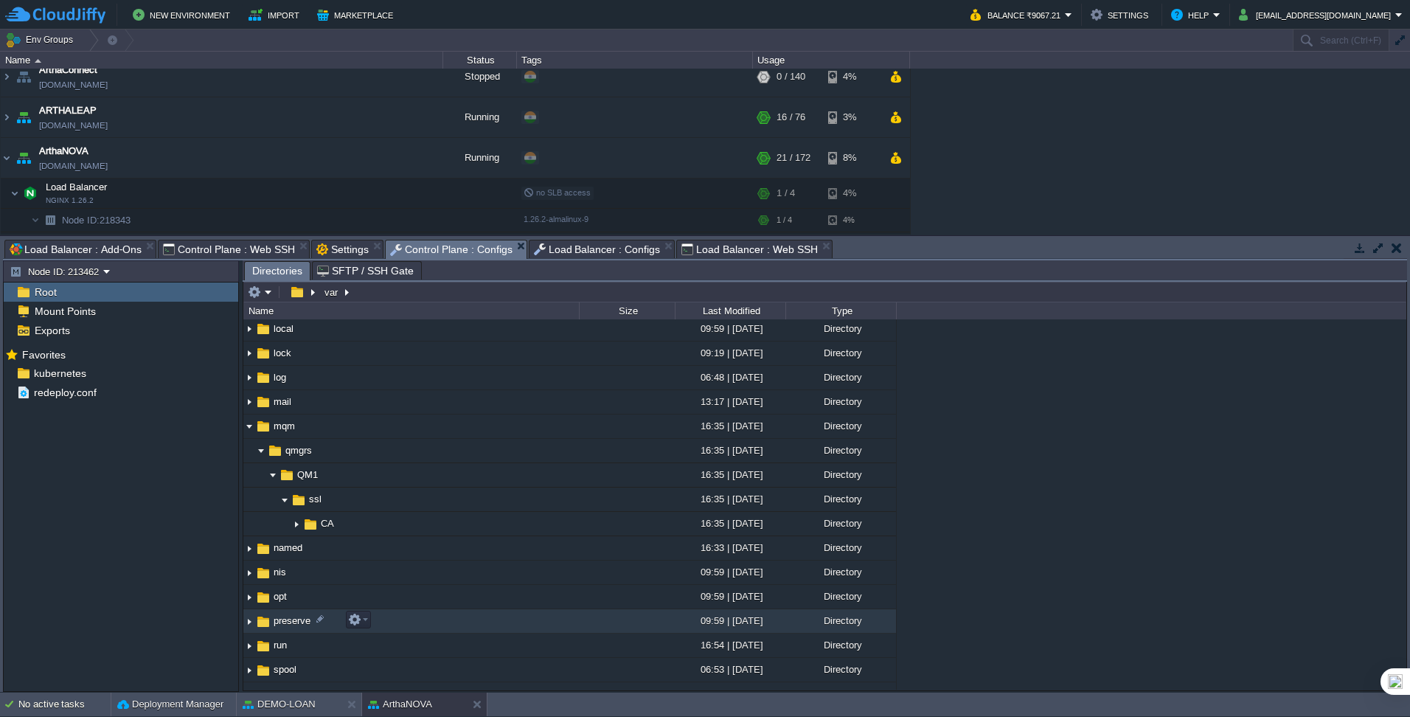
scroll to position [309, 0]
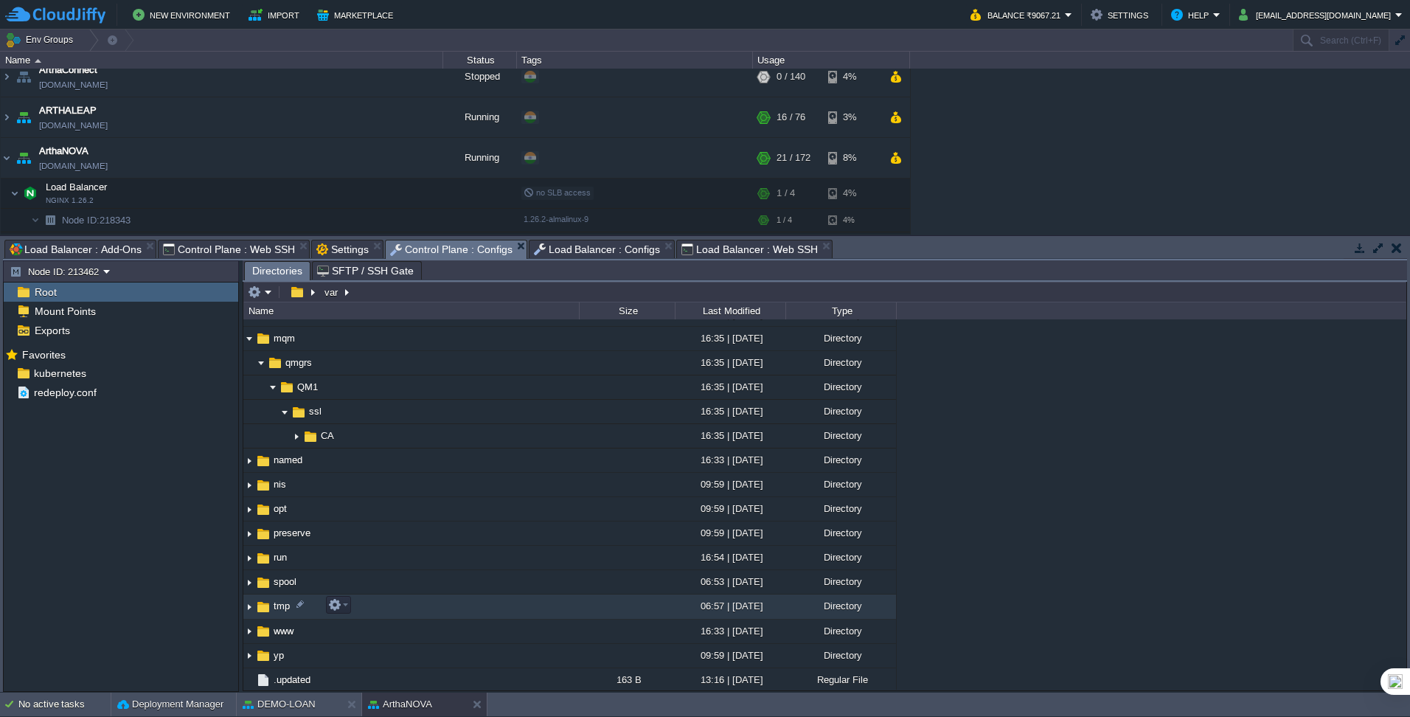
click at [248, 449] on img at bounding box center [249, 607] width 12 height 23
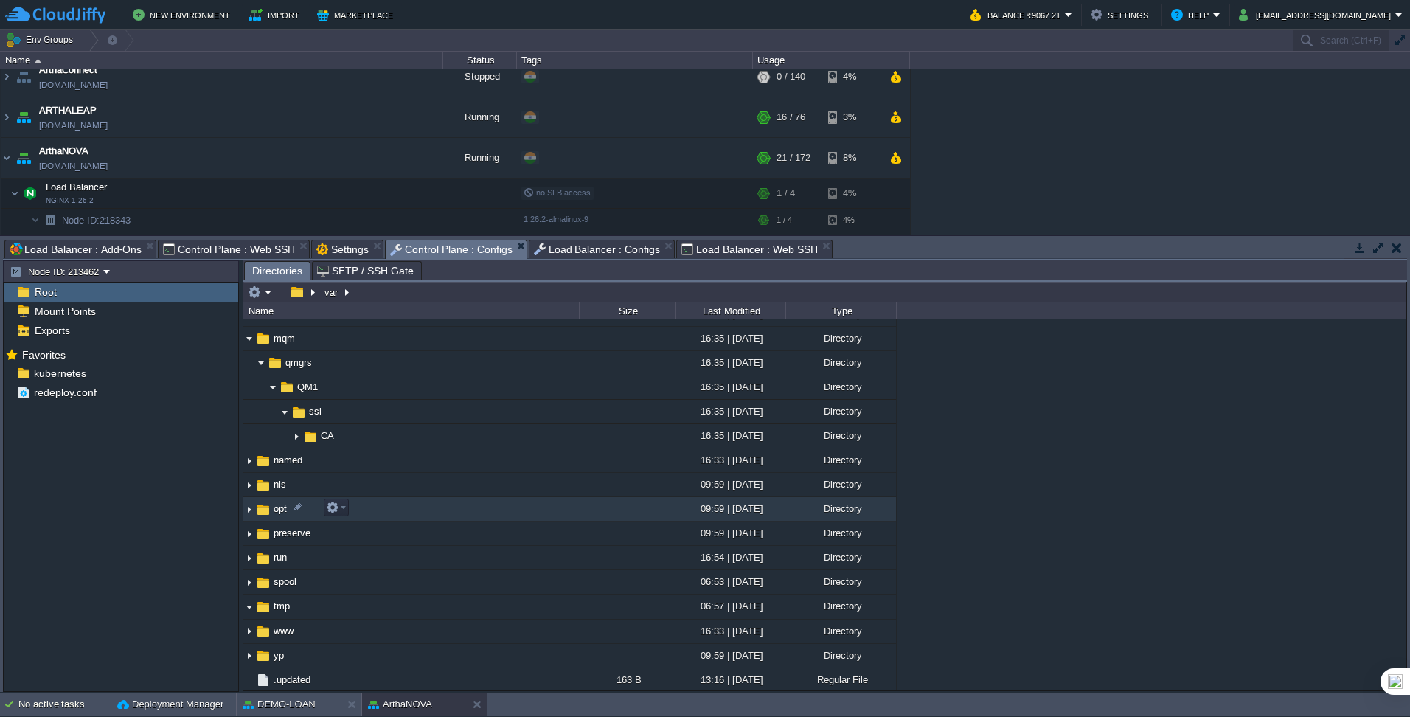
click at [251, 449] on img at bounding box center [249, 509] width 12 height 23
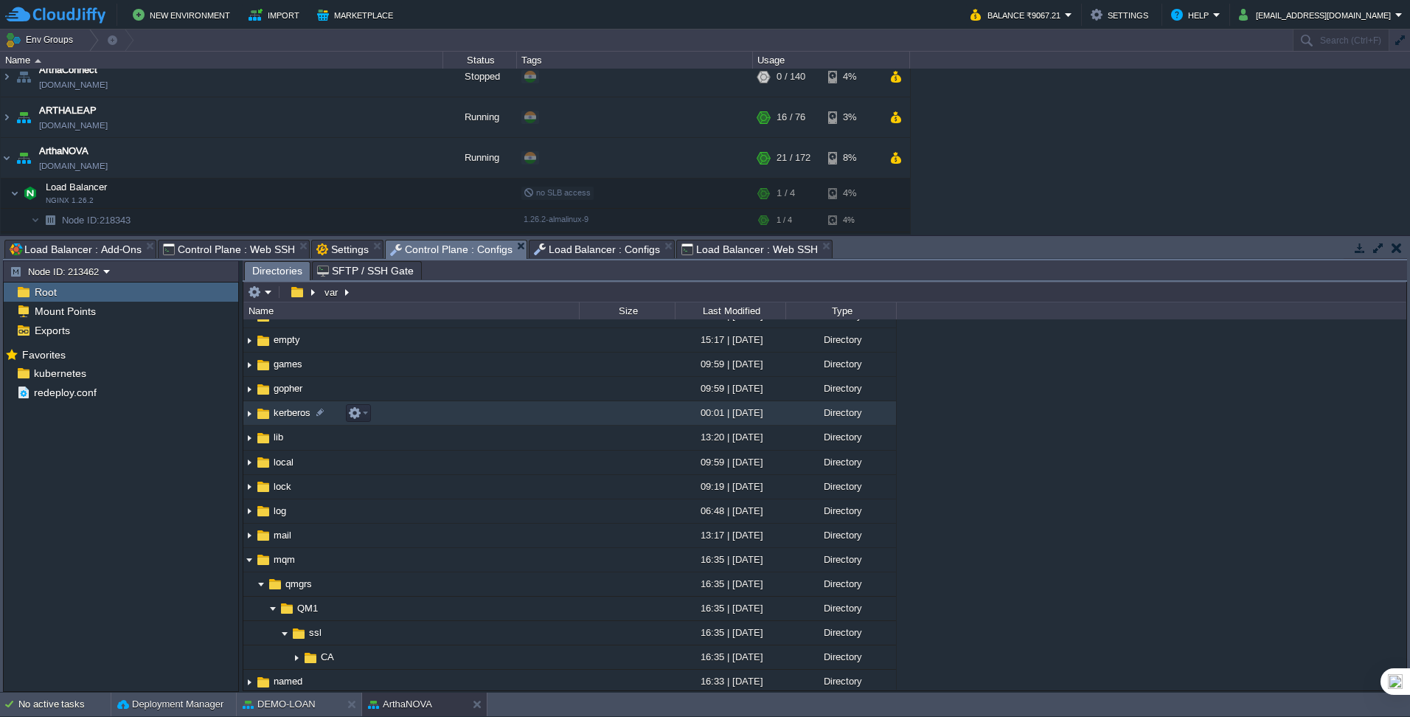
scroll to position [0, 0]
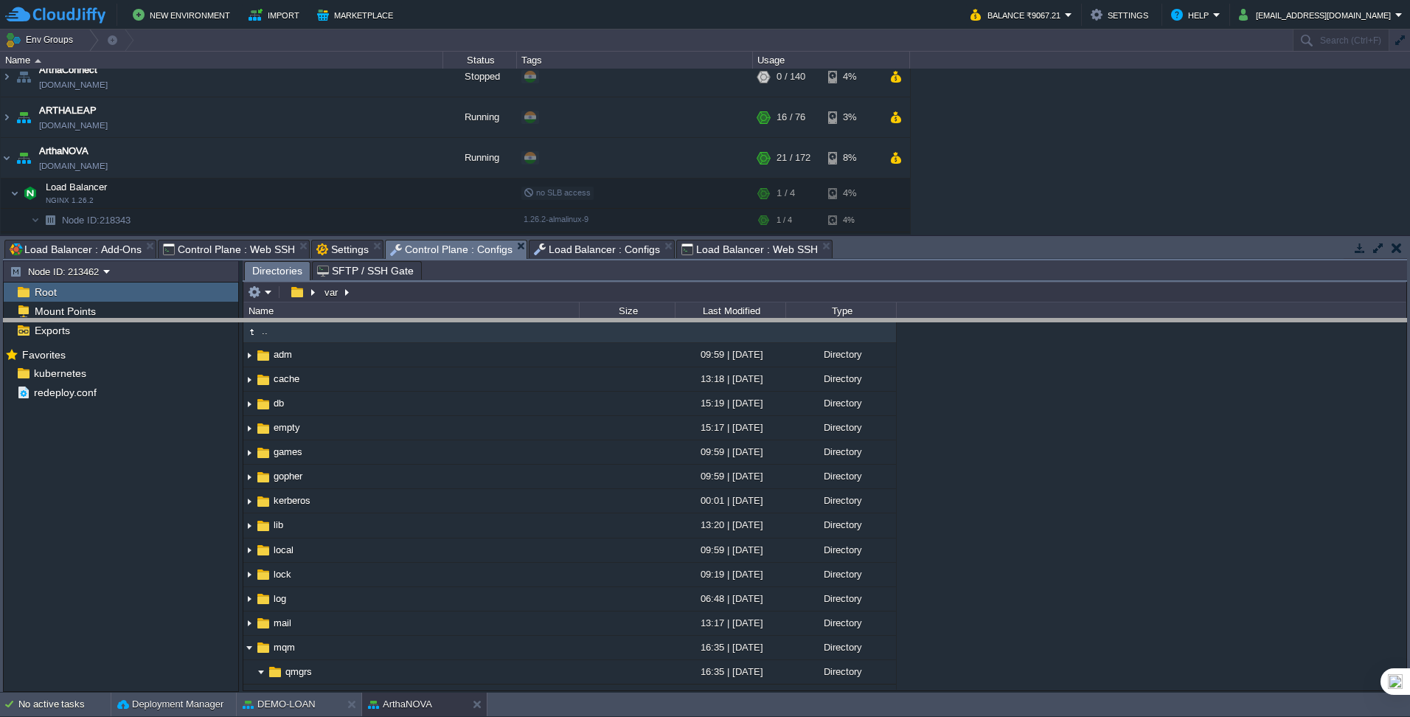
drag, startPoint x: 931, startPoint y: 246, endPoint x: 932, endPoint y: 333, distance: 87.0
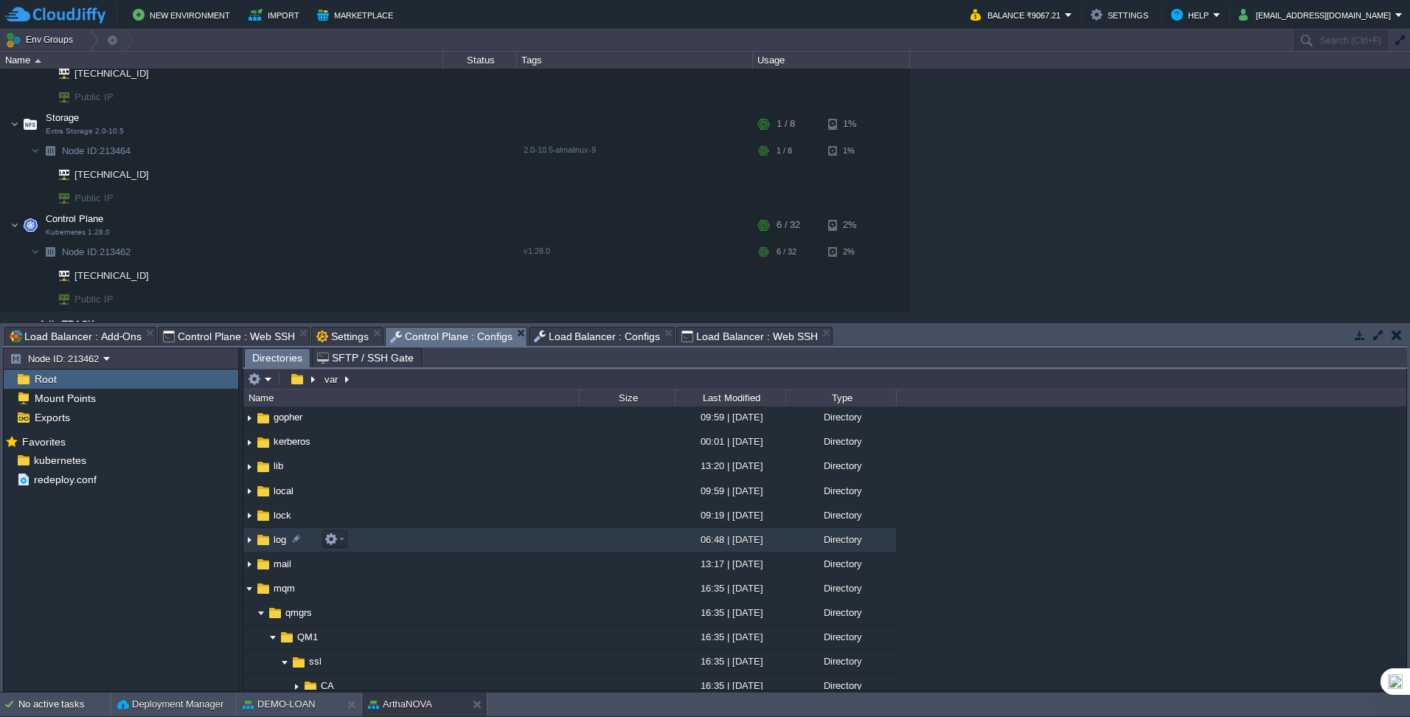
scroll to position [147, 0]
click at [252, 449] on img at bounding box center [249, 538] width 12 height 23
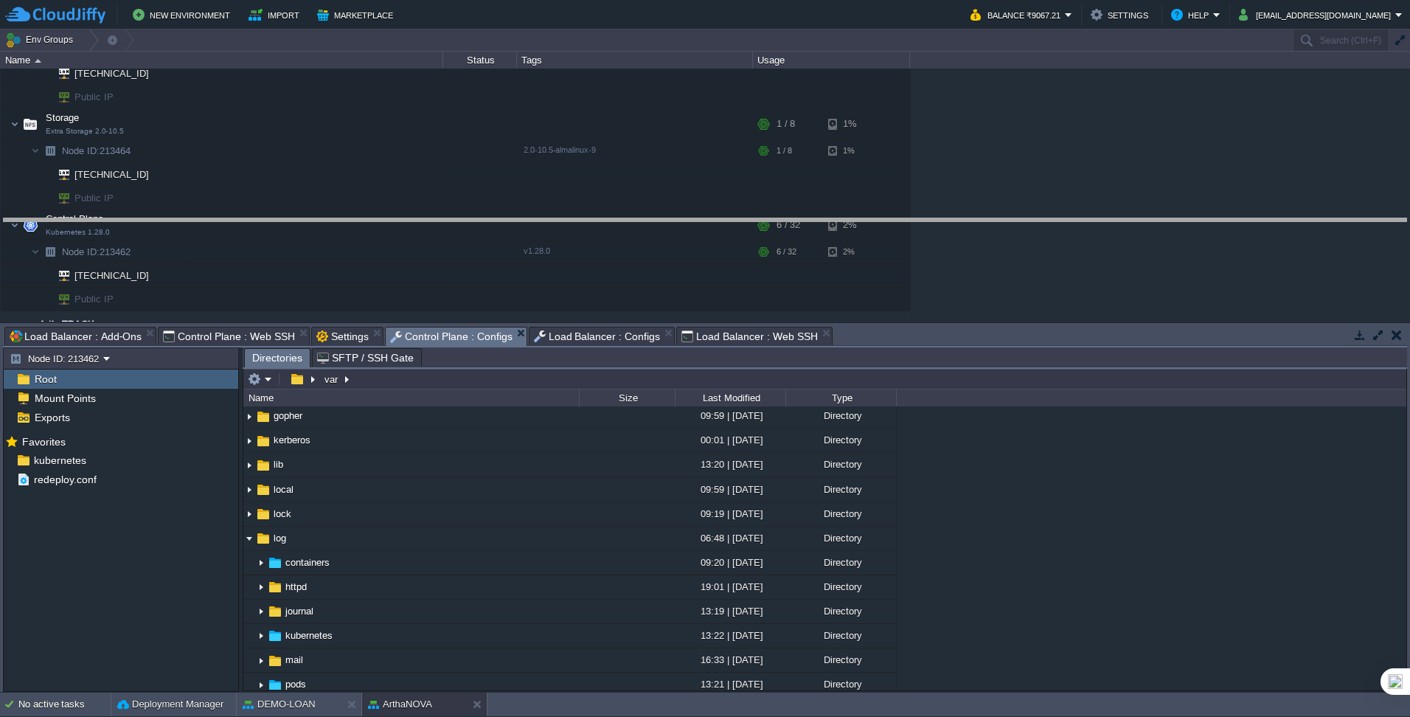
drag, startPoint x: 884, startPoint y: 330, endPoint x: 880, endPoint y: 222, distance: 108.5
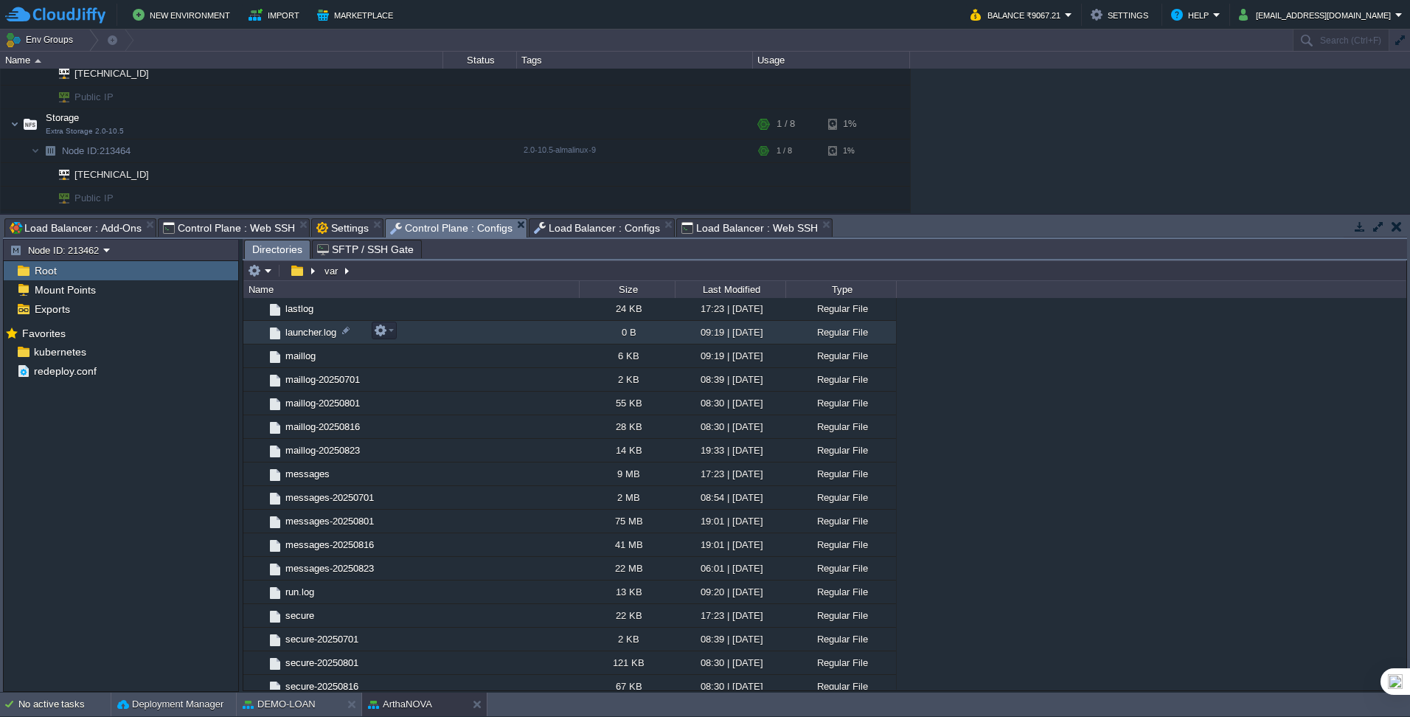
scroll to position [737, 0]
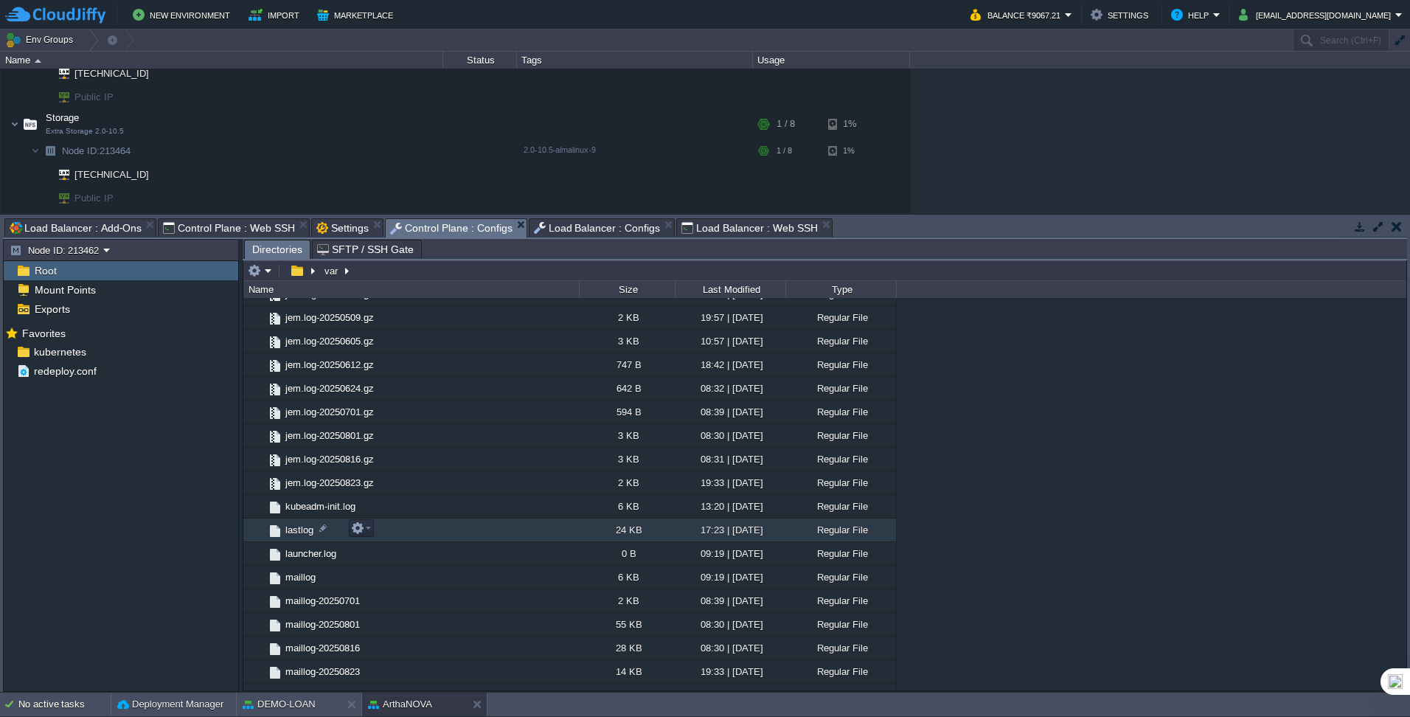
click at [437, 449] on td "lastlog" at bounding box center [410, 530] width 335 height 24
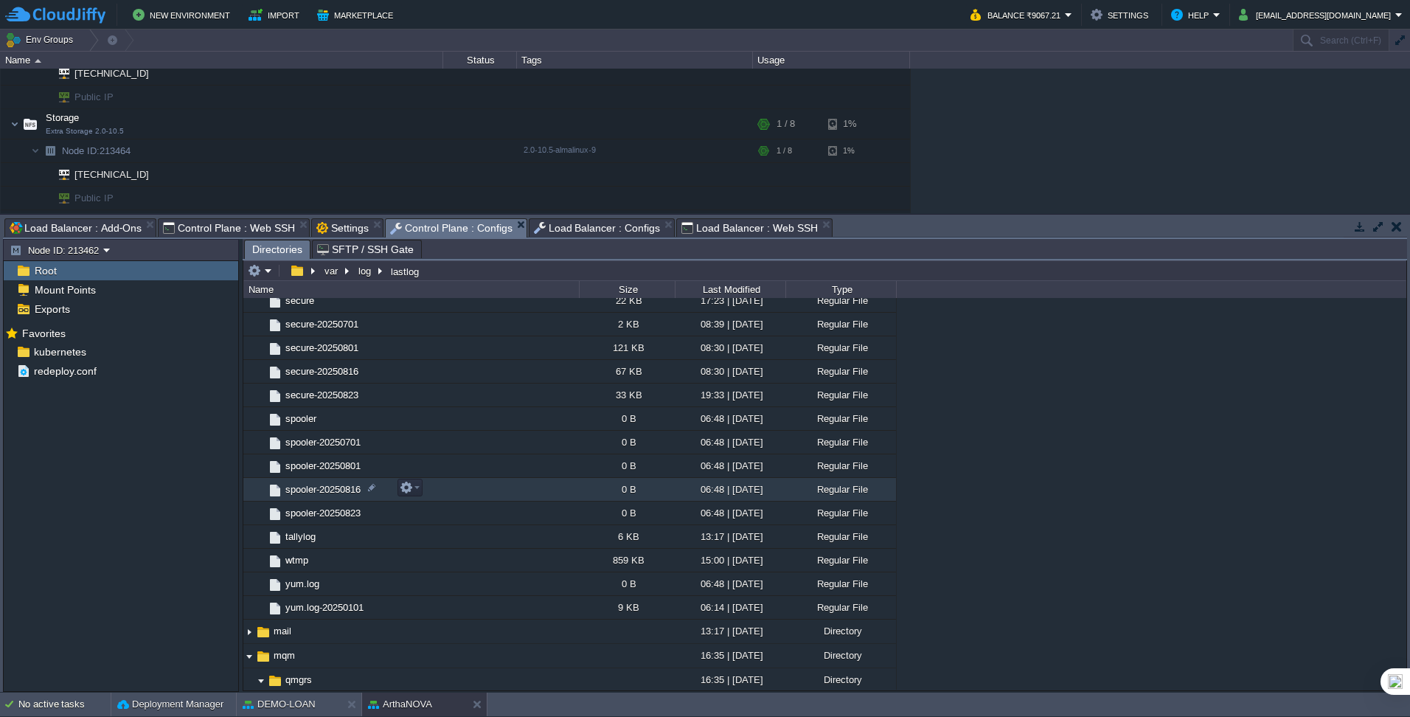
scroll to position [1327, 0]
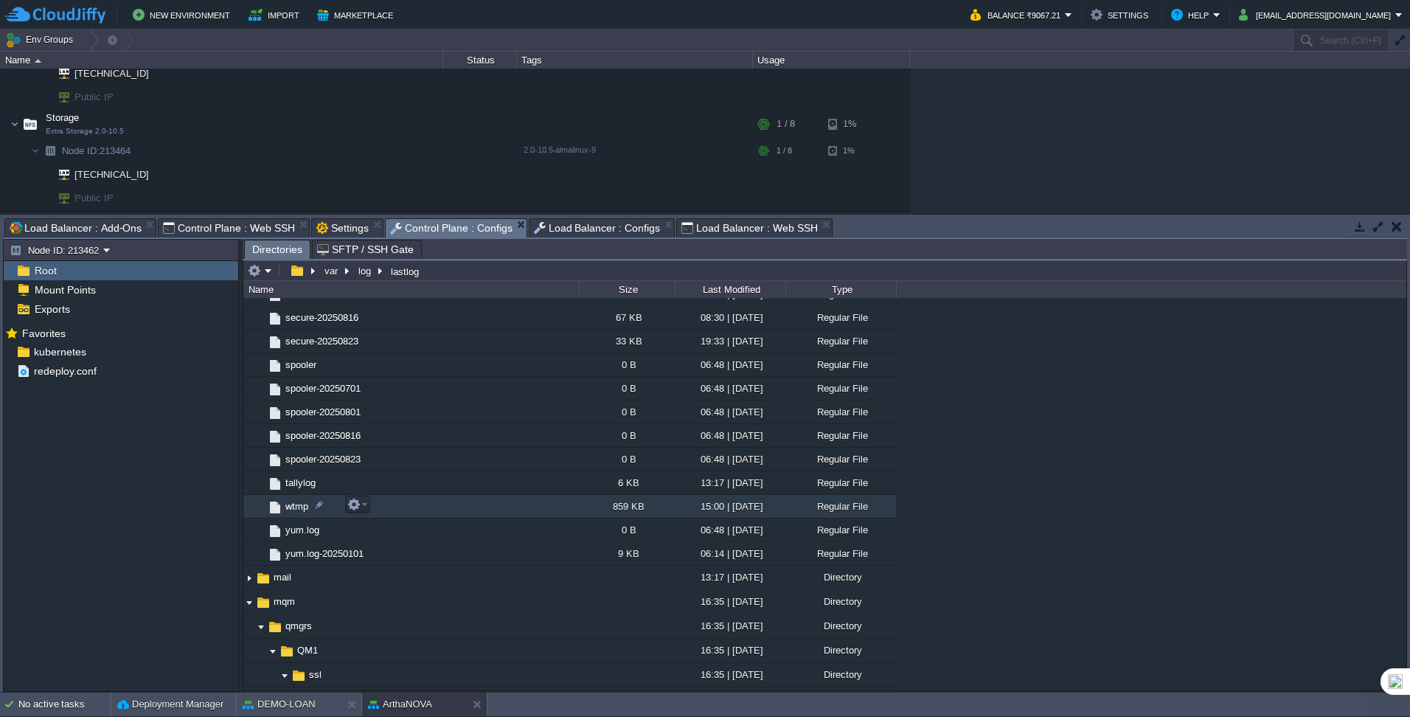
click at [515, 449] on td "wtmp" at bounding box center [410, 507] width 335 height 24
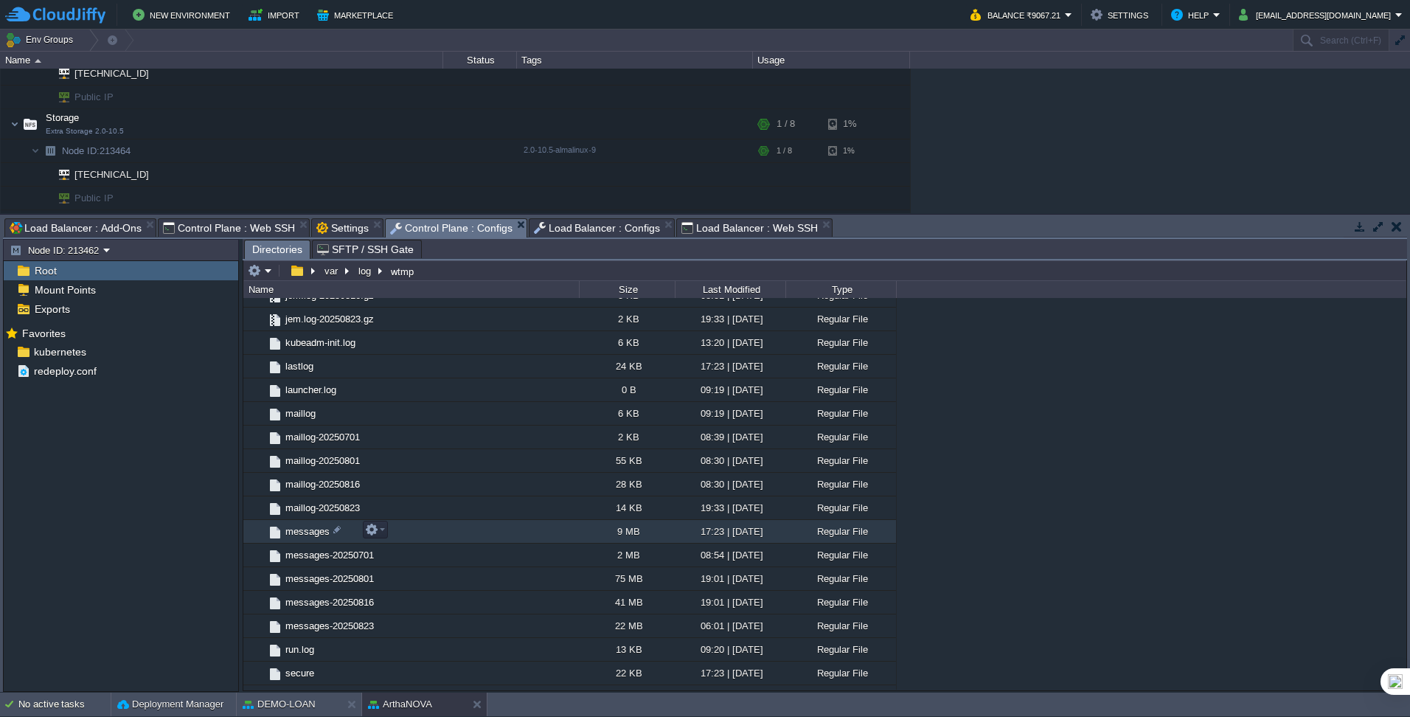
scroll to position [885, 0]
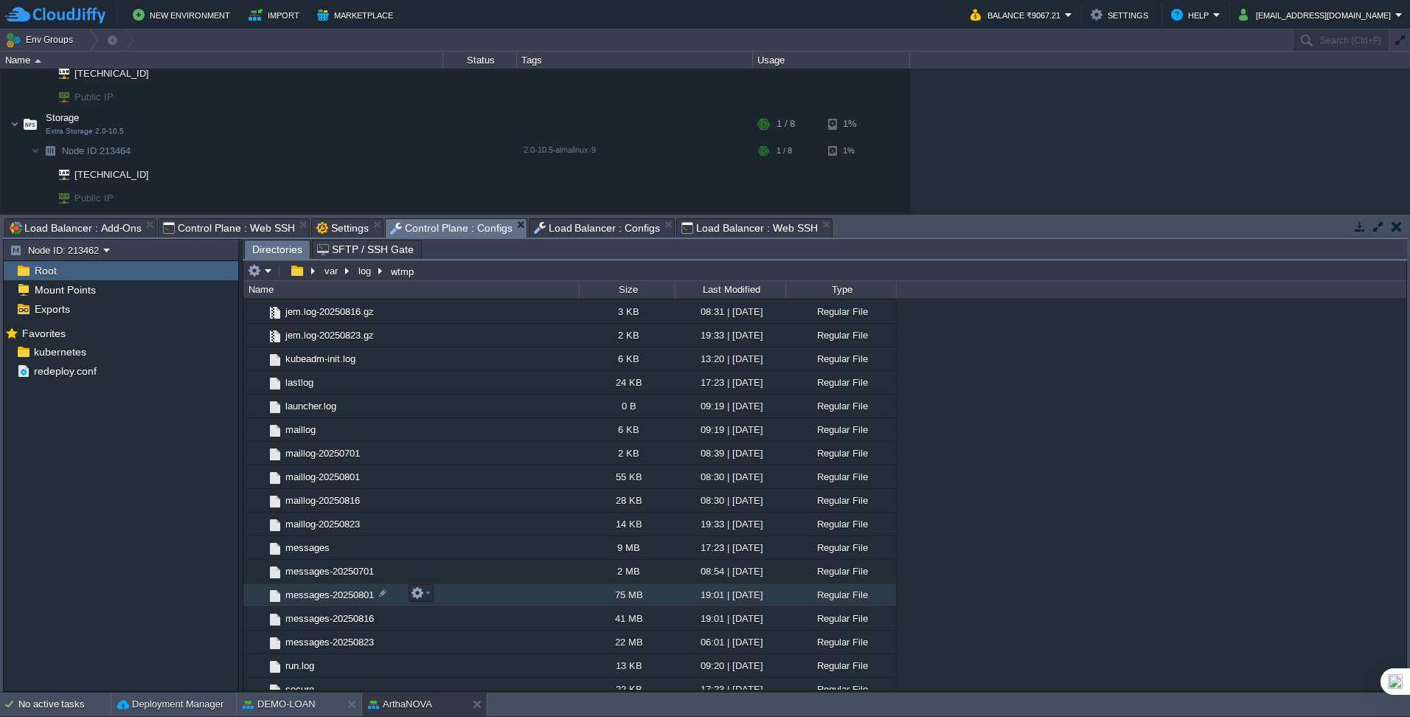
click at [326, 449] on span "messages-20250801" at bounding box center [329, 594] width 93 height 13
click at [313, 449] on span "messages" at bounding box center [307, 547] width 49 height 13
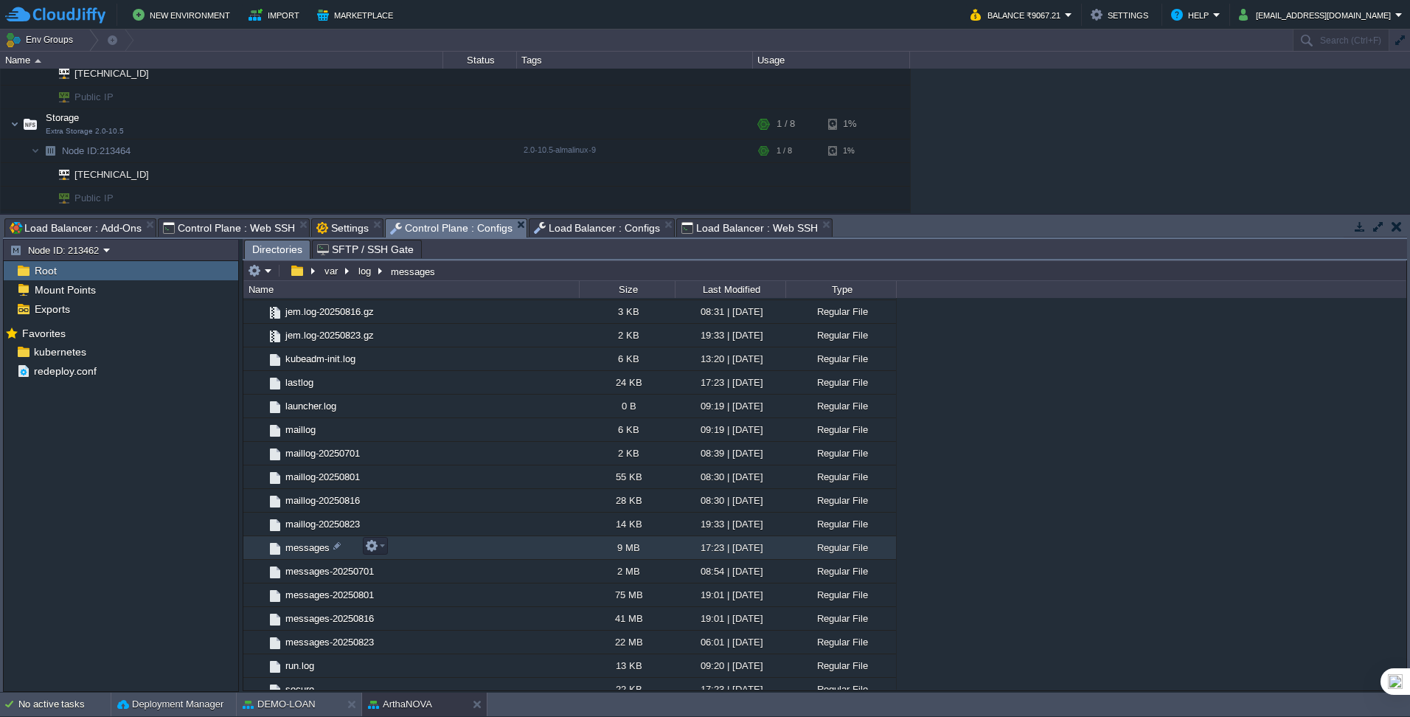
click at [313, 449] on span "messages" at bounding box center [307, 547] width 49 height 13
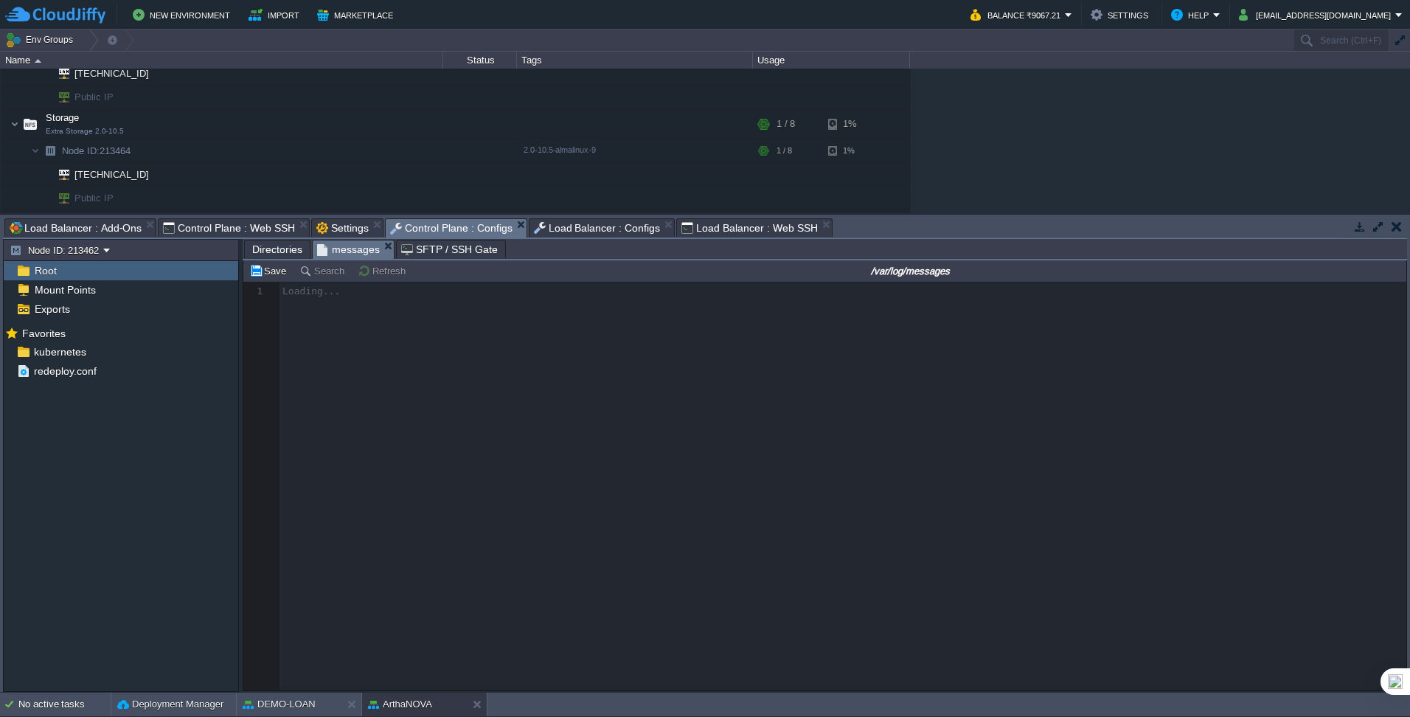
click at [243, 229] on span "Control Plane : Web SSH" at bounding box center [229, 228] width 132 height 18
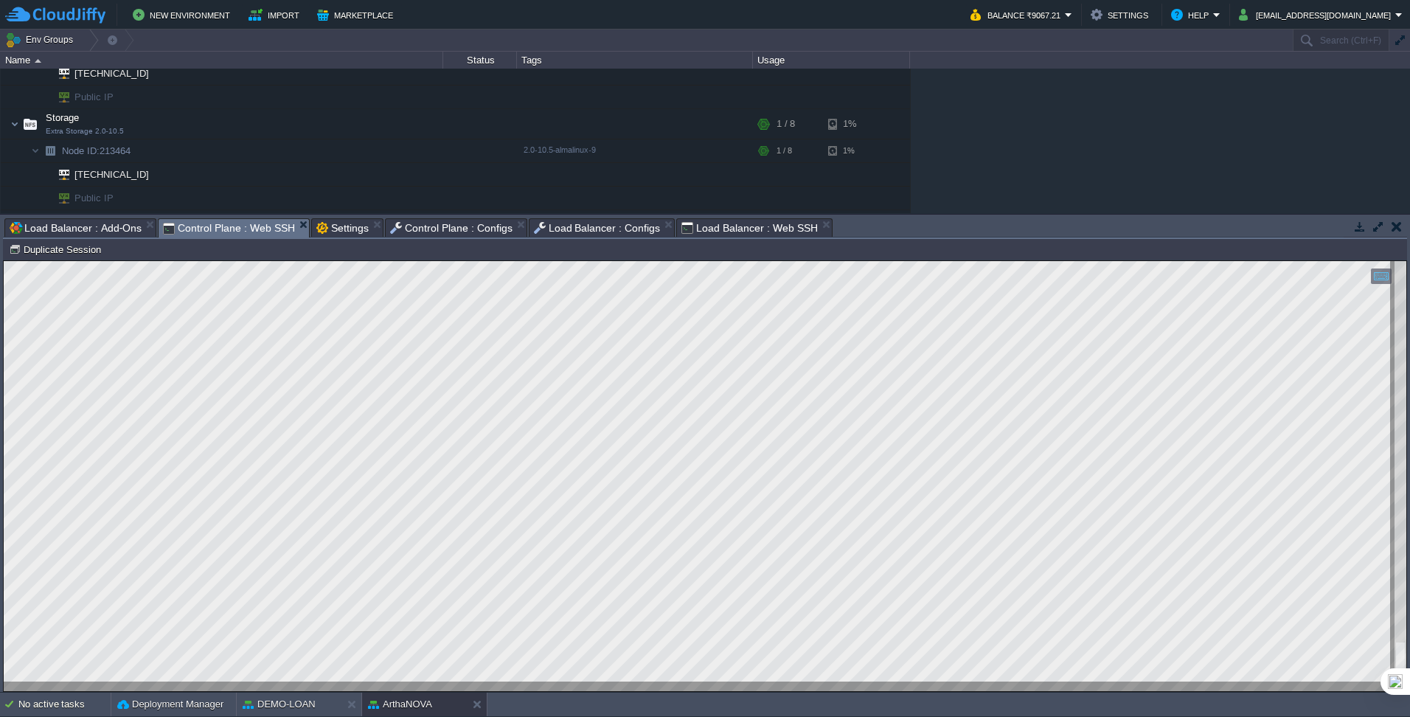
click at [4, 261] on html "Copy: Ctrl + Shift + C Paste: Ctrl + V Settings: Ctrl + Shift + Alt 0" at bounding box center [705, 261] width 1402 height 0
click at [68, 682] on div at bounding box center [705, 476] width 1402 height 430
click at [608, 232] on span "Load Balancer : Configs" at bounding box center [597, 228] width 127 height 18
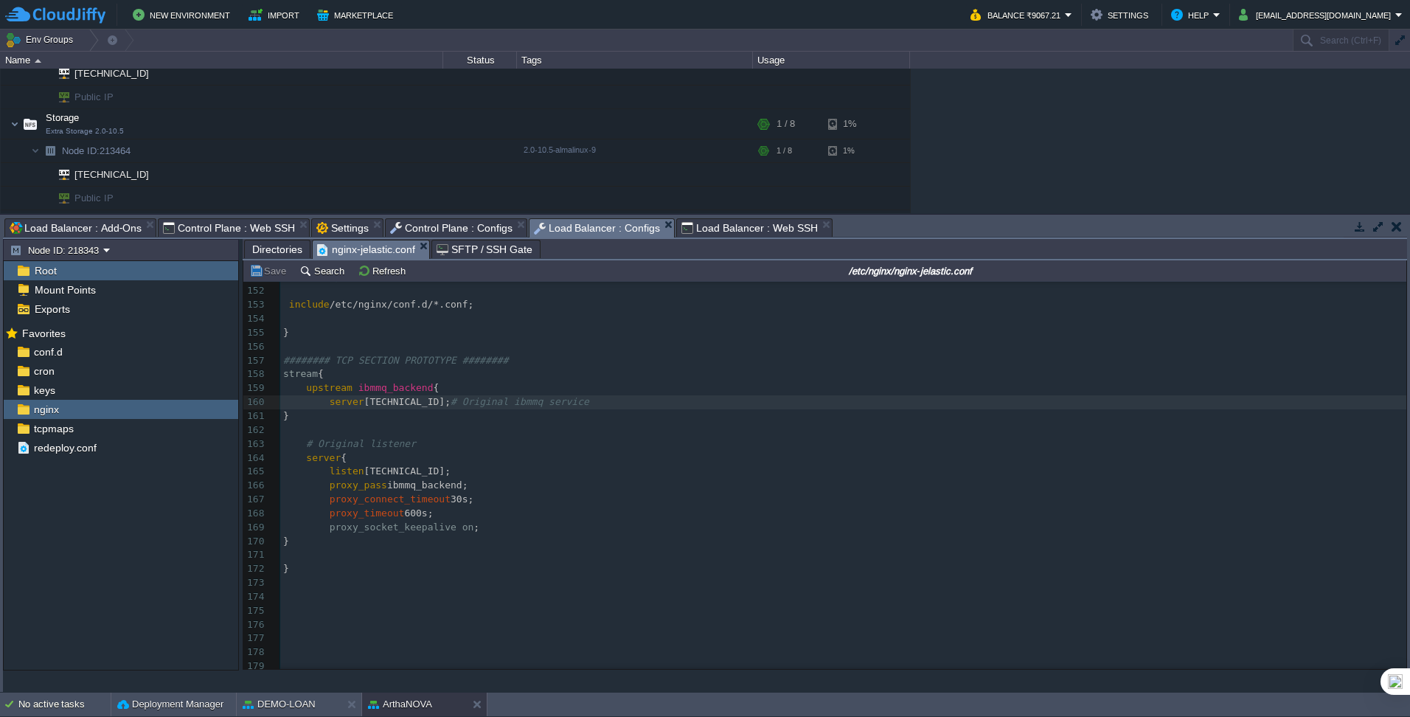
scroll to position [2098, 0]
click at [328, 560] on pre at bounding box center [843, 560] width 1126 height 14
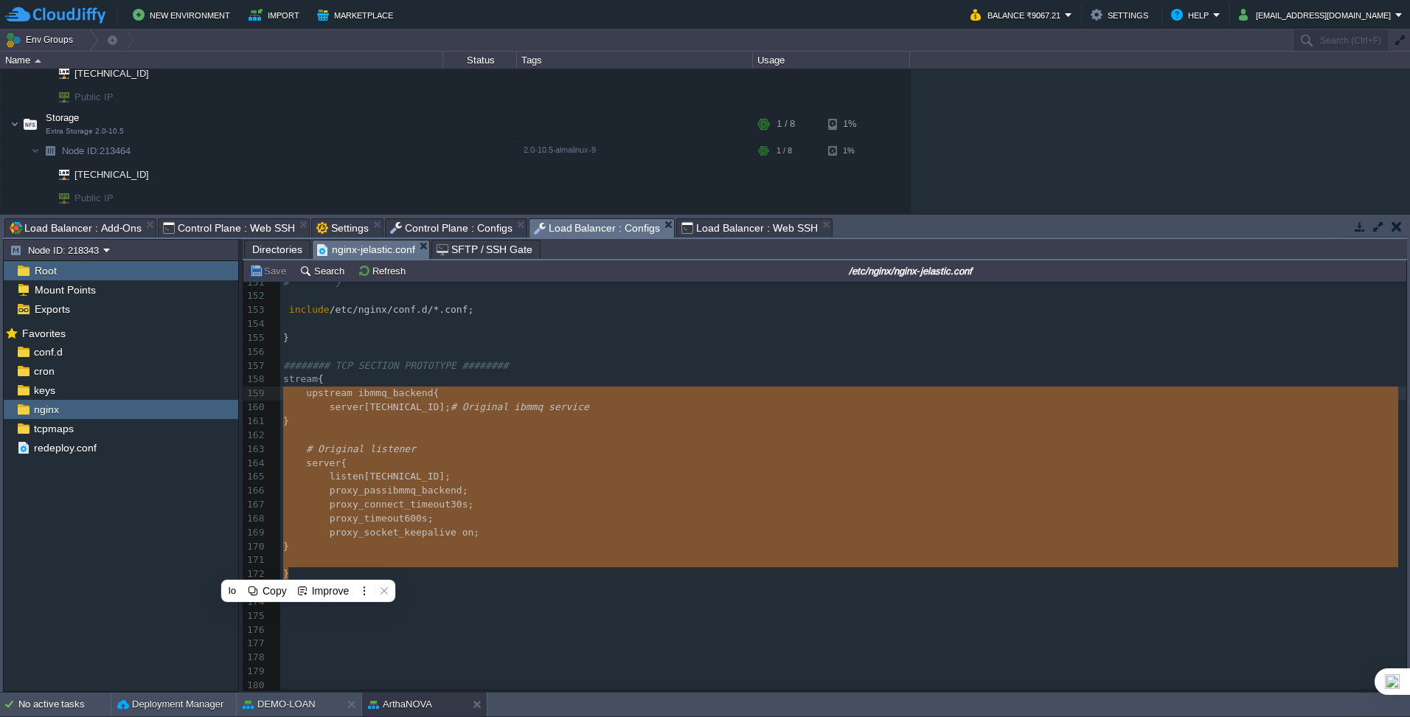
type textarea "stream { upstream ibmmq_backend { server 192.168.11.205:30156; # Original ibmmq…"
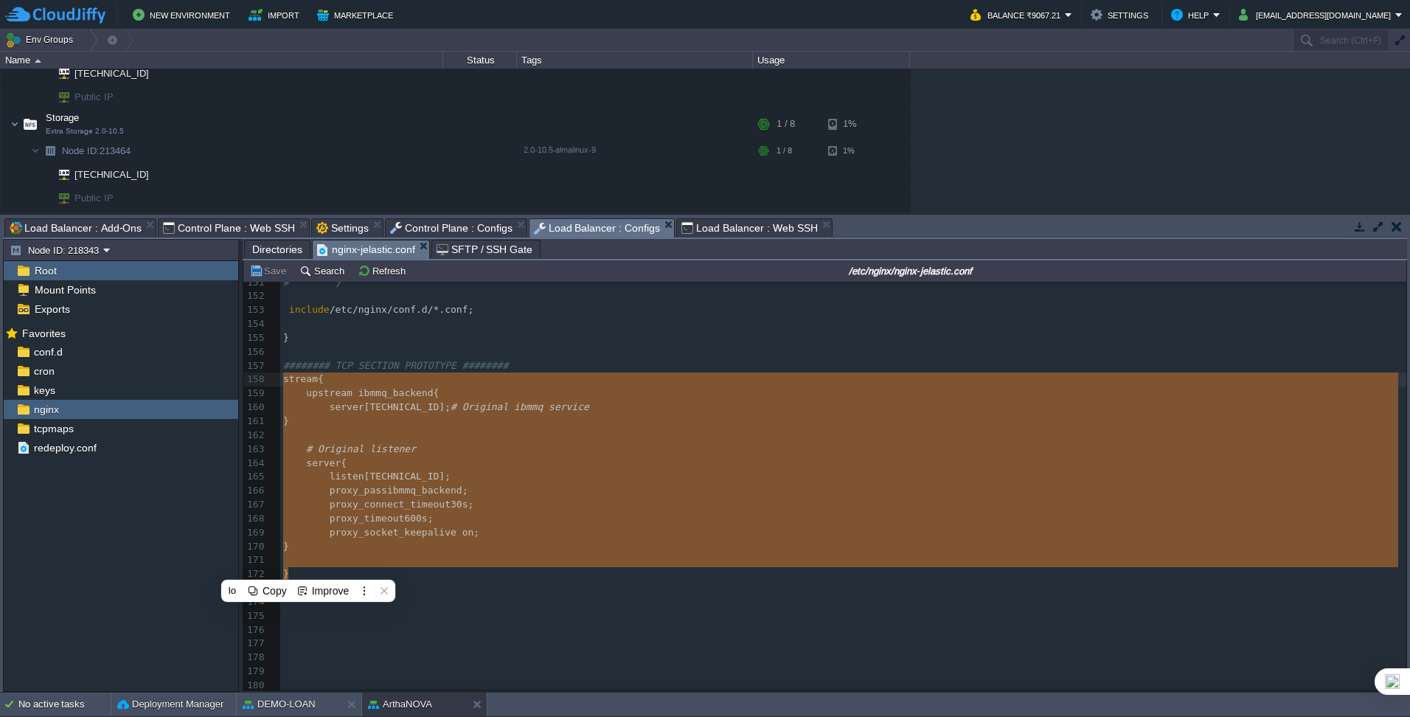
drag, startPoint x: 306, startPoint y: 568, endPoint x: 271, endPoint y: 381, distance: 190.6
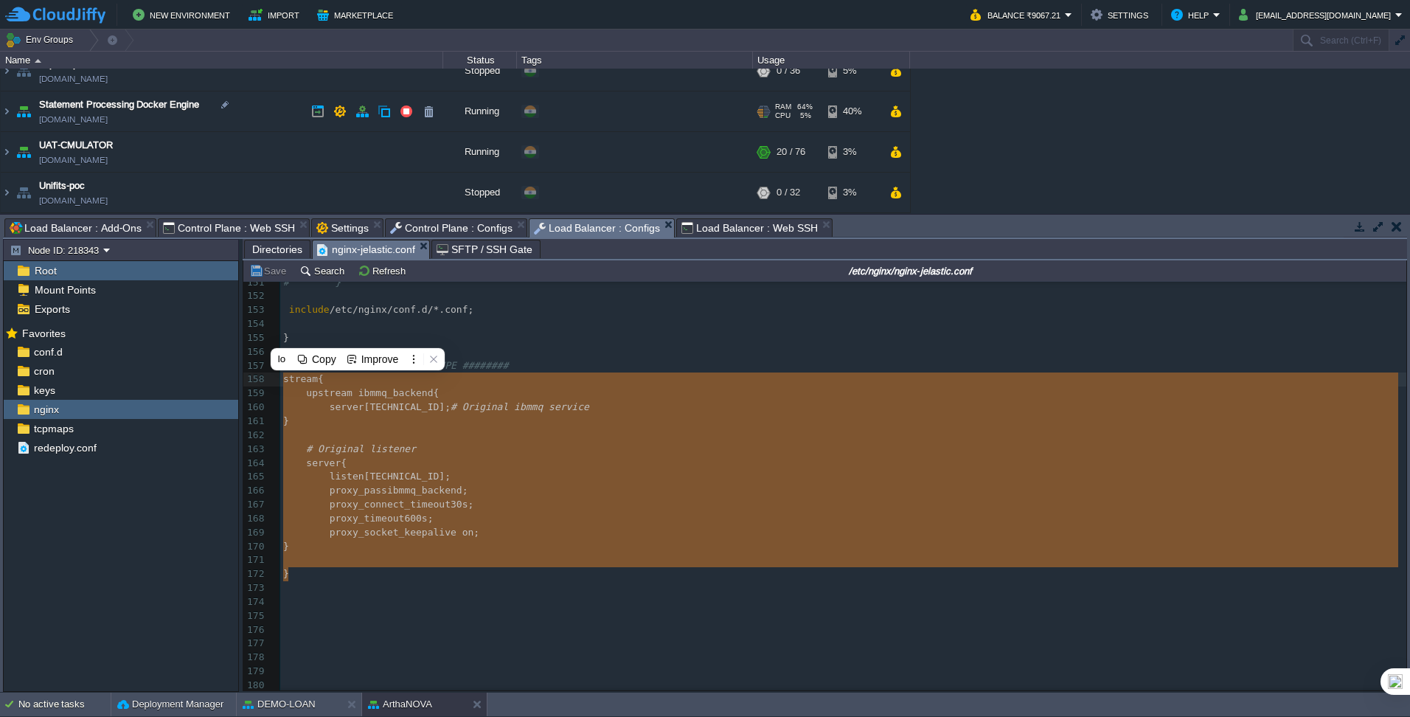
scroll to position [980, 0]
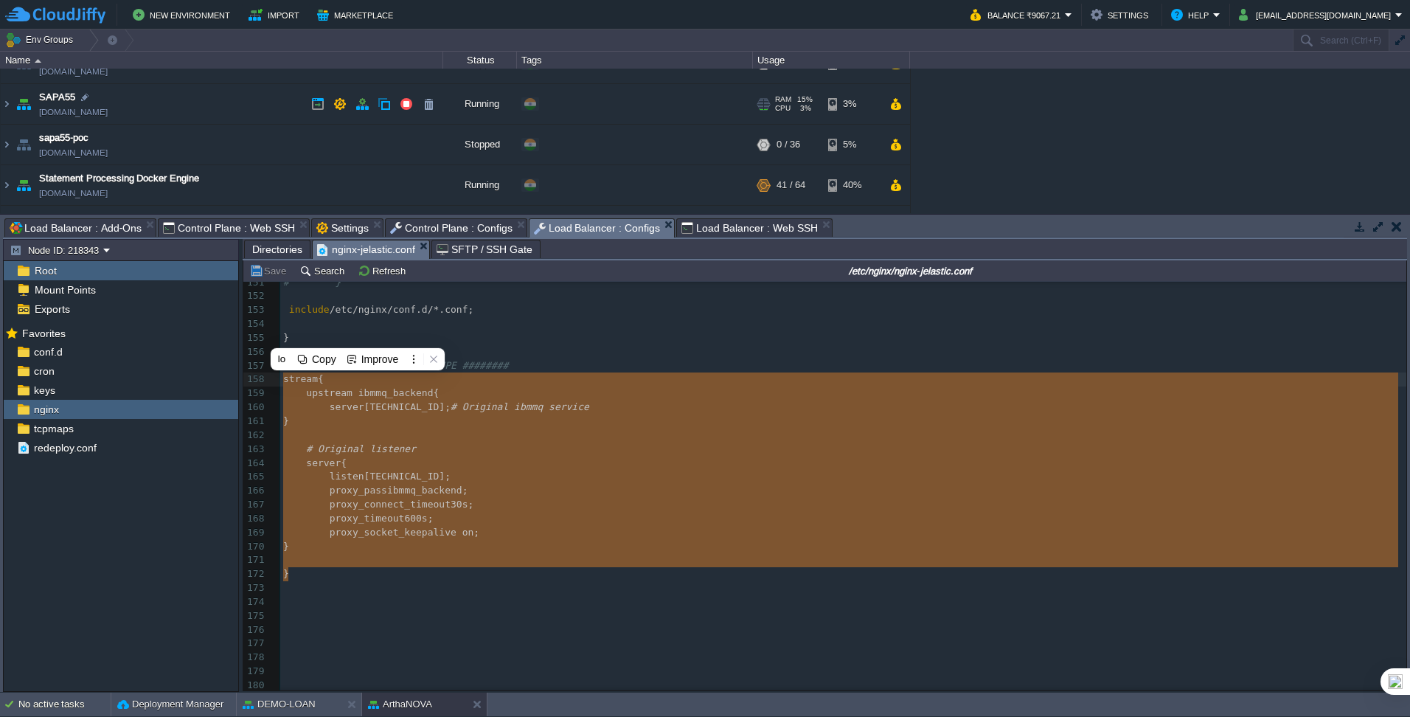
click at [10, 102] on img at bounding box center [7, 104] width 12 height 40
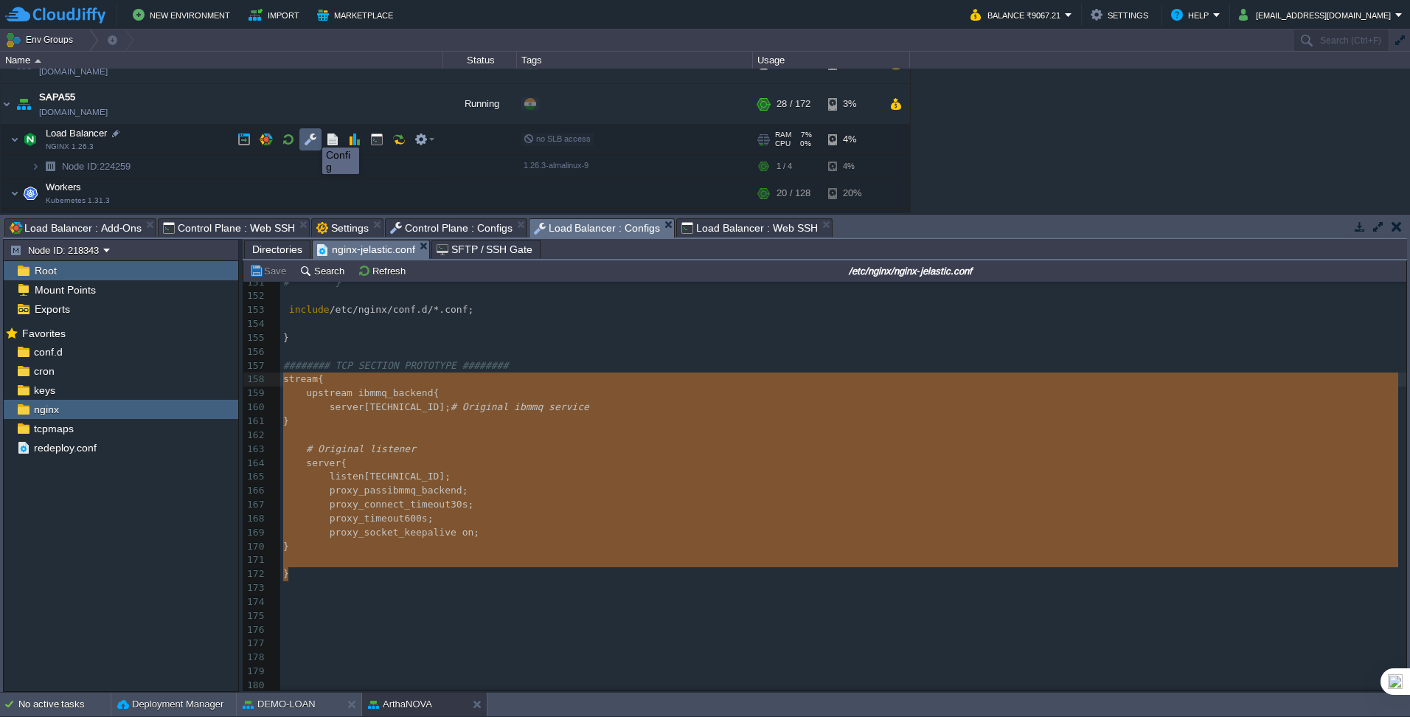
click at [311, 134] on button "button" at bounding box center [310, 139] width 13 height 13
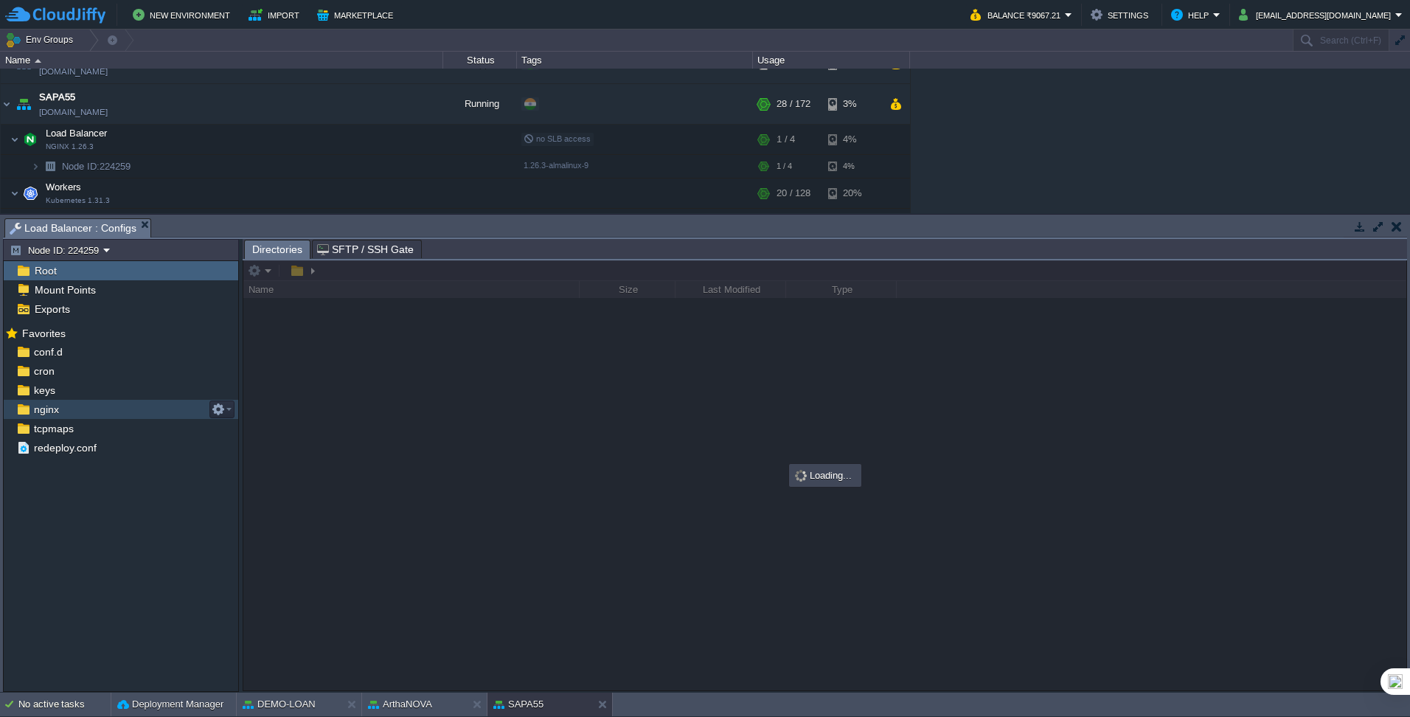
click at [76, 404] on div "nginx" at bounding box center [121, 409] width 234 height 19
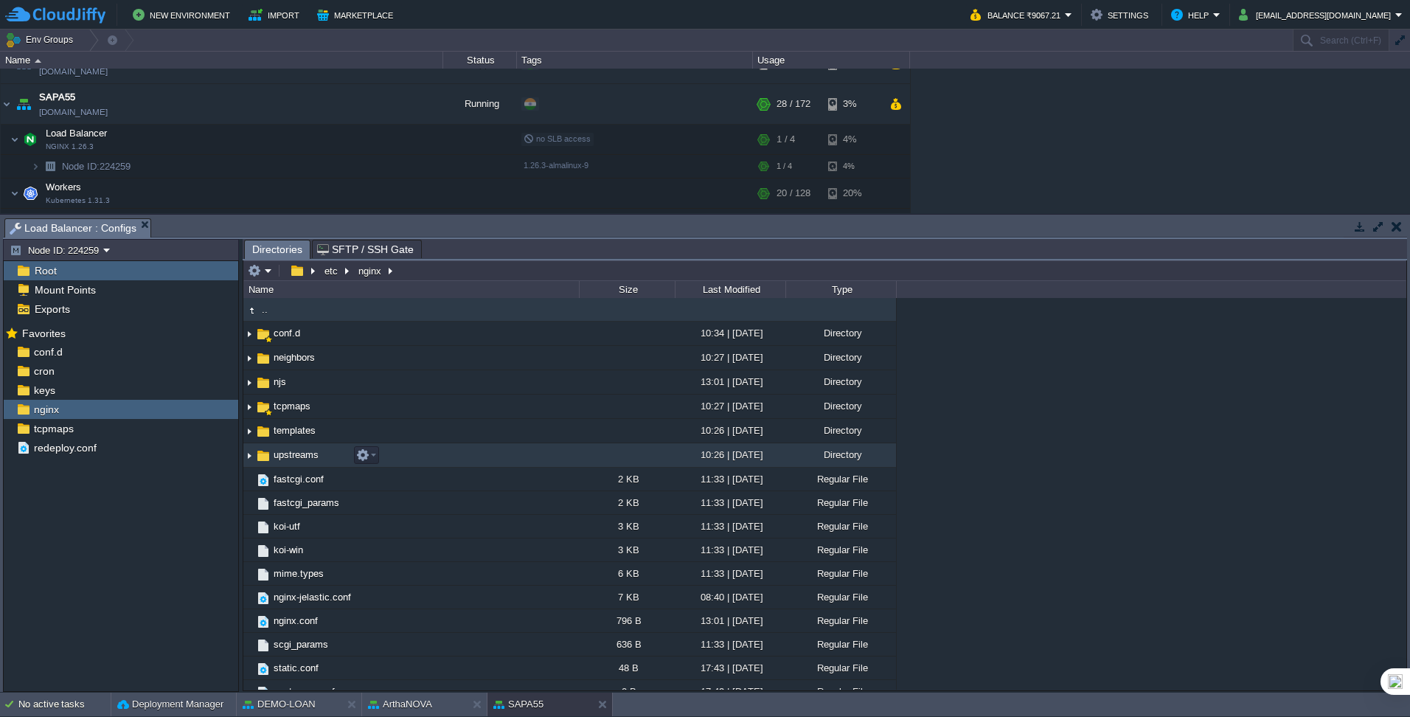
scroll to position [85, 0]
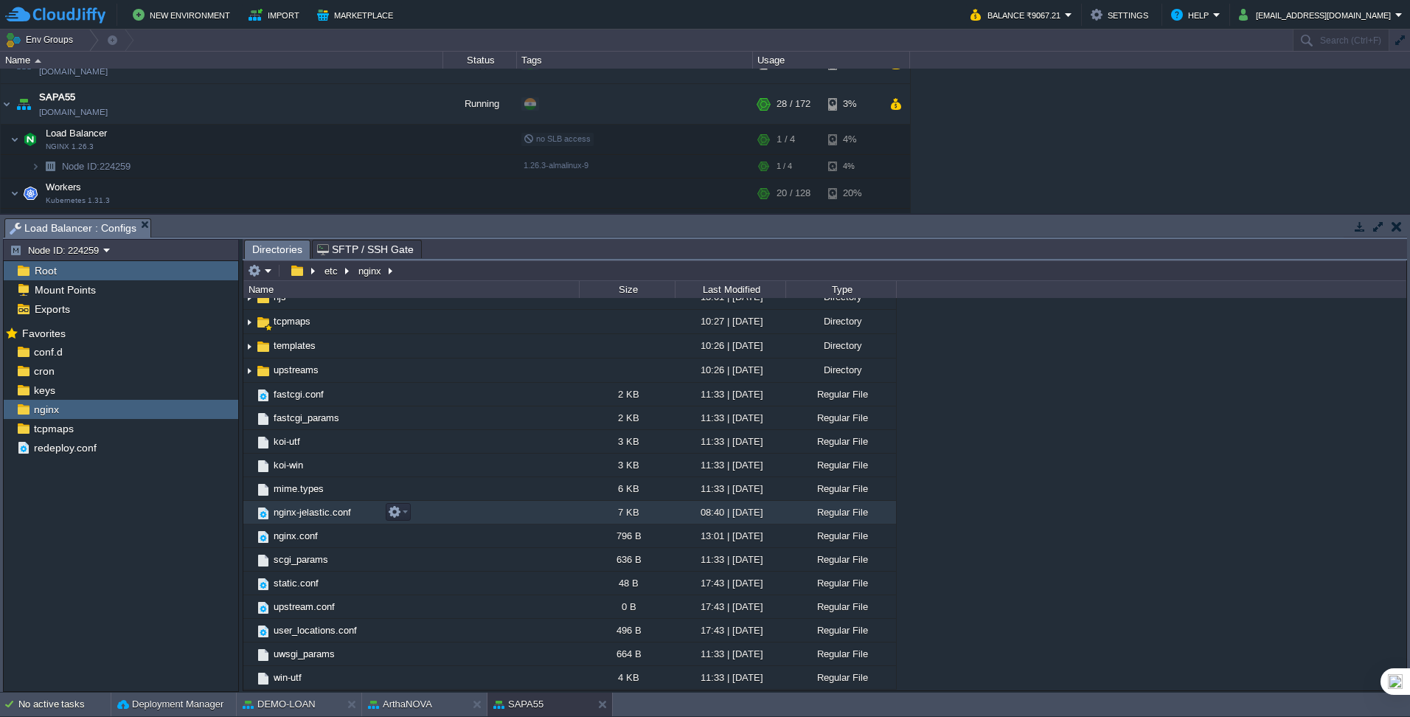
click at [325, 514] on span "nginx-jelastic.conf" at bounding box center [312, 512] width 82 height 13
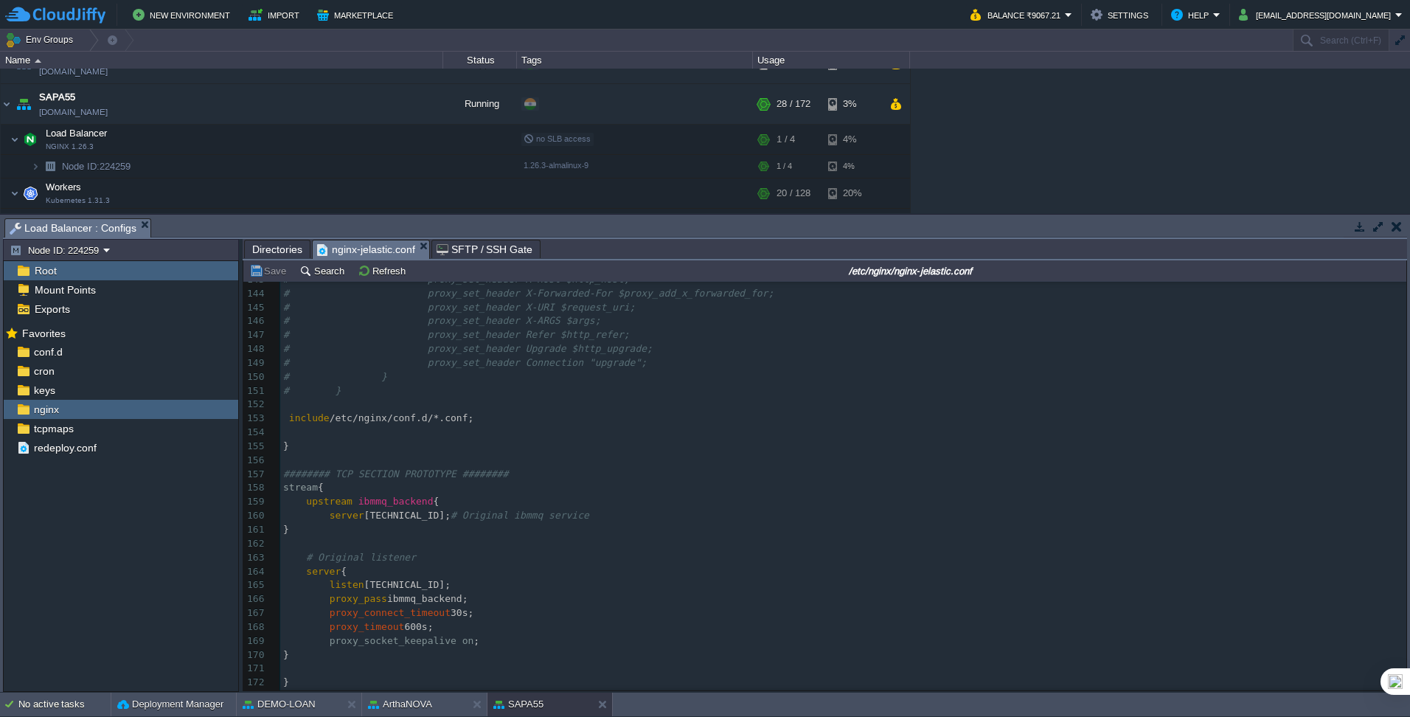
scroll to position [2001, 0]
click at [597, 706] on div at bounding box center [602, 704] width 20 height 24
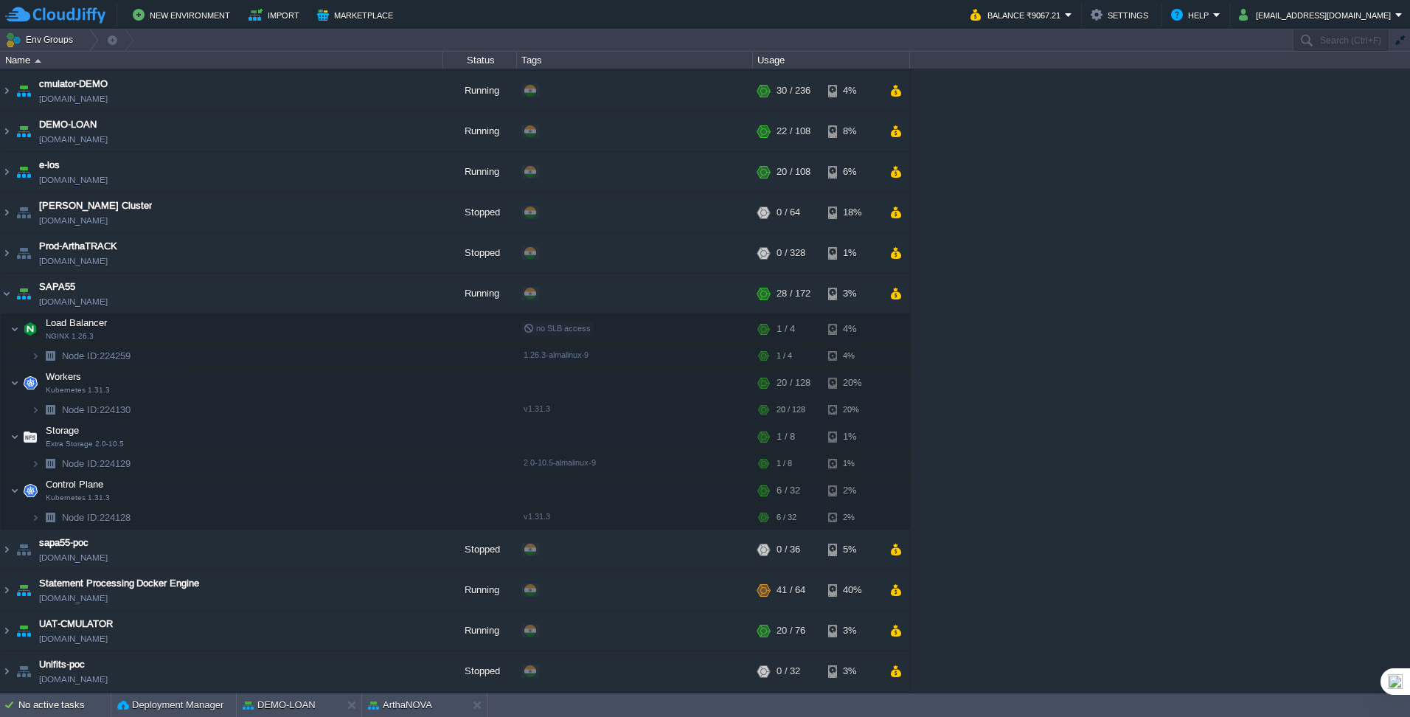
scroll to position [790, 0]
click at [398, 706] on button "ArthaNOVA" at bounding box center [400, 705] width 64 height 15
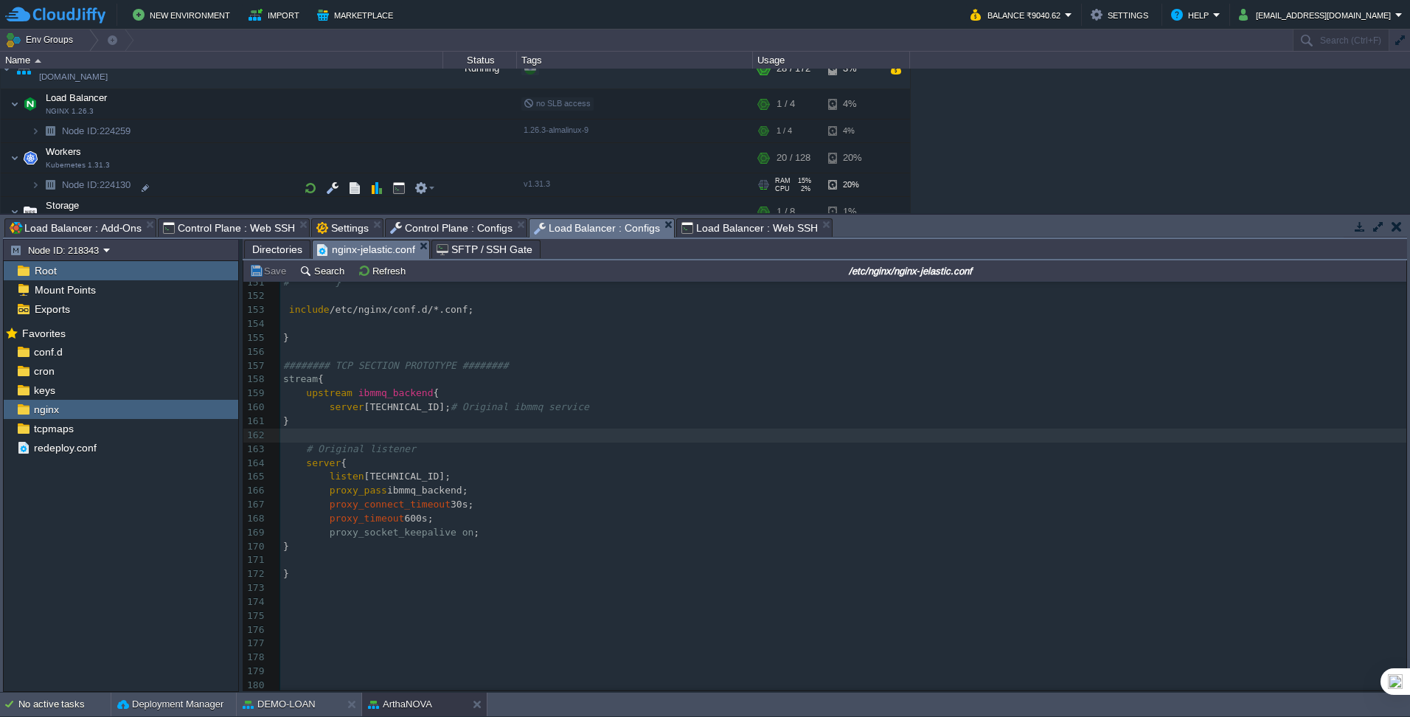
scroll to position [1085, 0]
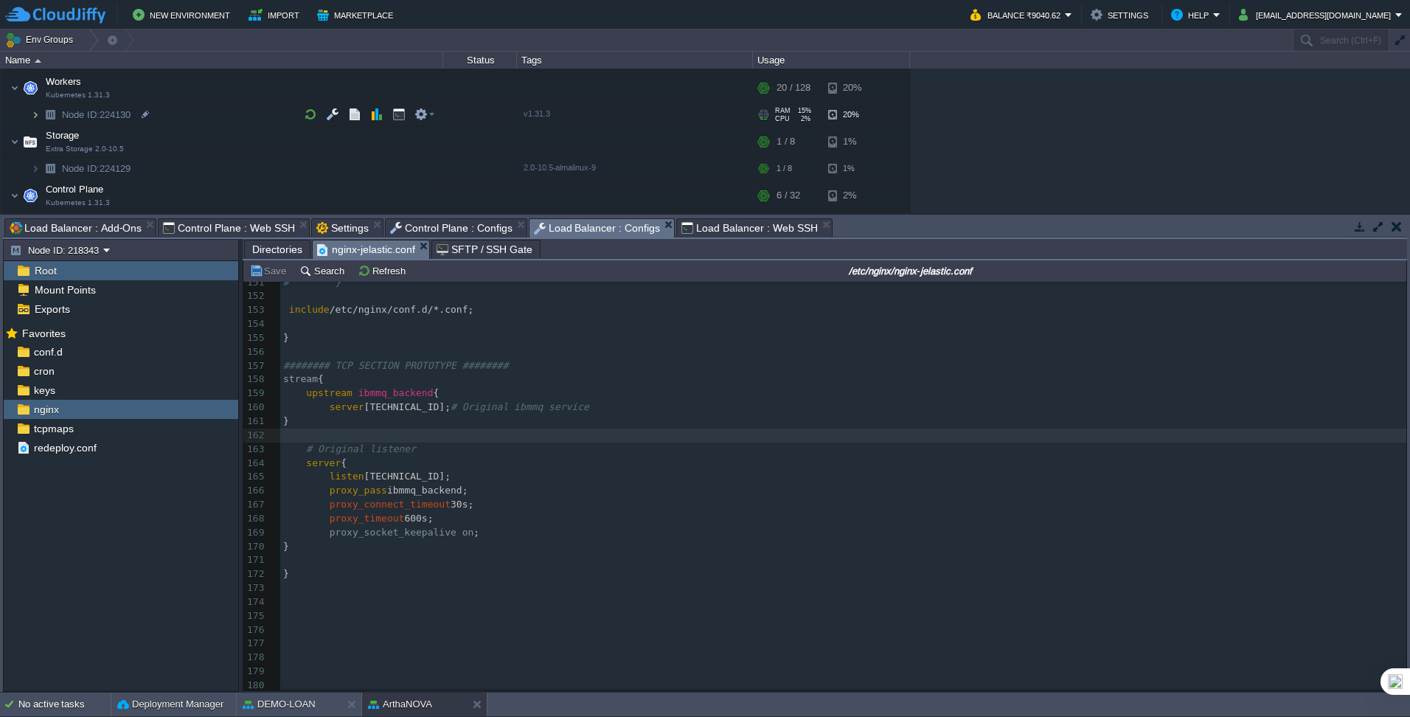
click at [38, 116] on img at bounding box center [35, 114] width 9 height 23
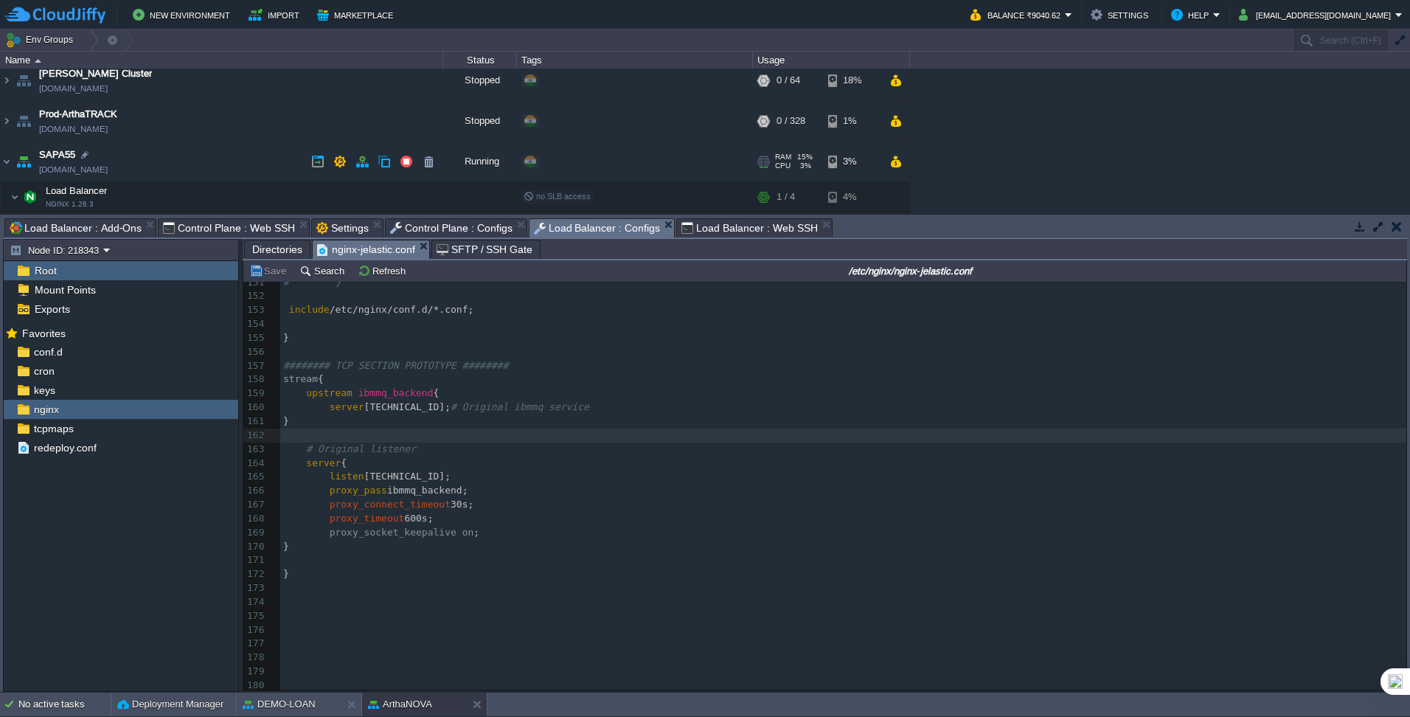
scroll to position [938, 0]
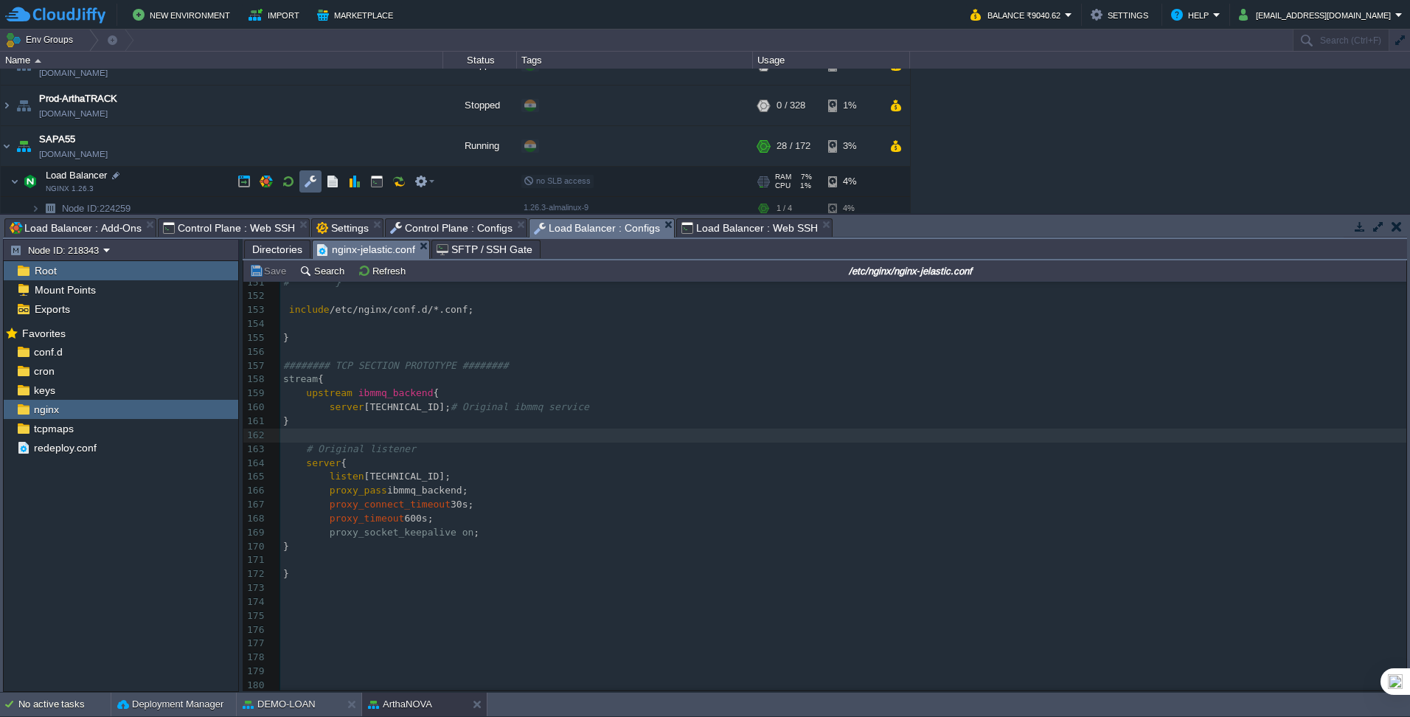
click at [304, 182] on button "button" at bounding box center [310, 181] width 13 height 13
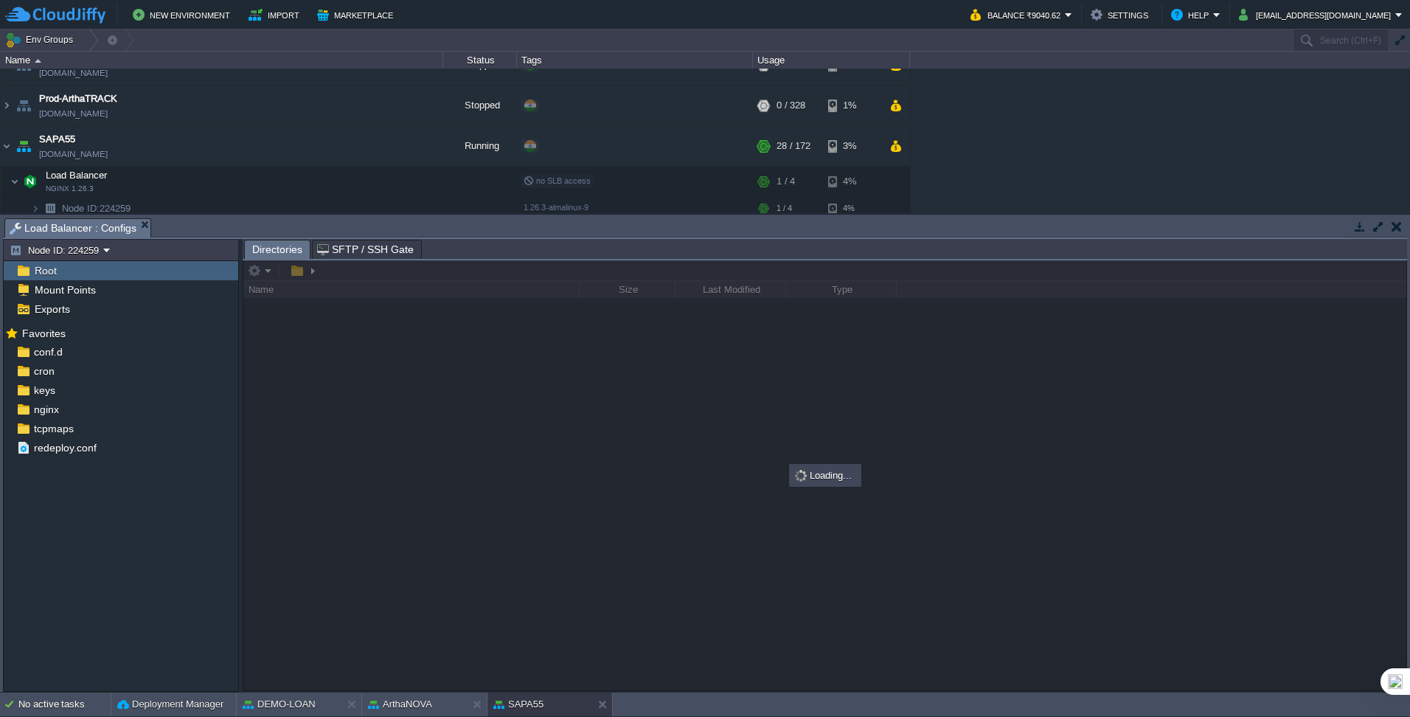
scroll to position [1085, 0]
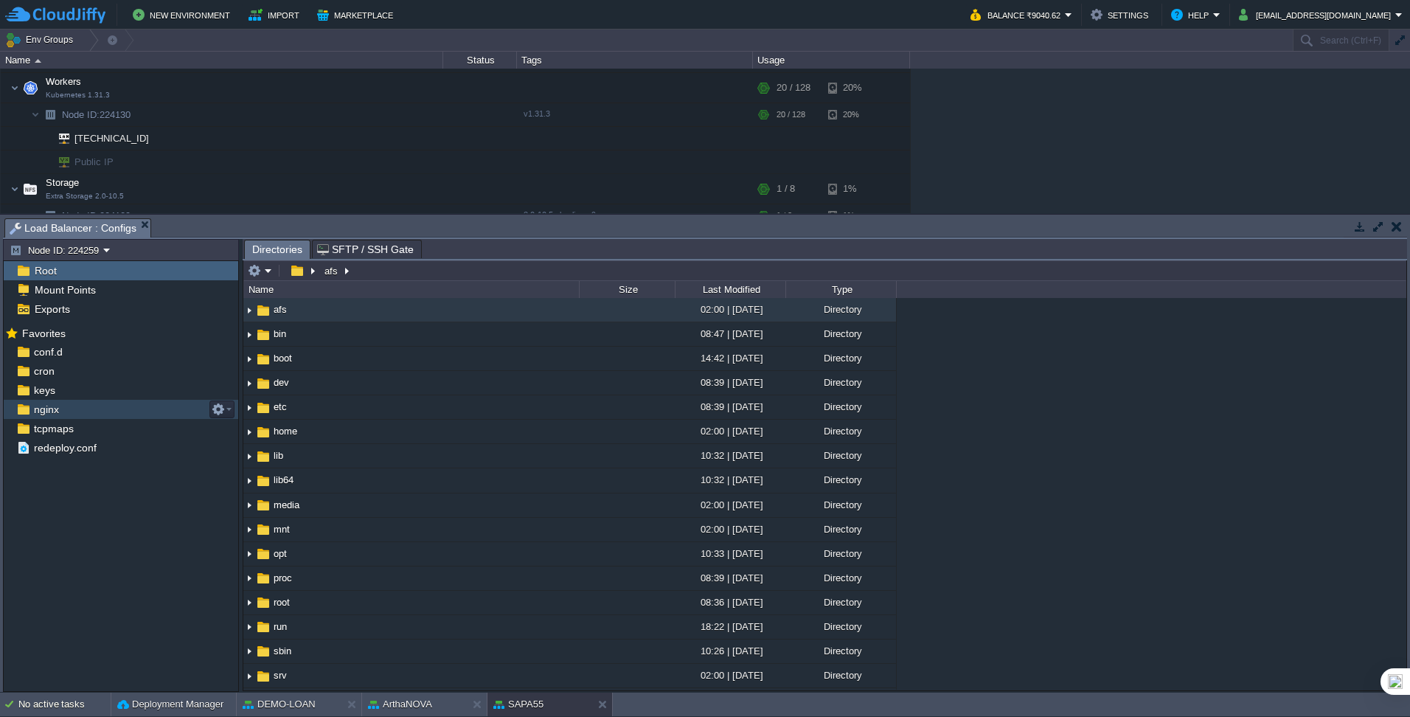
click at [58, 411] on span "nginx" at bounding box center [46, 409] width 30 height 13
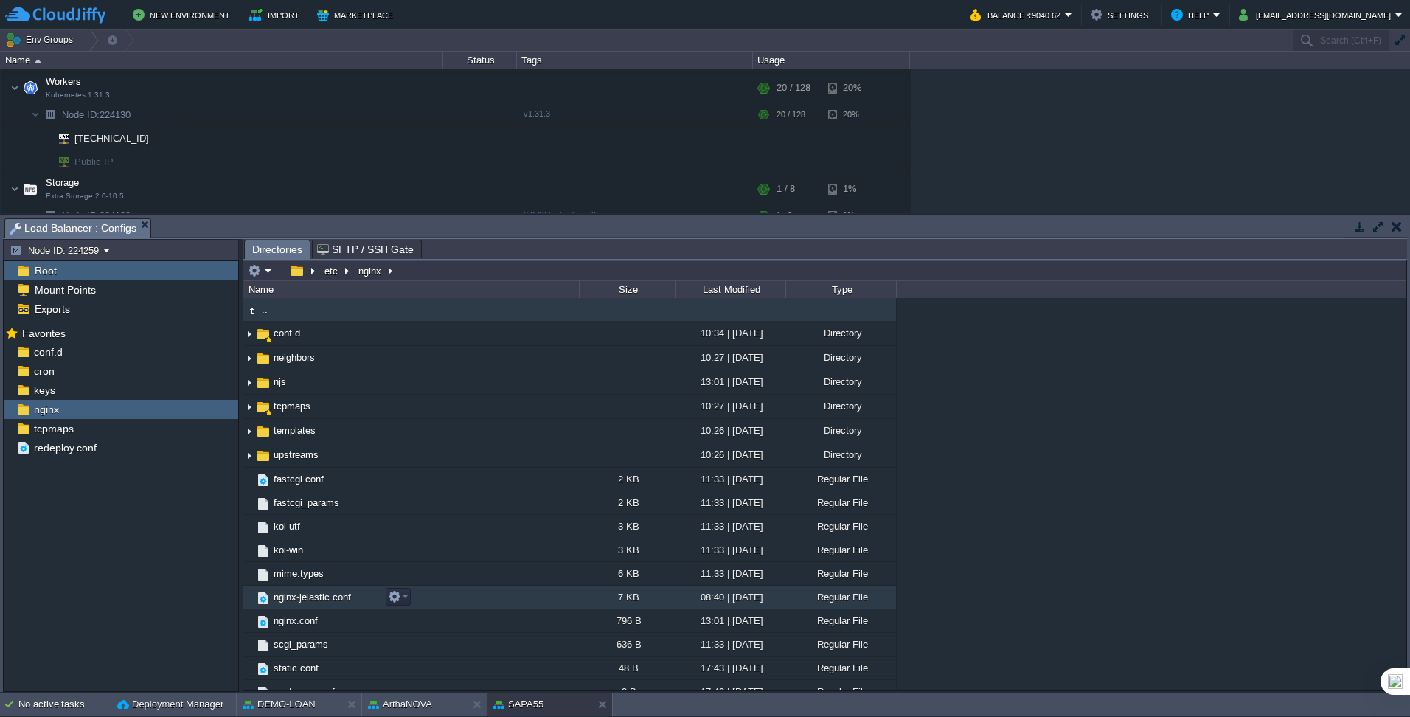
click at [305, 599] on span "nginx-jelastic.conf" at bounding box center [312, 597] width 82 height 13
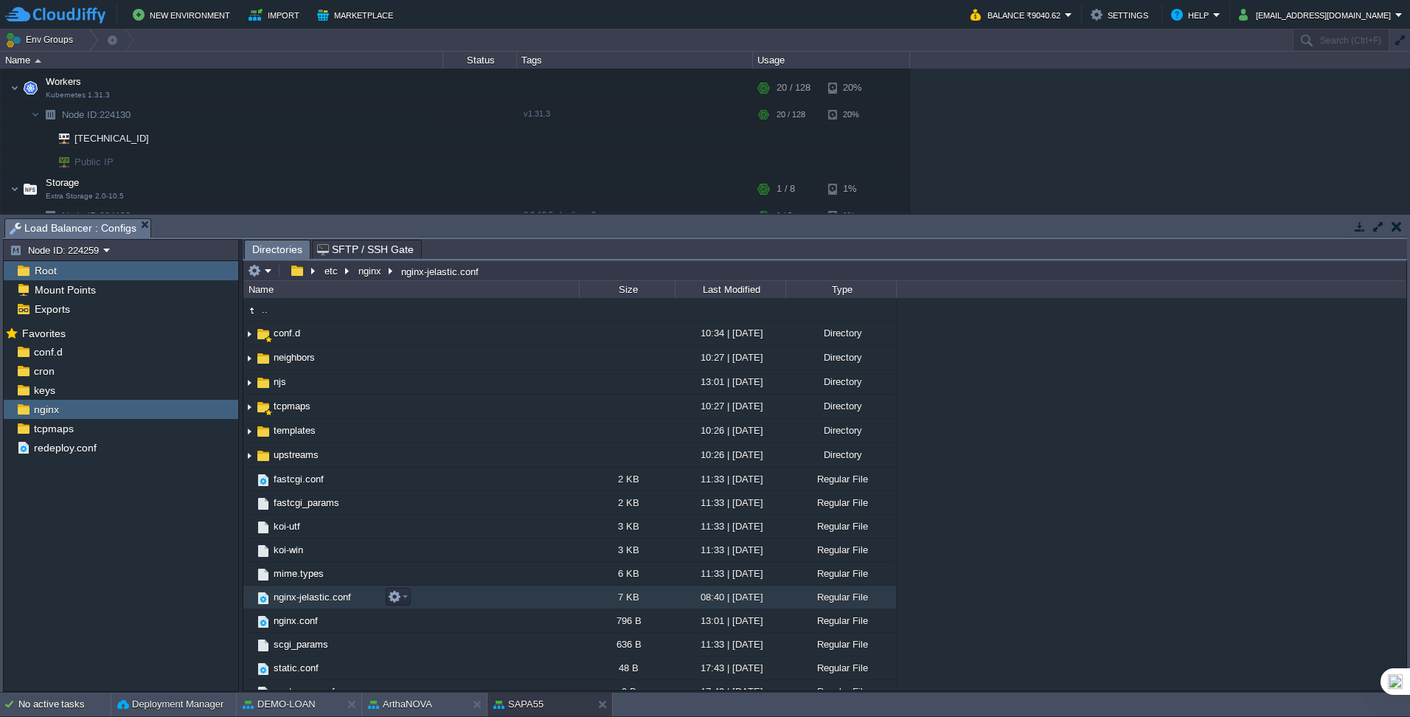
click at [305, 599] on span "nginx-jelastic.conf" at bounding box center [312, 597] width 82 height 13
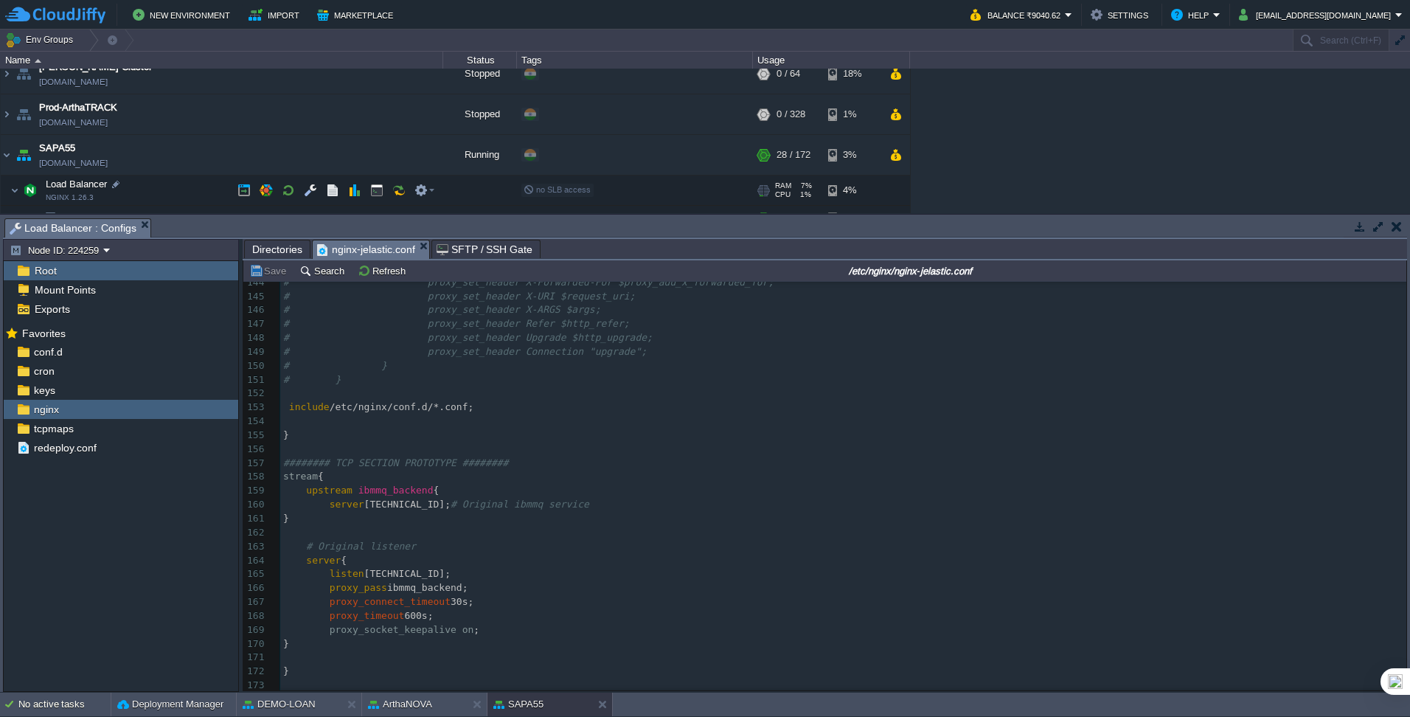
scroll to position [938, 0]
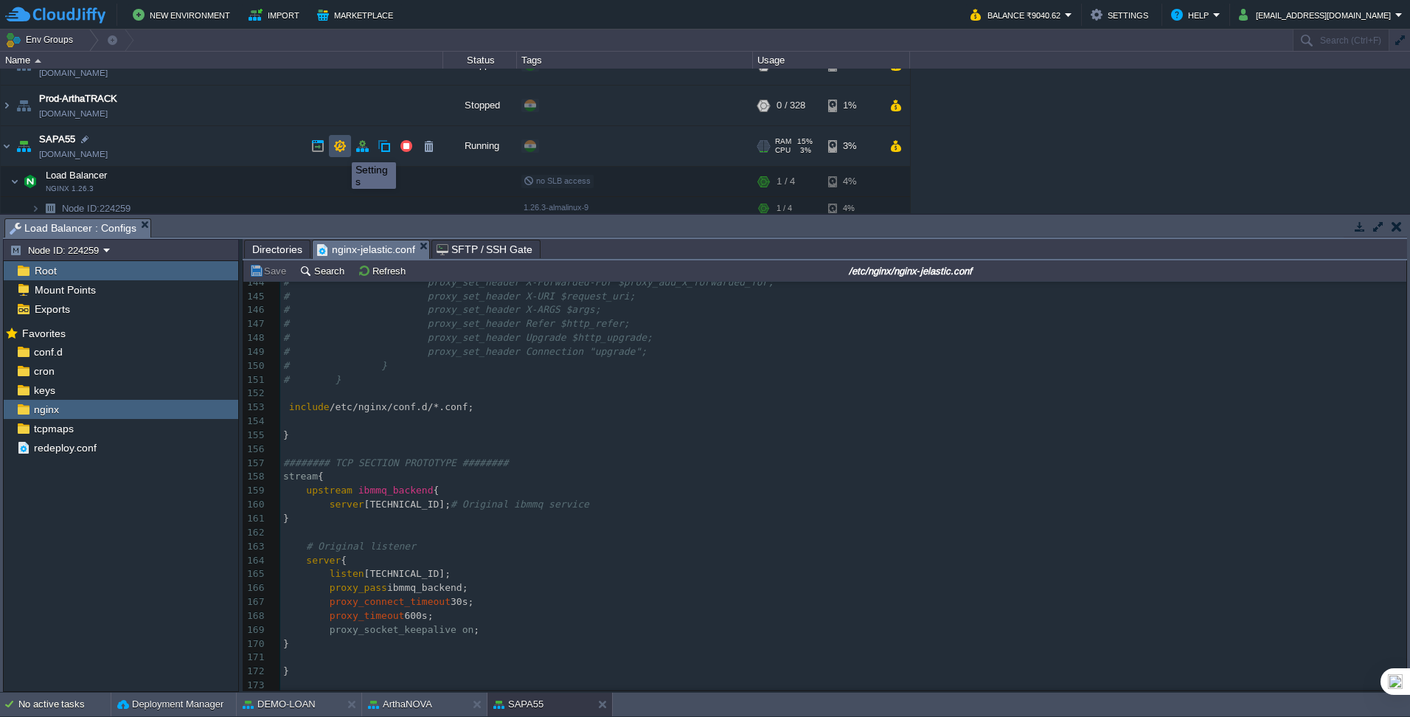
click at [343, 149] on button "button" at bounding box center [339, 145] width 13 height 13
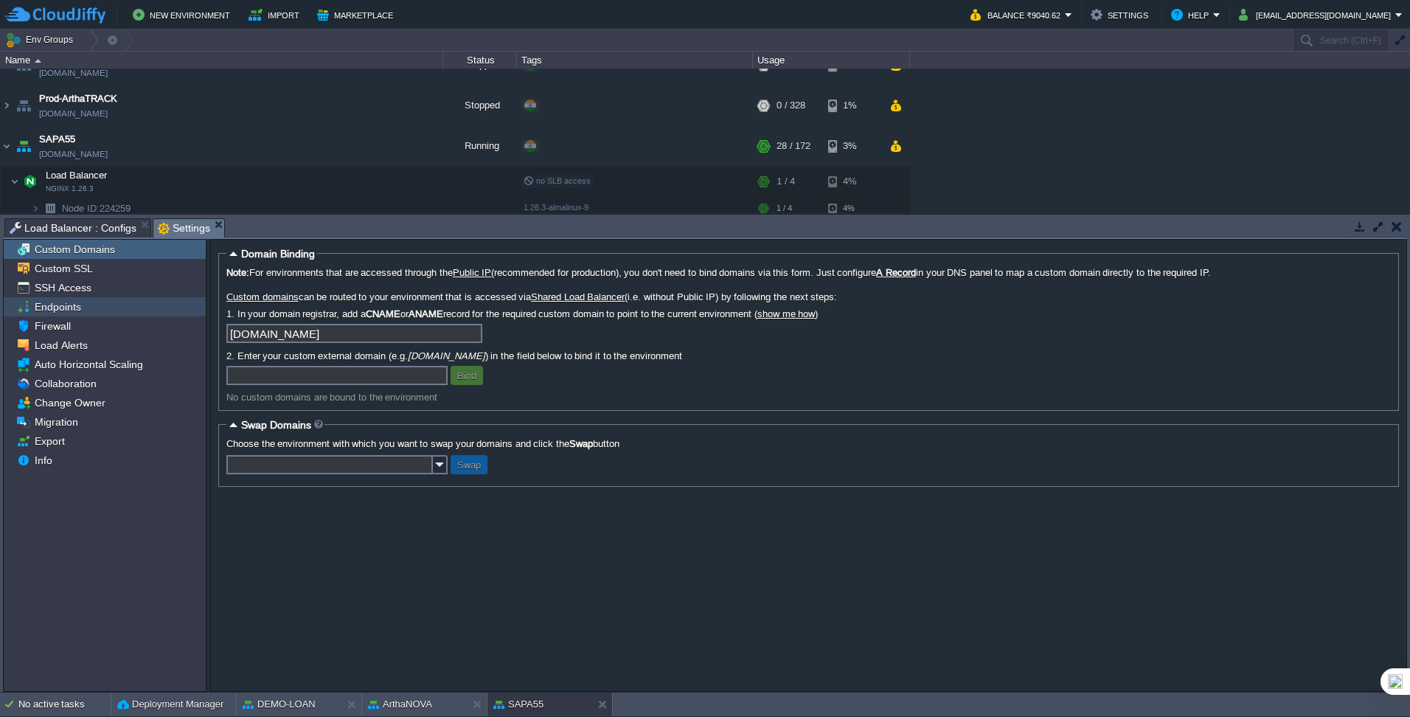
click at [84, 302] on div "Endpoints" at bounding box center [105, 306] width 202 height 19
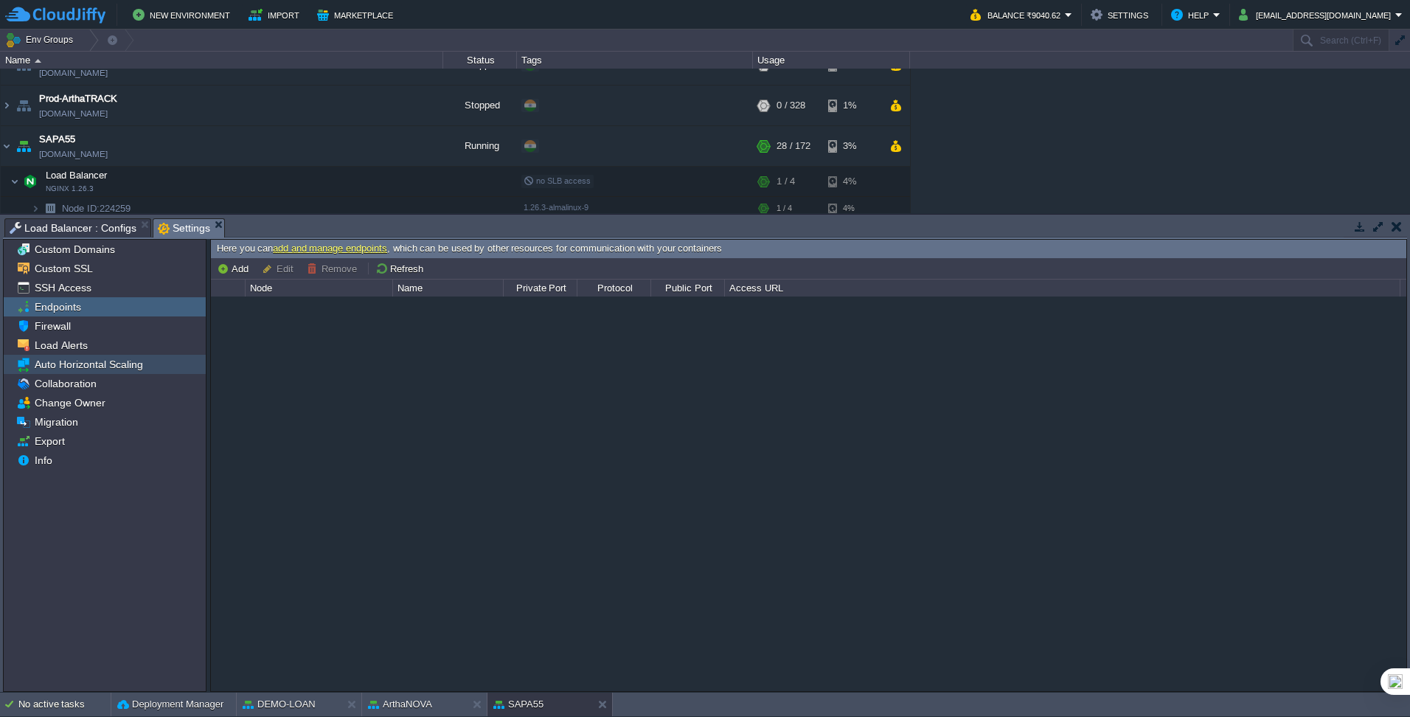
click at [82, 364] on span "Auto Horizontal Scaling" at bounding box center [89, 364] width 114 height 13
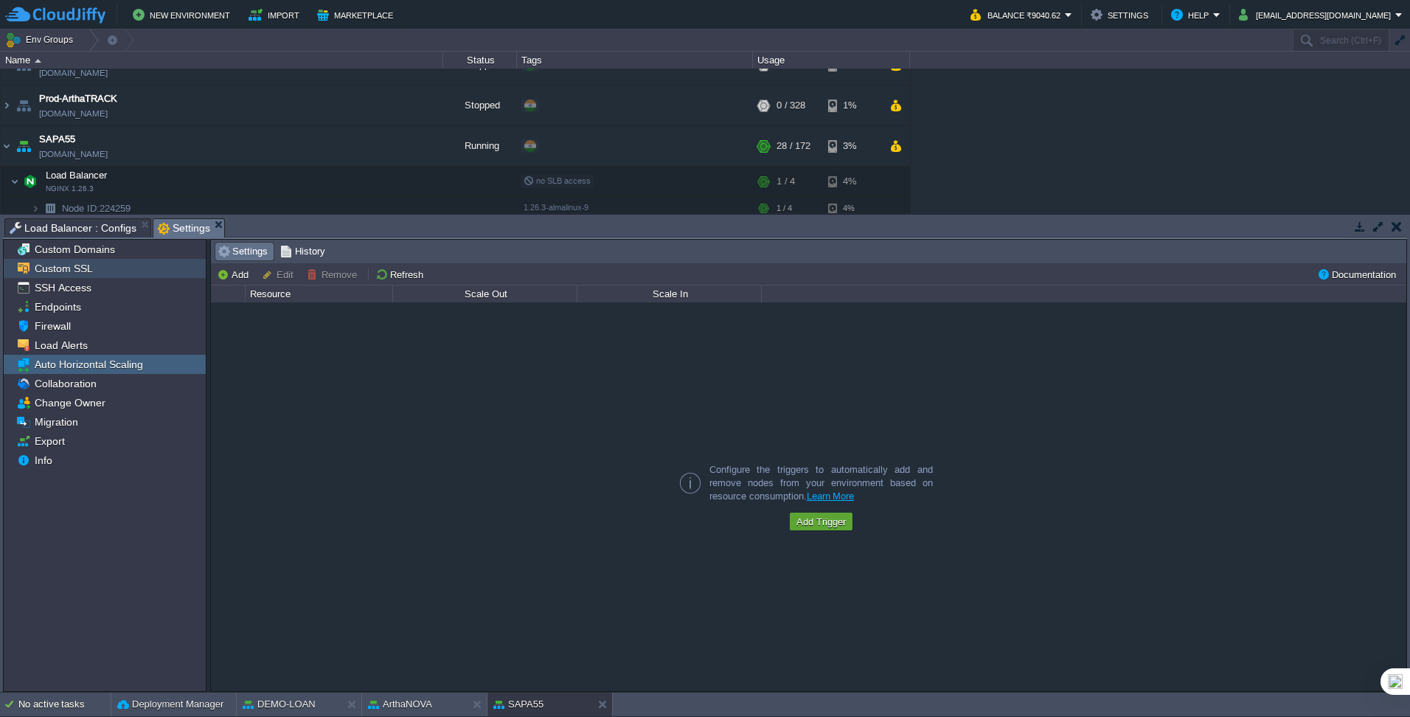
click at [74, 266] on span "Custom SSL" at bounding box center [63, 268] width 63 height 13
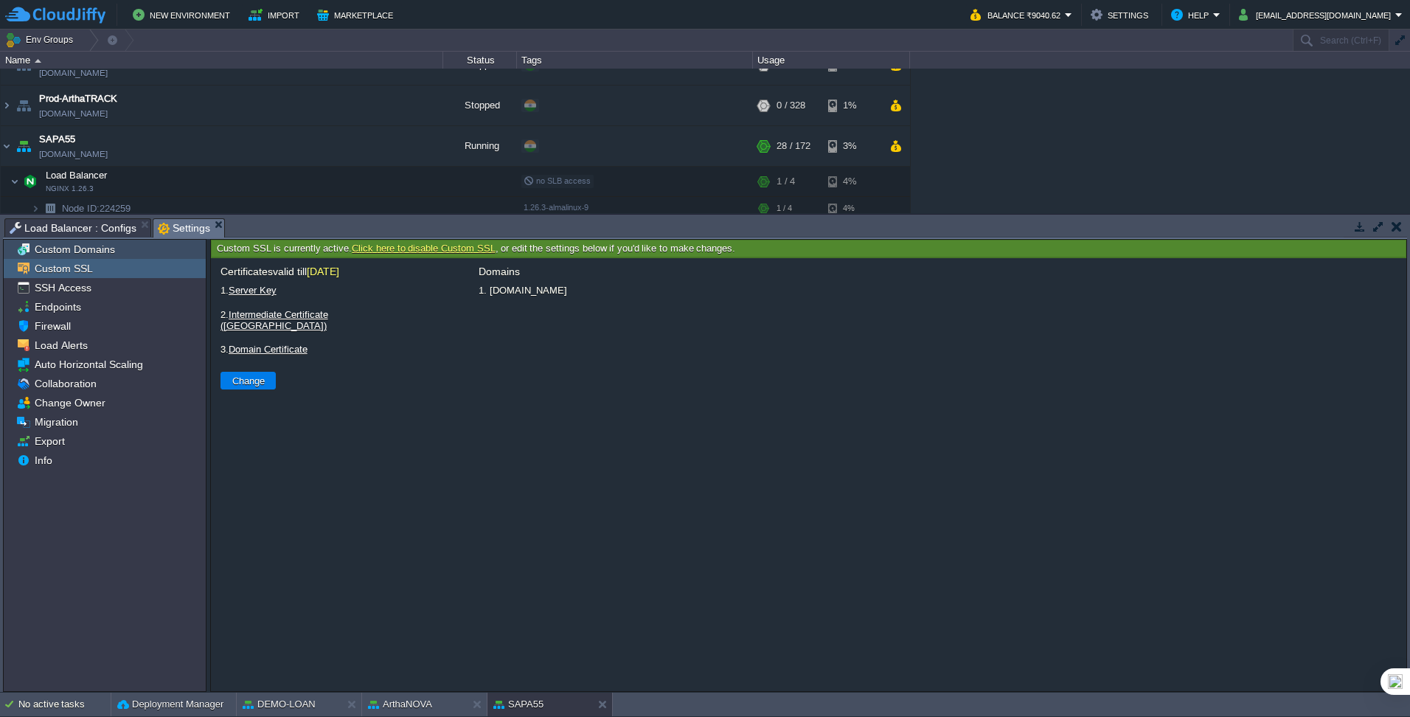
click at [84, 243] on span "Custom Domains" at bounding box center [75, 249] width 86 height 13
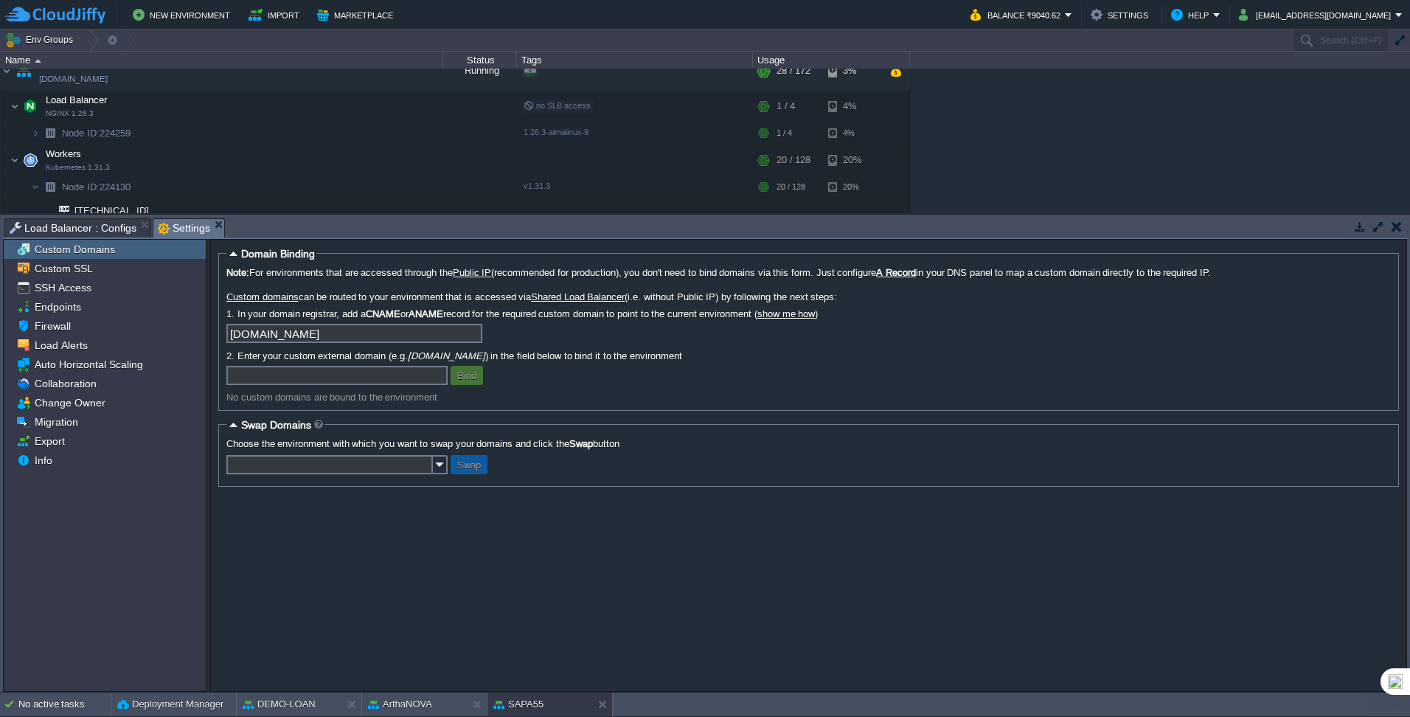
scroll to position [1085, 0]
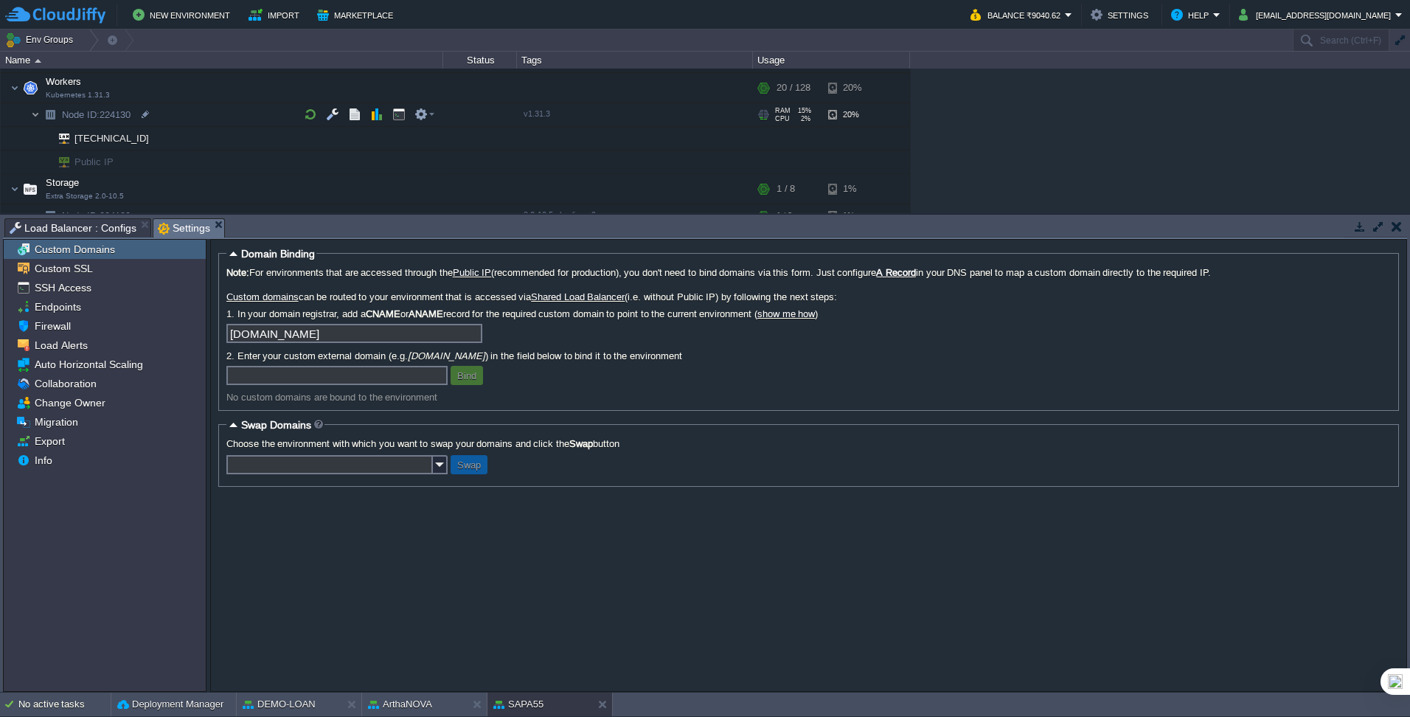
click at [36, 121] on img at bounding box center [35, 114] width 9 height 23
click at [61, 141] on img at bounding box center [59, 138] width 21 height 23
click at [142, 140] on div at bounding box center [140, 138] width 13 height 13
click at [66, 161] on img at bounding box center [59, 161] width 21 height 23
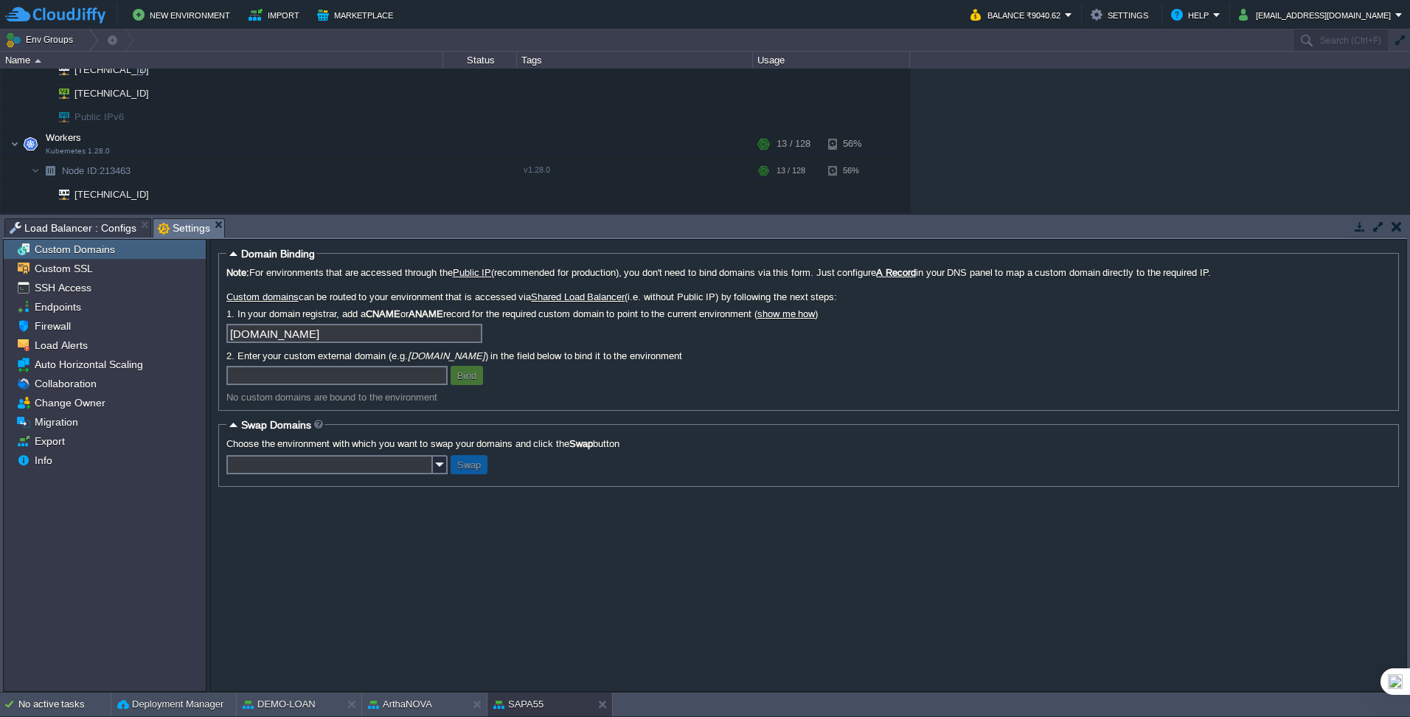
scroll to position [201, 0]
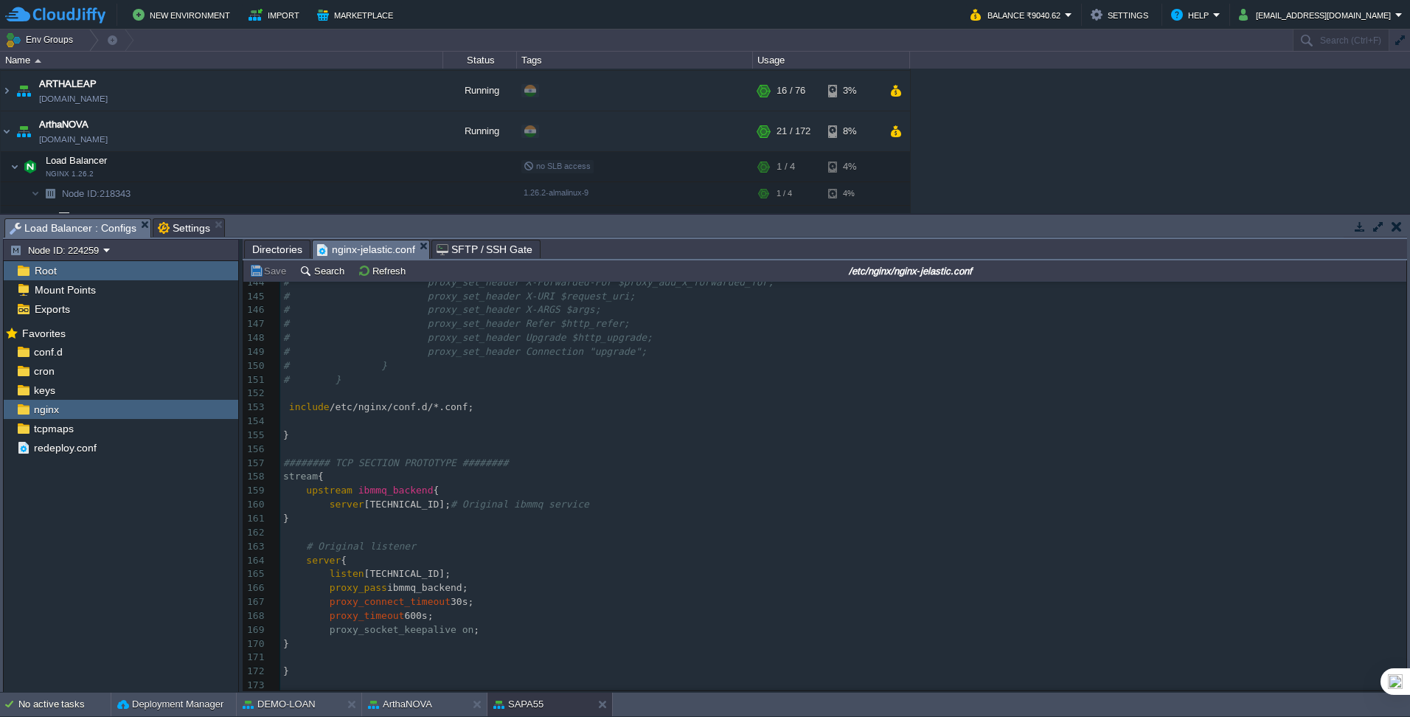
click at [94, 221] on span "Load Balancer : Configs" at bounding box center [73, 228] width 127 height 18
click at [382, 487] on span "ibmmq_backend" at bounding box center [395, 489] width 75 height 11
type textarea "ibmmq_backend"
